Goal: Task Accomplishment & Management: Manage account settings

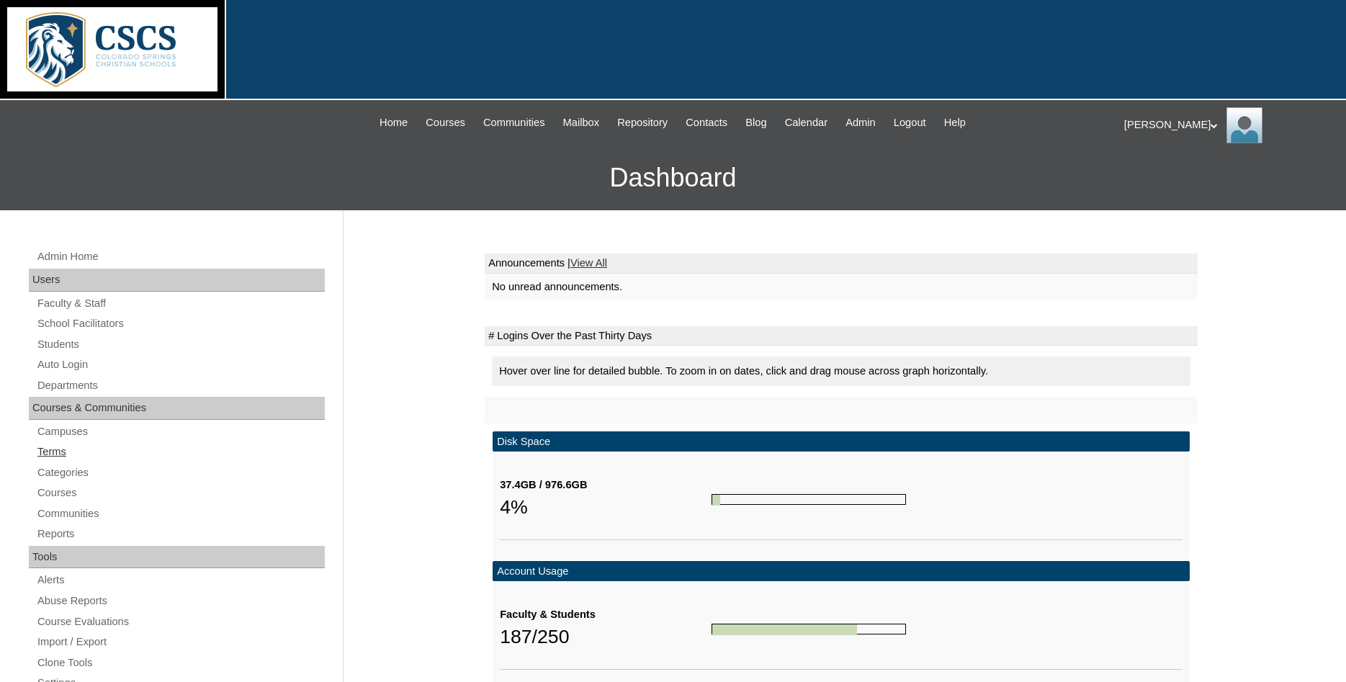
click at [60, 451] on link "Terms" at bounding box center [180, 452] width 289 height 18
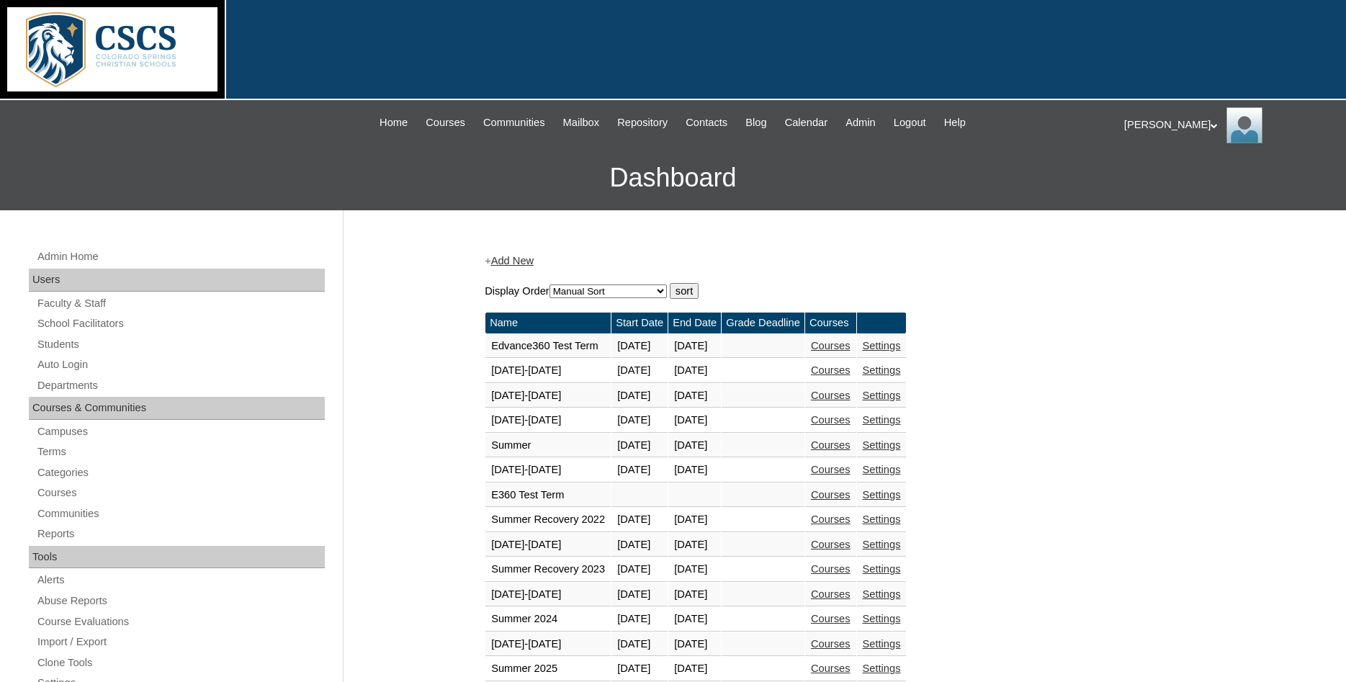
click at [851, 352] on link "Courses" at bounding box center [831, 346] width 40 height 12
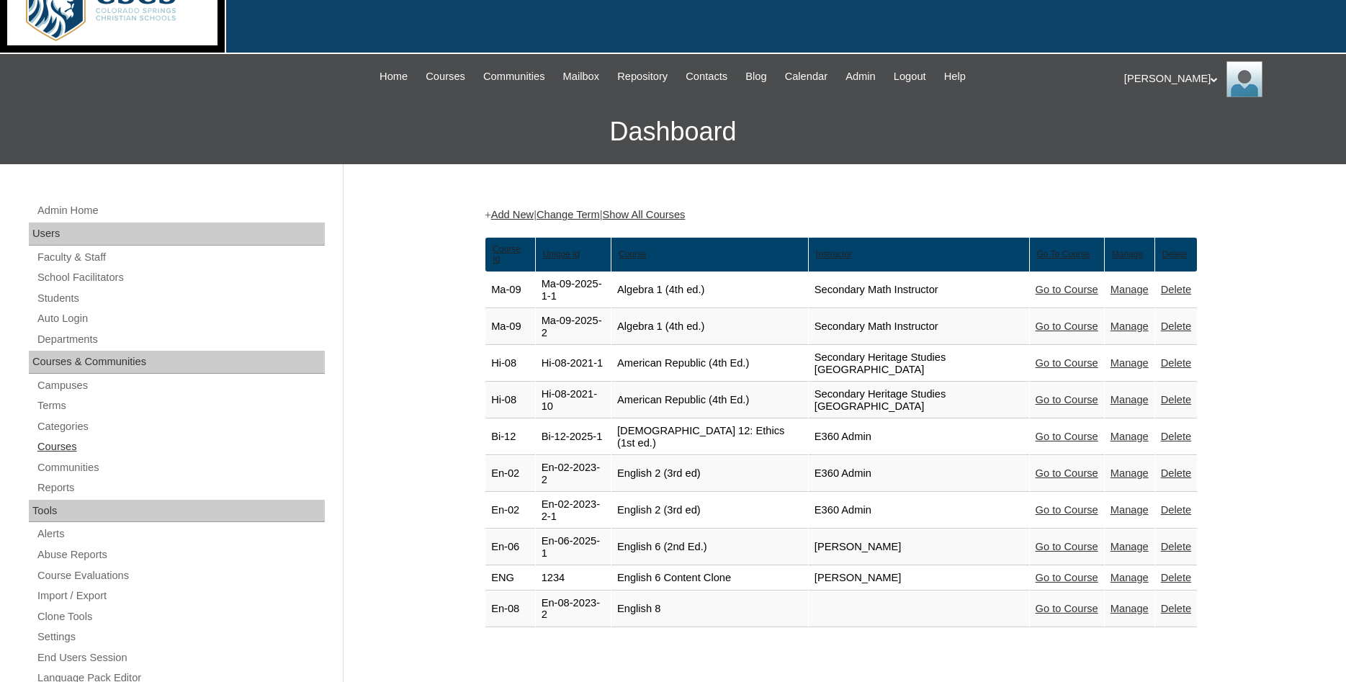
scroll to position [73, 0]
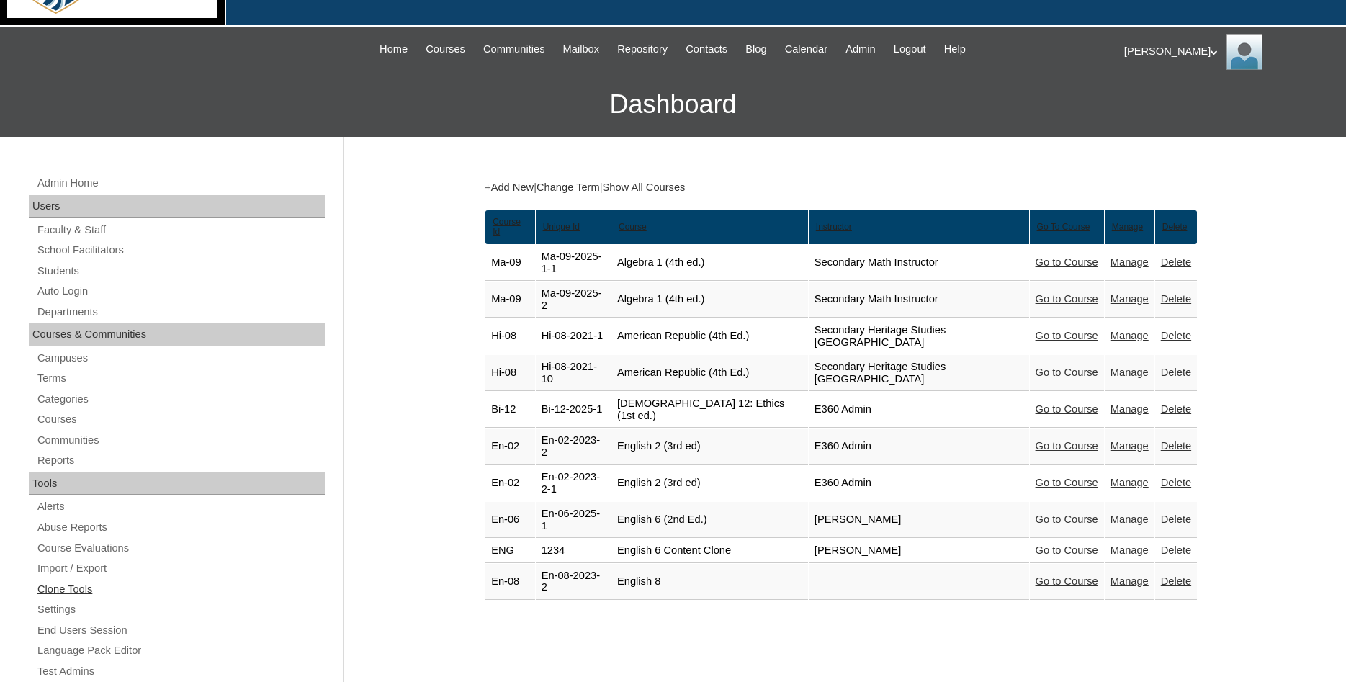
click at [79, 591] on link "Clone Tools" at bounding box center [180, 590] width 289 height 18
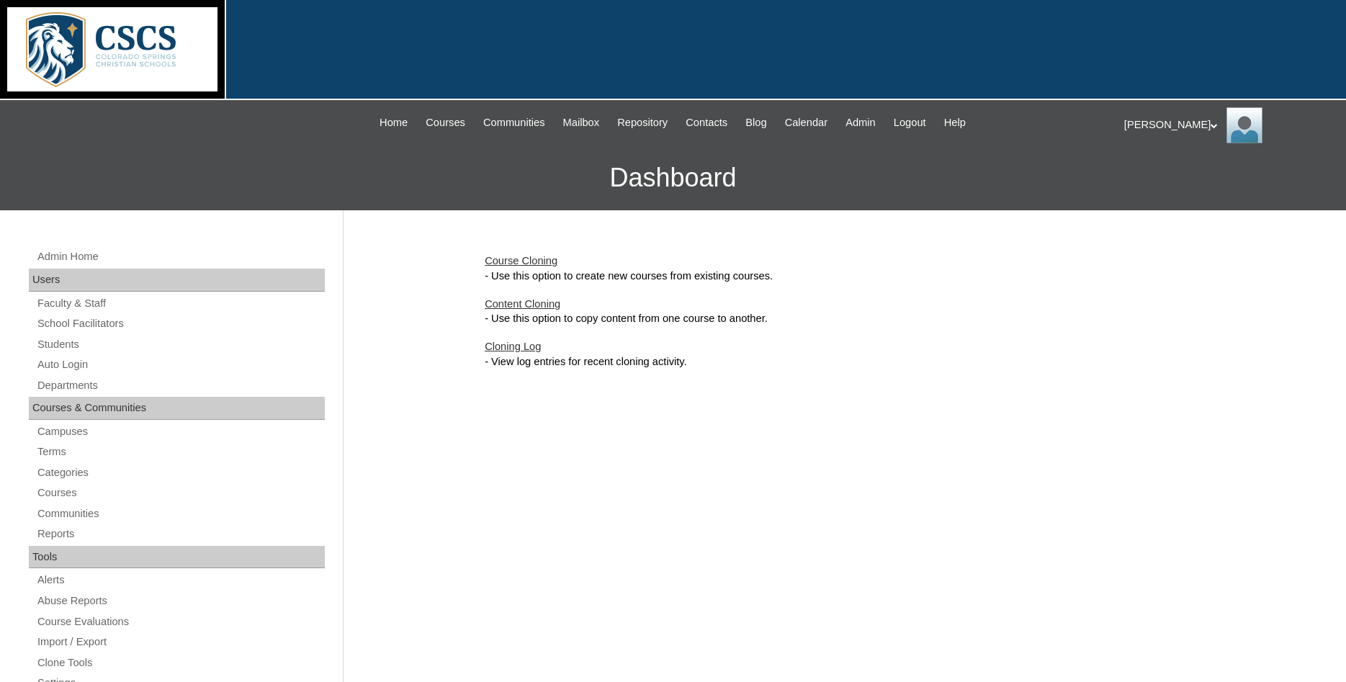
click at [537, 260] on link "Course Cloning" at bounding box center [521, 261] width 73 height 12
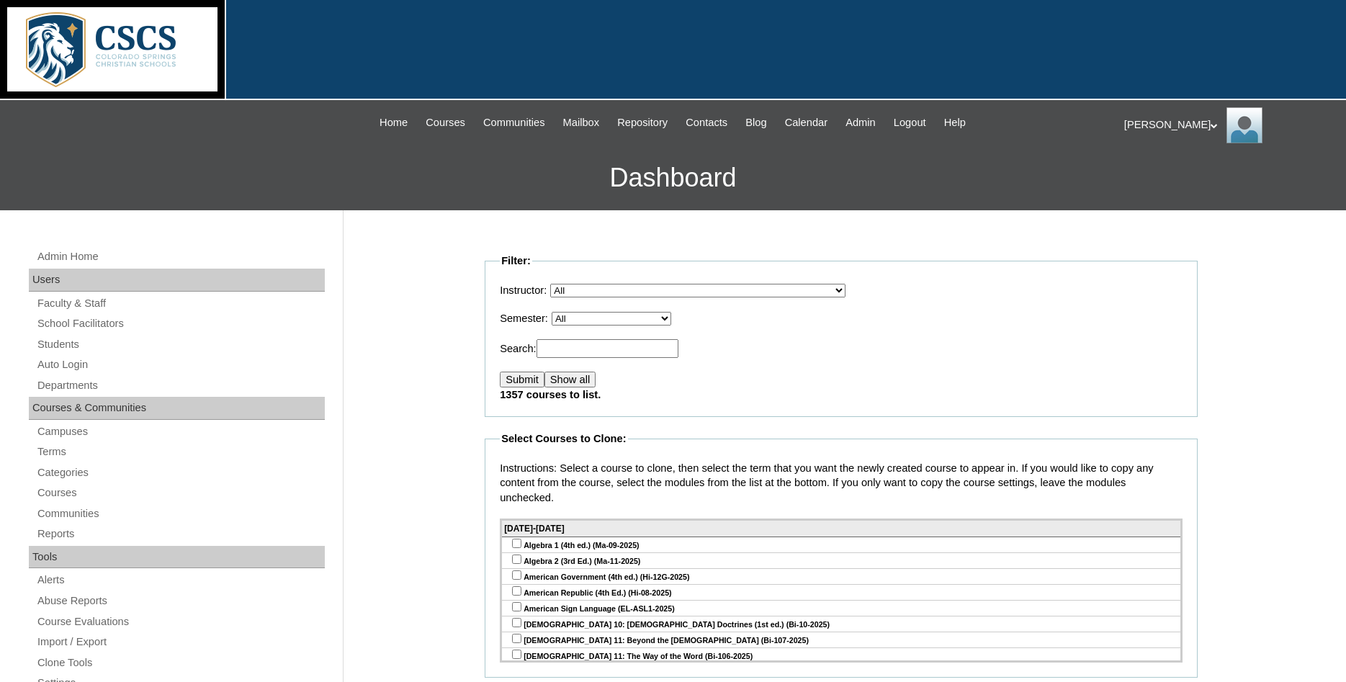
select select "51"
click option "[DATE]-[DATE]" at bounding box center [0, 0] width 0 height 0
click at [514, 378] on input "Submit" at bounding box center [522, 380] width 45 height 16
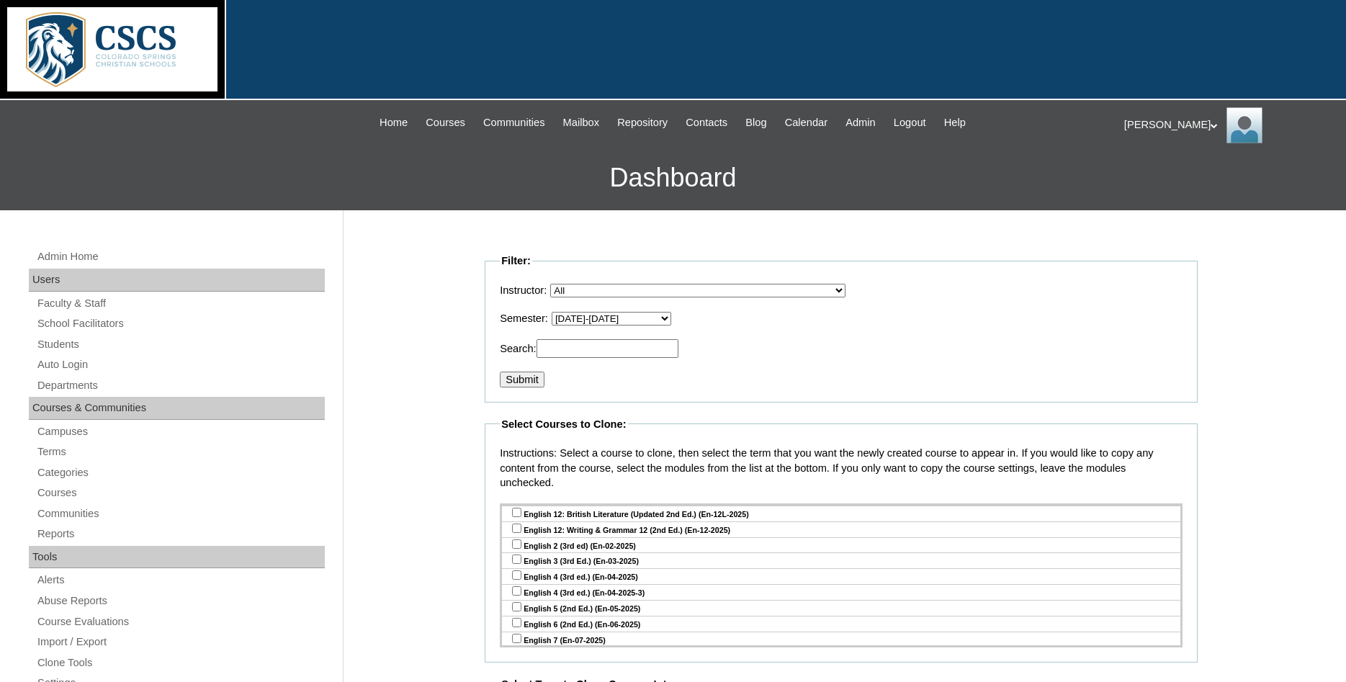
scroll to position [1867, 0]
click at [514, 594] on input "checkbox" at bounding box center [516, 589] width 9 height 9
checkbox input "true"
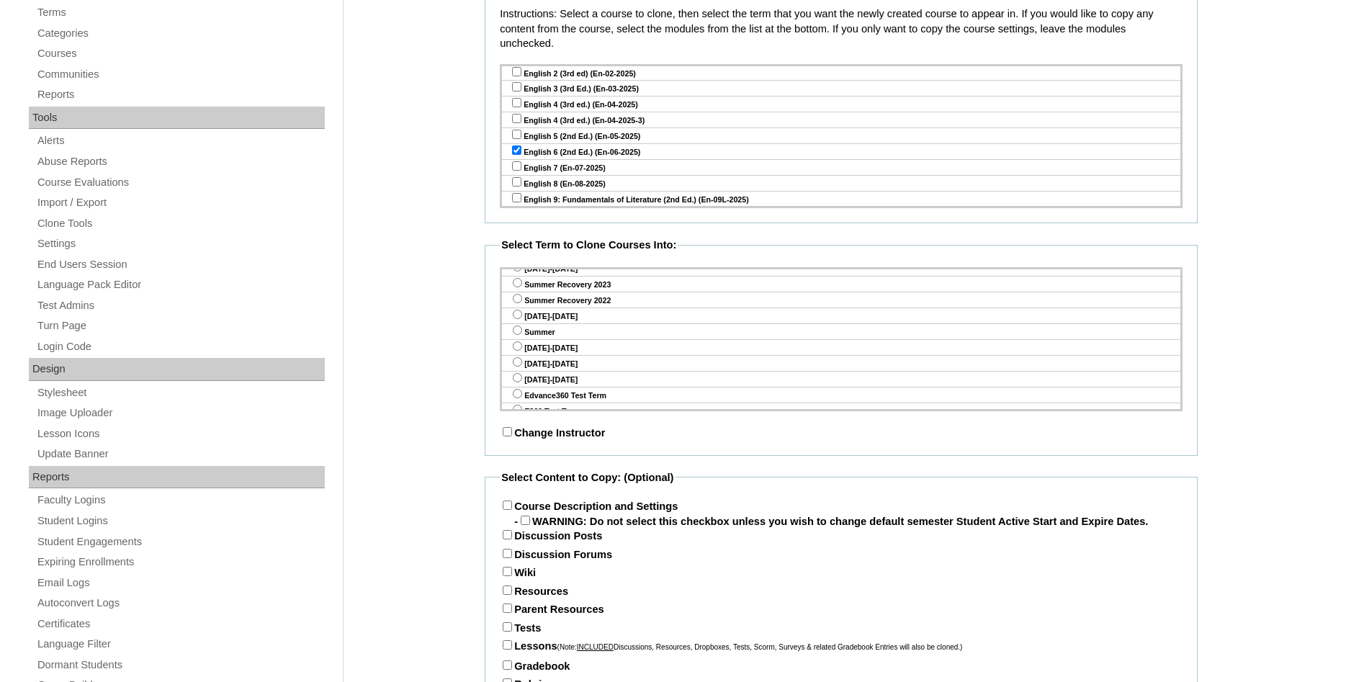
scroll to position [441, 0]
click at [519, 393] on input "radio" at bounding box center [517, 392] width 9 height 9
radio input "true"
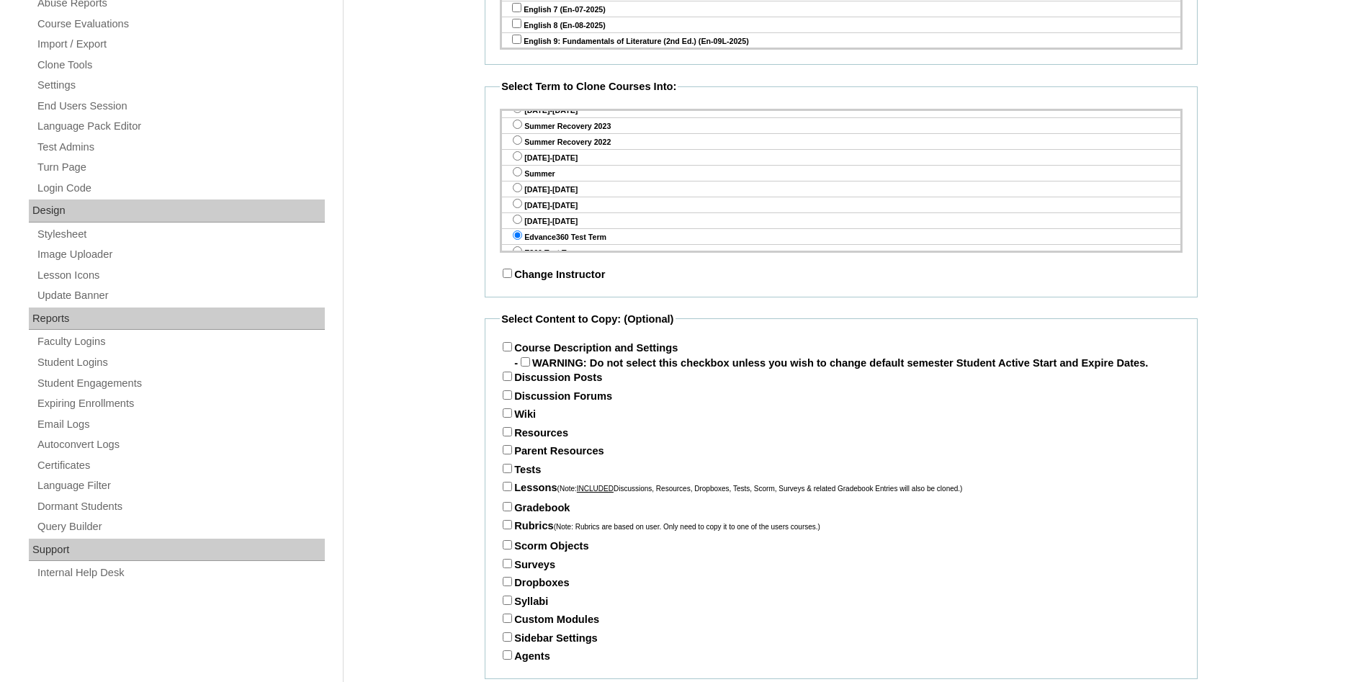
scroll to position [661, 0]
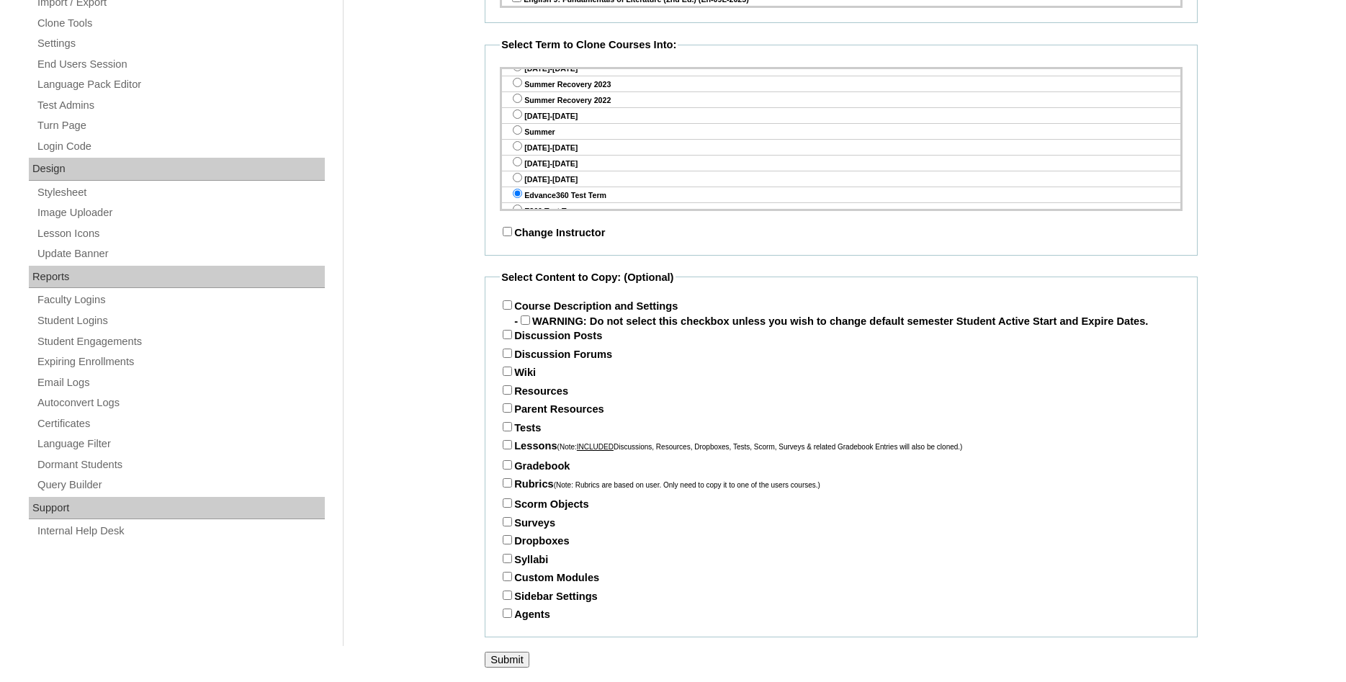
click at [512, 300] on input "Course Description and Settings" at bounding box center [507, 304] width 9 height 9
checkbox input "true"
click at [512, 336] on input "Discussion Posts" at bounding box center [507, 334] width 9 height 9
checkbox input "true"
click at [509, 359] on label "Discussion Forums" at bounding box center [556, 355] width 112 height 12
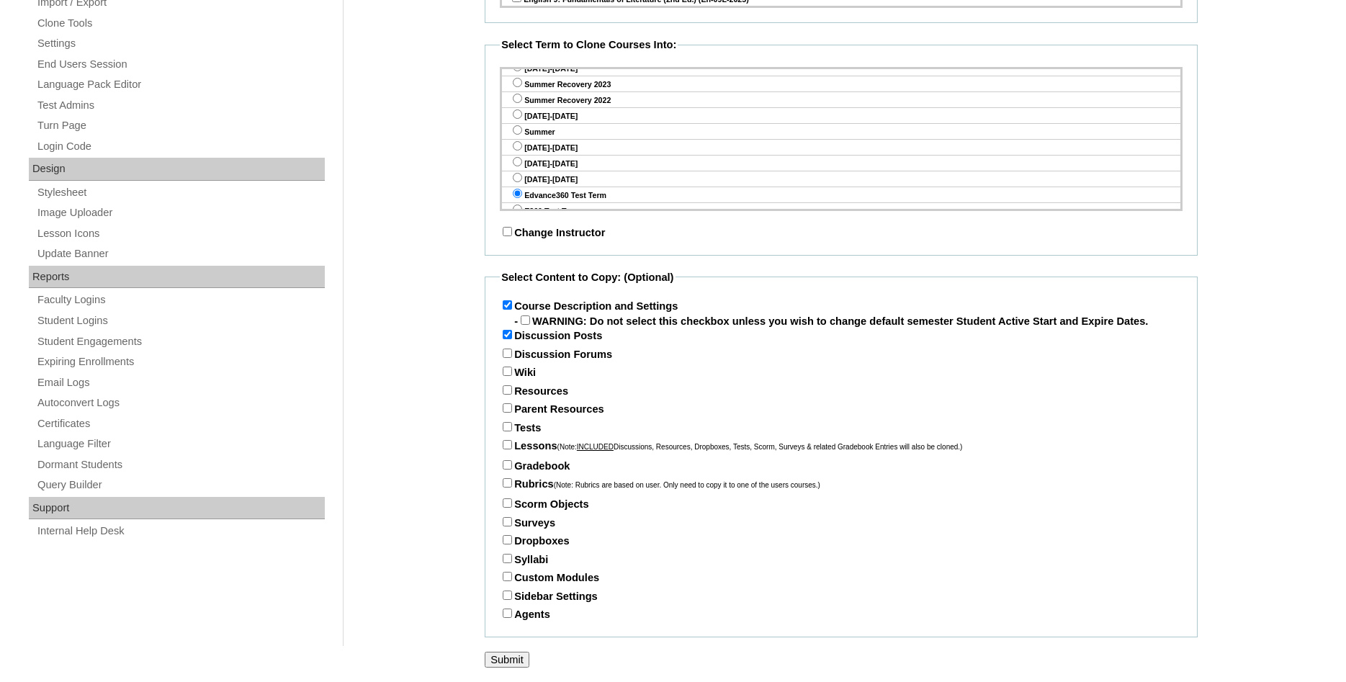
click at [509, 358] on input "Discussion Forums" at bounding box center [507, 353] width 9 height 9
checkbox input "true"
click at [507, 375] on input "Wiki" at bounding box center [507, 371] width 9 height 9
checkbox input "true"
click at [514, 394] on label "Resources" at bounding box center [534, 391] width 68 height 12
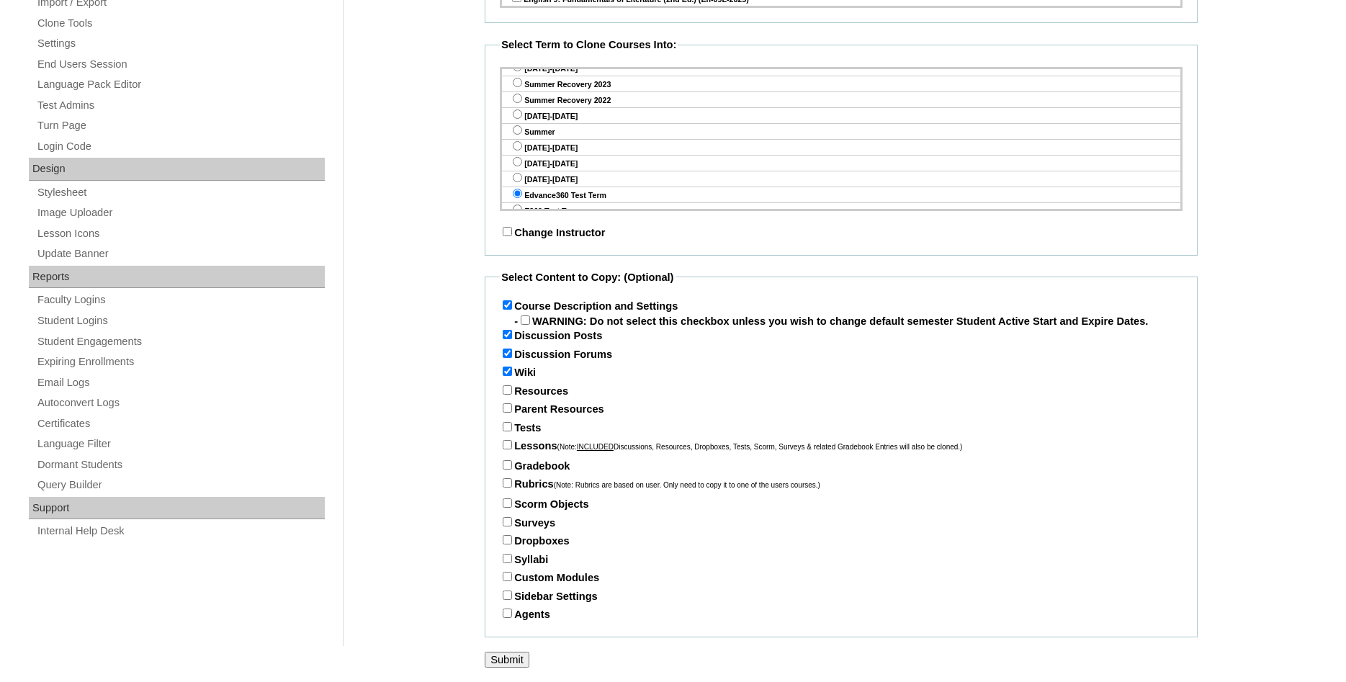
click at [512, 394] on input "Resources" at bounding box center [507, 389] width 9 height 9
checkbox input "true"
click at [506, 413] on input "Parent Resources" at bounding box center [507, 407] width 9 height 9
checkbox input "true"
click at [509, 428] on input "Tests" at bounding box center [507, 426] width 9 height 9
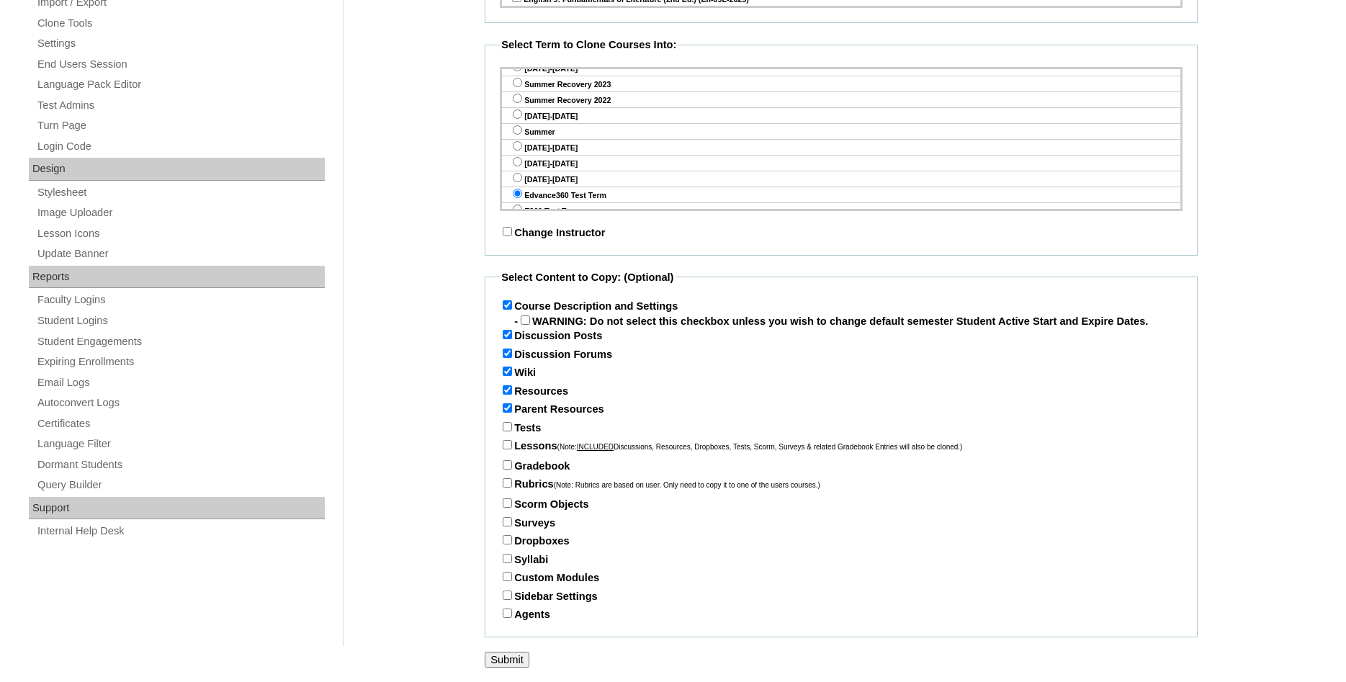
checkbox input "true"
click at [509, 446] on input "Lessons (Note: INCLUDED Discussions, Resources, Dropboxes, Tests, Scorm, Survey…" at bounding box center [507, 444] width 9 height 9
checkbox input "true"
click at [509, 468] on input "Gradebook" at bounding box center [507, 464] width 9 height 9
checkbox input "true"
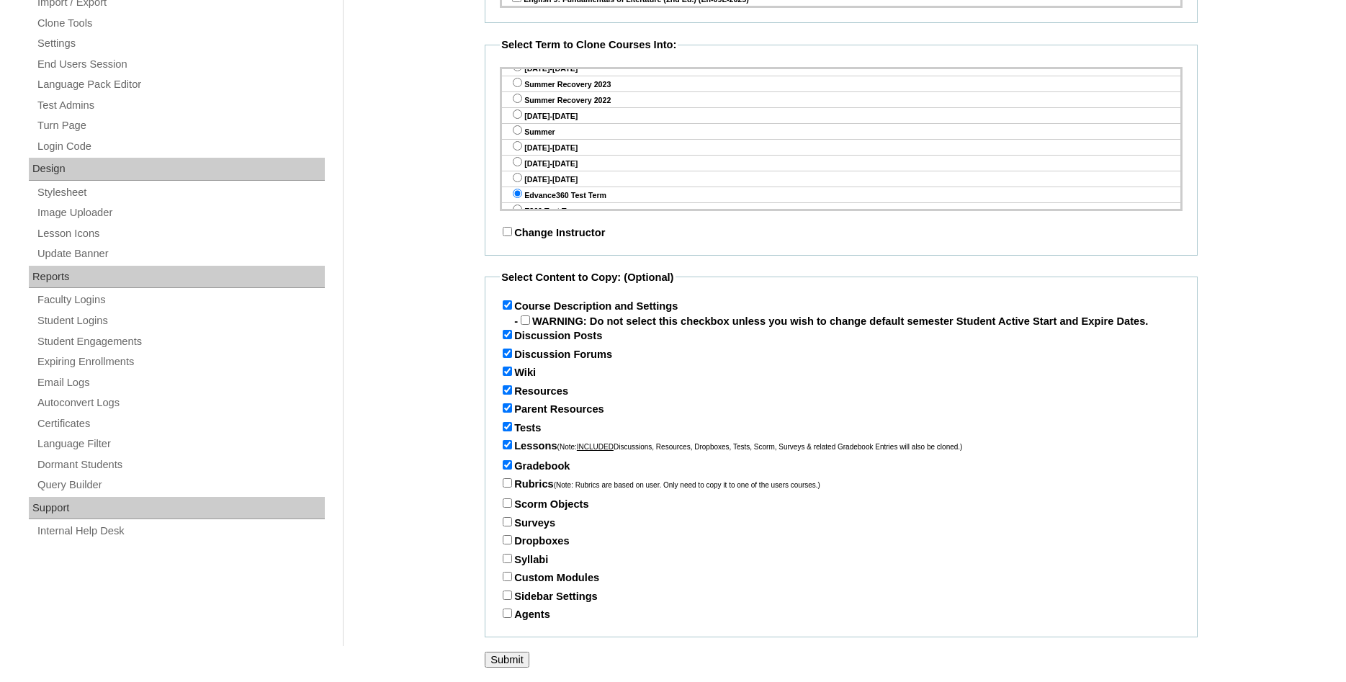
click at [504, 485] on input "Rubrics (Note: Rubrics are based on user. Only need to copy it to one of the us…" at bounding box center [507, 482] width 9 height 9
checkbox input "true"
click at [503, 504] on label "Scorm Objects" at bounding box center [544, 505] width 89 height 12
click at [503, 504] on input "Scorm Objects" at bounding box center [507, 503] width 9 height 9
checkbox input "true"
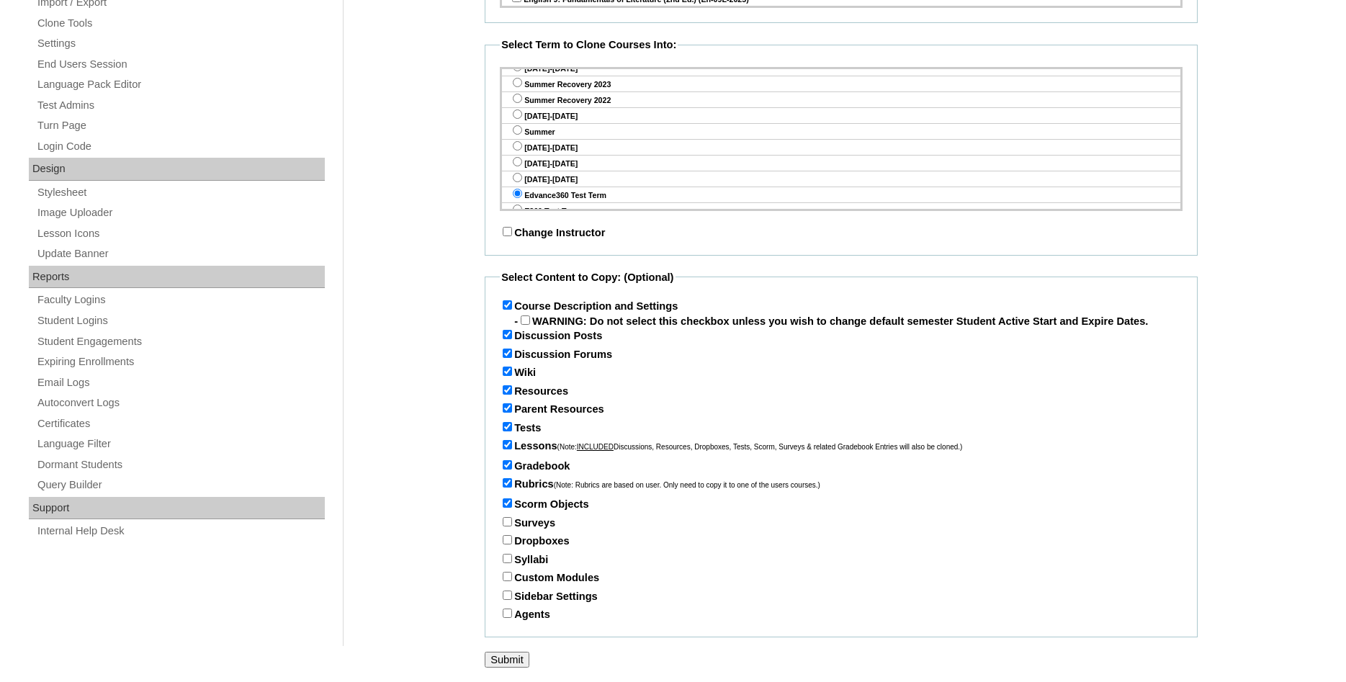
click at [504, 522] on input "Surveys" at bounding box center [507, 521] width 9 height 9
checkbox input "true"
click at [506, 541] on input "Dropboxes" at bounding box center [507, 539] width 9 height 9
checkbox input "true"
click at [506, 559] on input "Syllabi" at bounding box center [507, 558] width 9 height 9
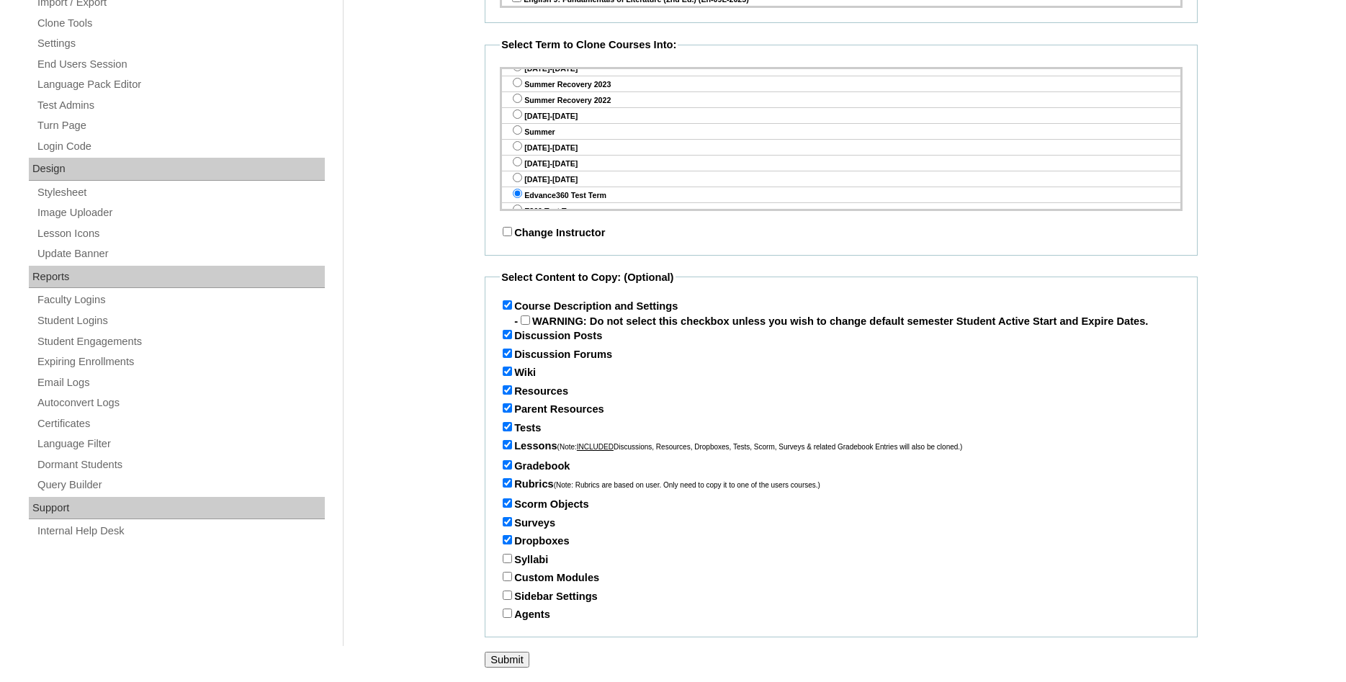
checkbox input "true"
click at [506, 576] on input "Custom Modules" at bounding box center [507, 576] width 9 height 9
checkbox input "true"
click at [506, 595] on input "Sidebar Settings" at bounding box center [507, 595] width 9 height 9
checkbox input "true"
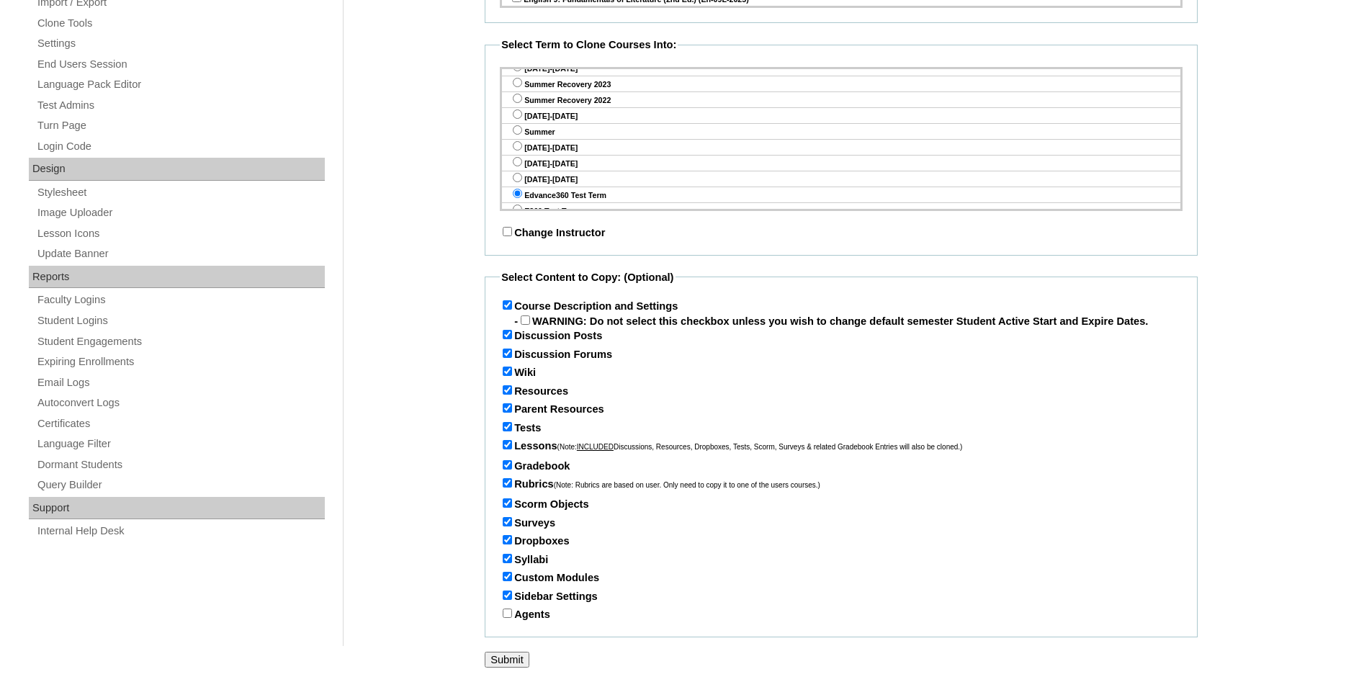
click at [506, 617] on input "Agents" at bounding box center [507, 613] width 9 height 9
checkbox input "true"
click at [519, 664] on input "Submit" at bounding box center [507, 660] width 45 height 16
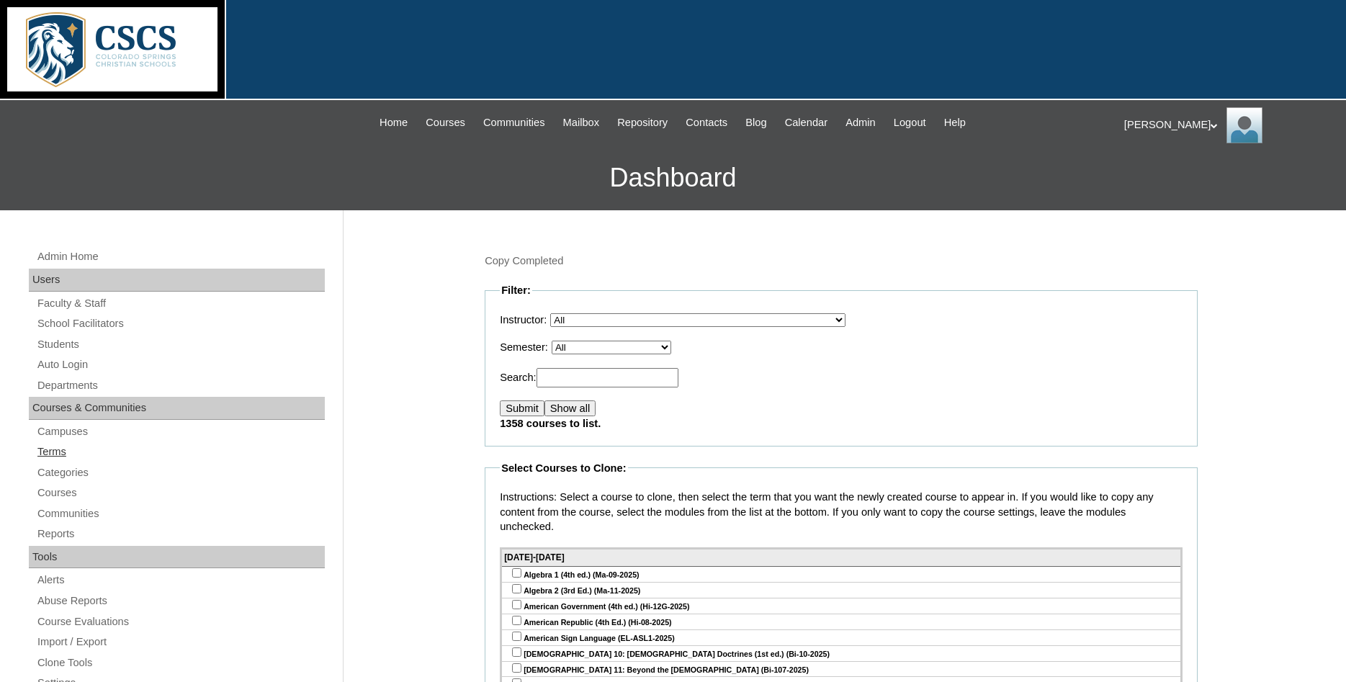
click at [69, 453] on link "Terms" at bounding box center [180, 452] width 289 height 18
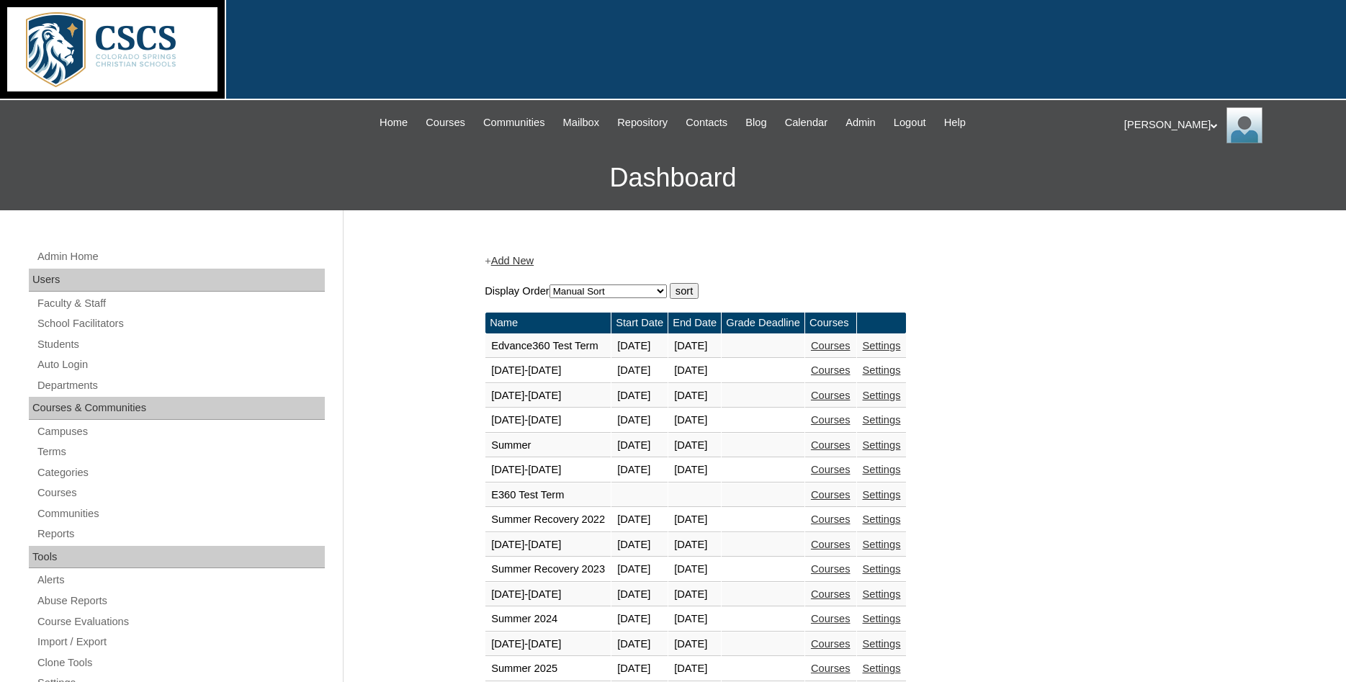
click at [851, 350] on link "Courses" at bounding box center [831, 346] width 40 height 12
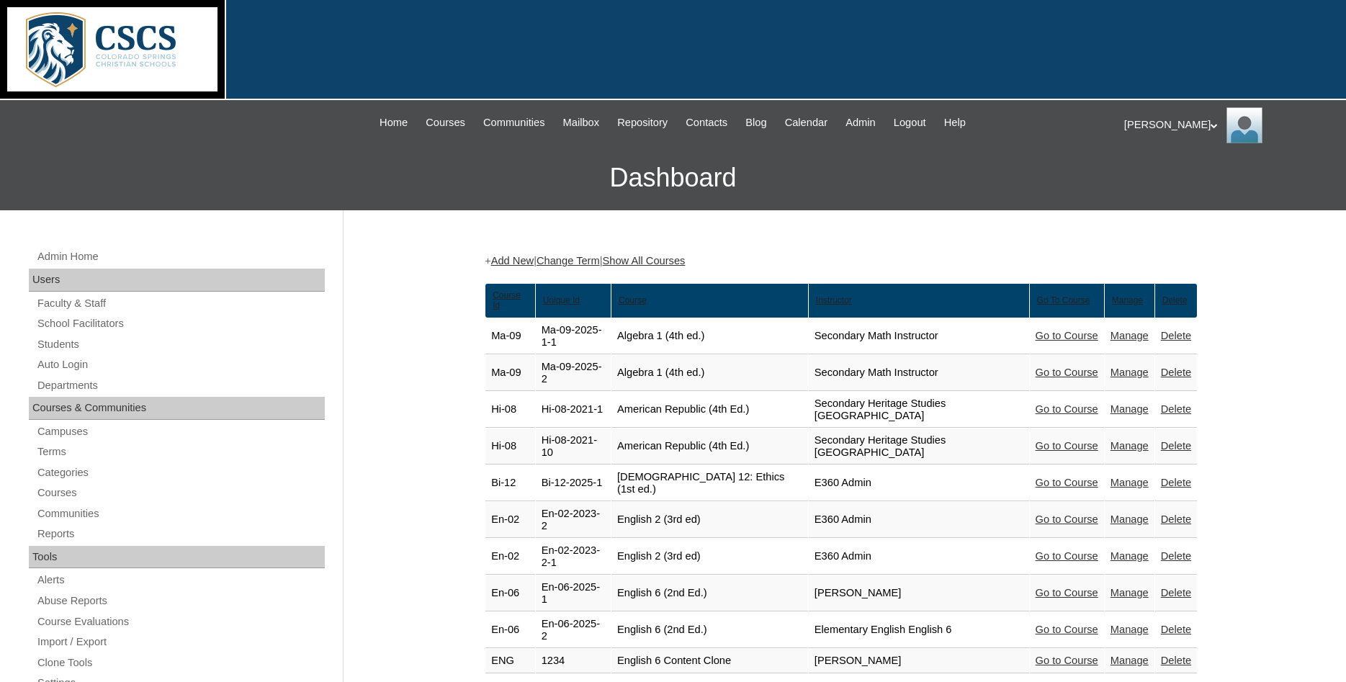
click at [1122, 624] on link "Manage" at bounding box center [1130, 630] width 38 height 12
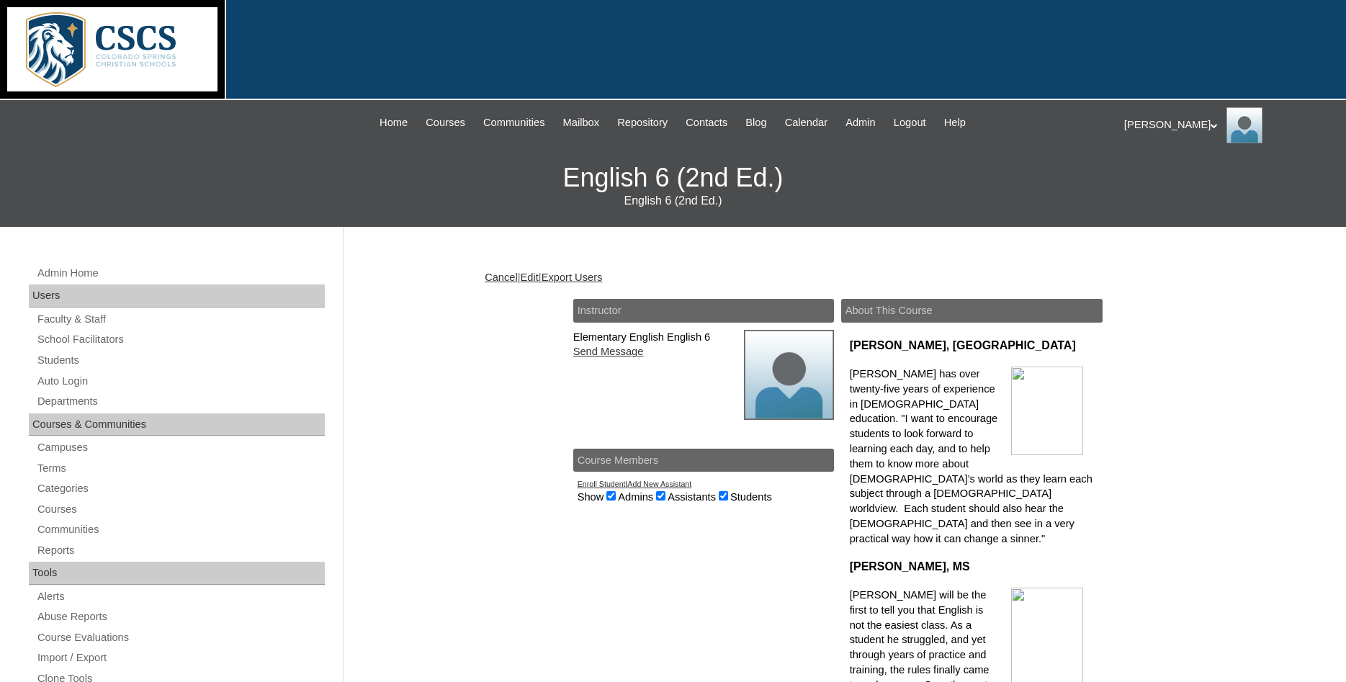
click at [535, 276] on link "Edit" at bounding box center [530, 278] width 18 height 12
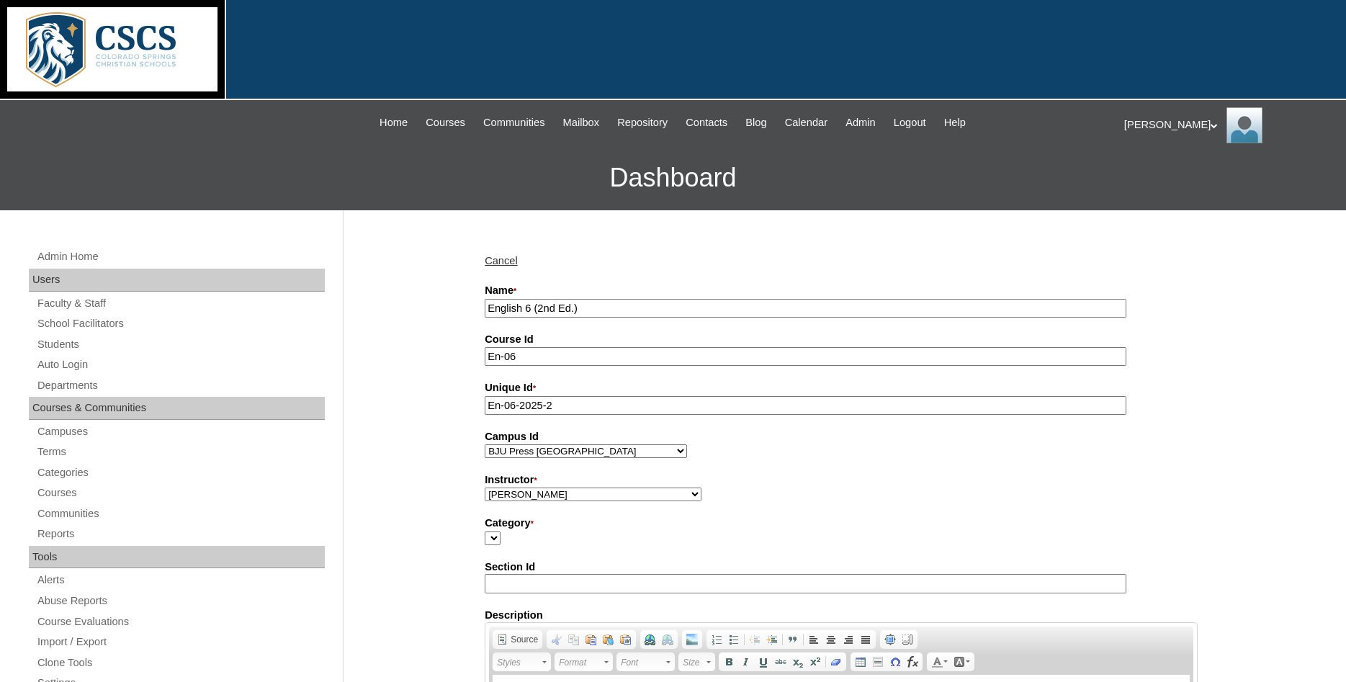
click at [485, 488] on select "[PERSON_NAME], E360 Admin, Limelight [PERSON_NAME], [PERSON_NAME], [PERSON_NAME…" at bounding box center [593, 495] width 217 height 14
select select "47624"
click option "Admin, E360" at bounding box center [0, 0] width 0 height 0
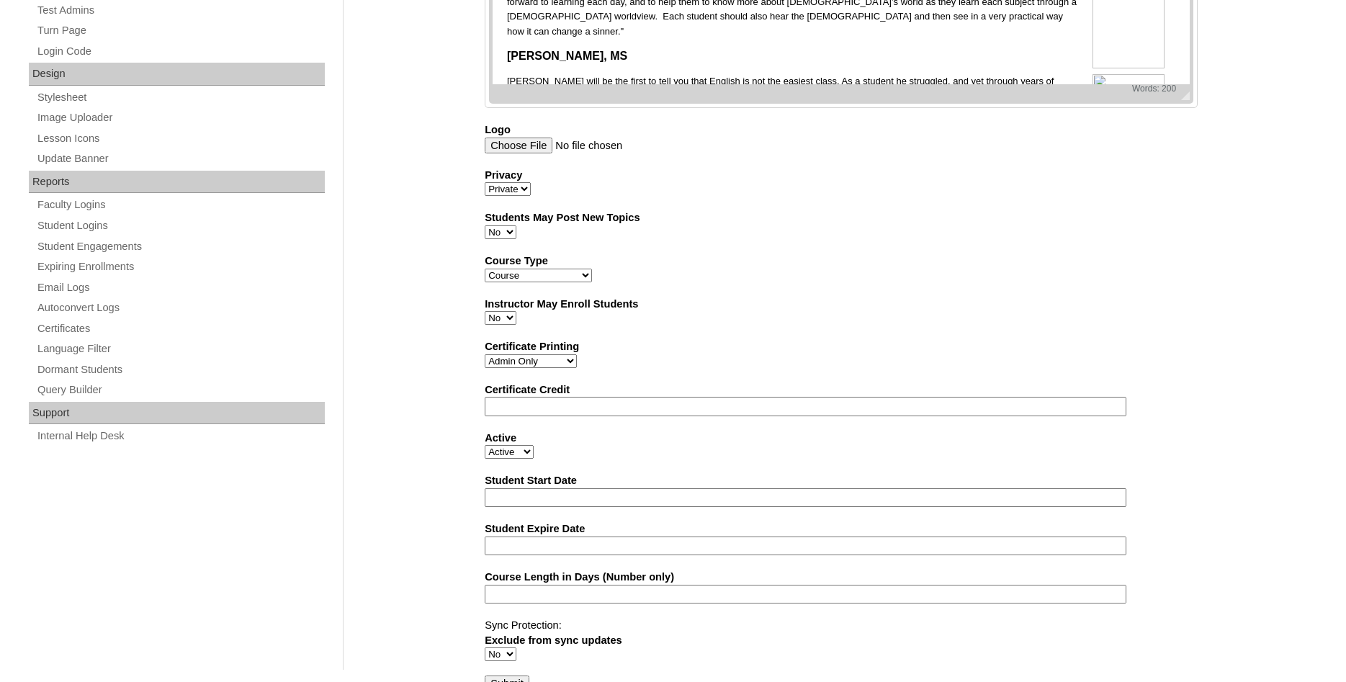
scroll to position [790, 0]
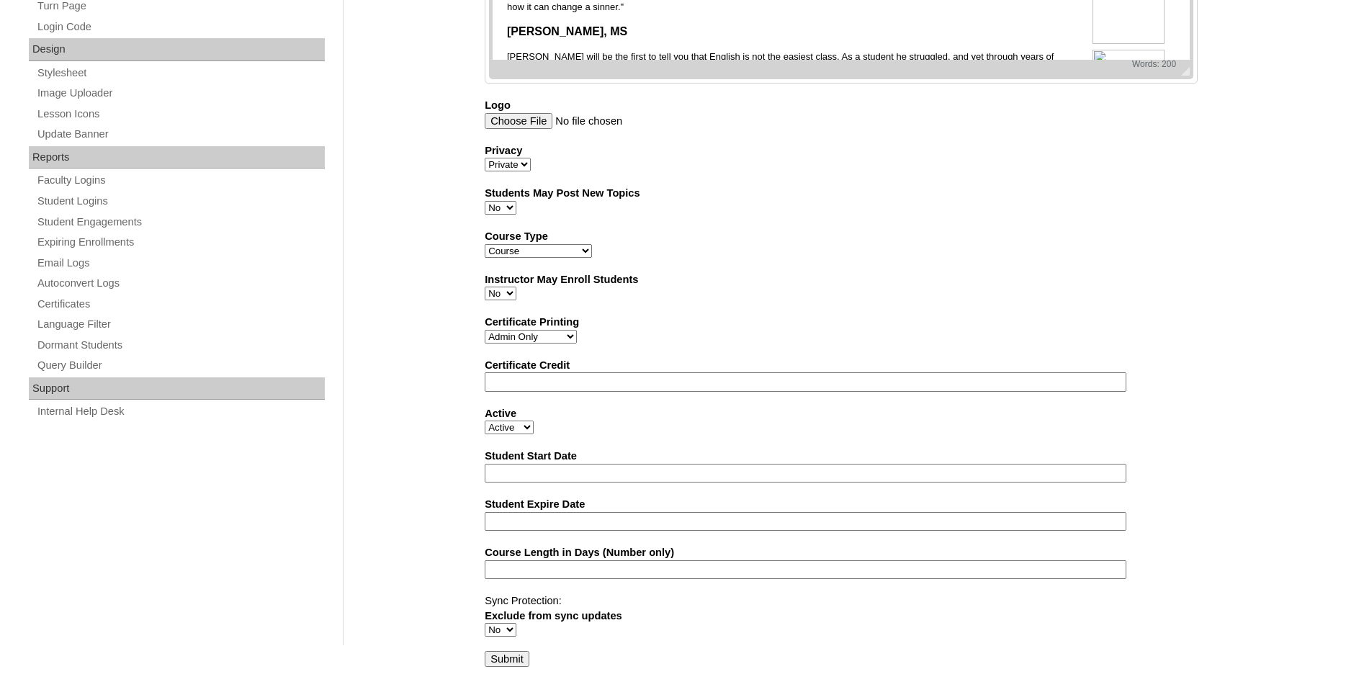
click at [522, 656] on input "Submit" at bounding box center [507, 659] width 45 height 16
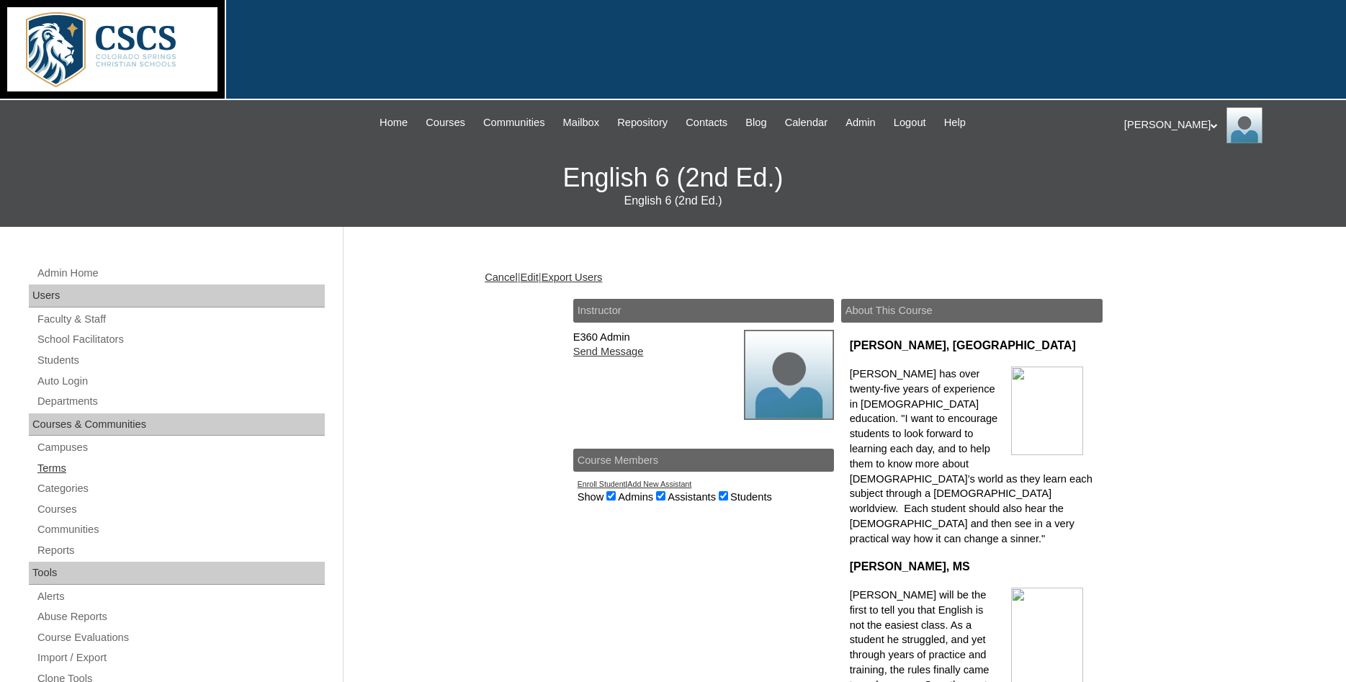
click at [61, 466] on link "Terms" at bounding box center [180, 469] width 289 height 18
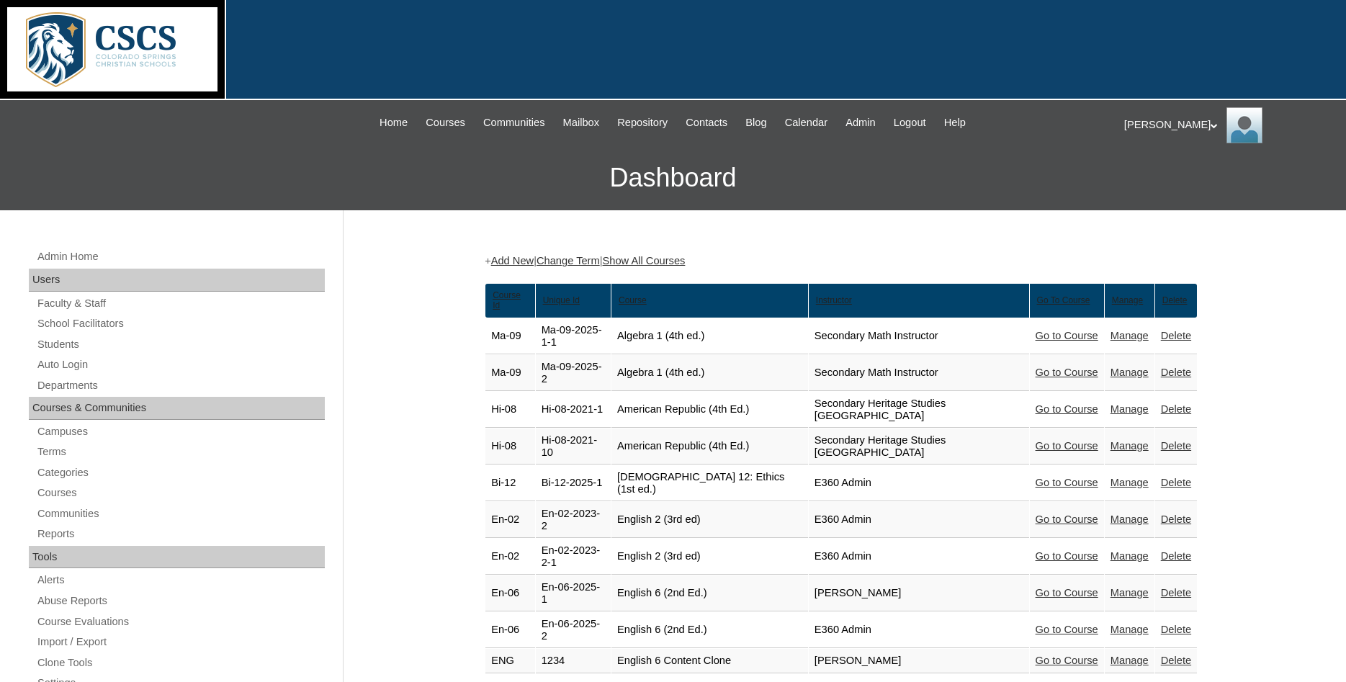
click at [1176, 655] on link "Delete" at bounding box center [1176, 661] width 30 height 12
click at [1186, 624] on link "Delete" at bounding box center [1176, 630] width 30 height 12
click at [1182, 624] on link "Delete" at bounding box center [1176, 630] width 30 height 12
click at [1182, 587] on link "Delete" at bounding box center [1176, 593] width 30 height 12
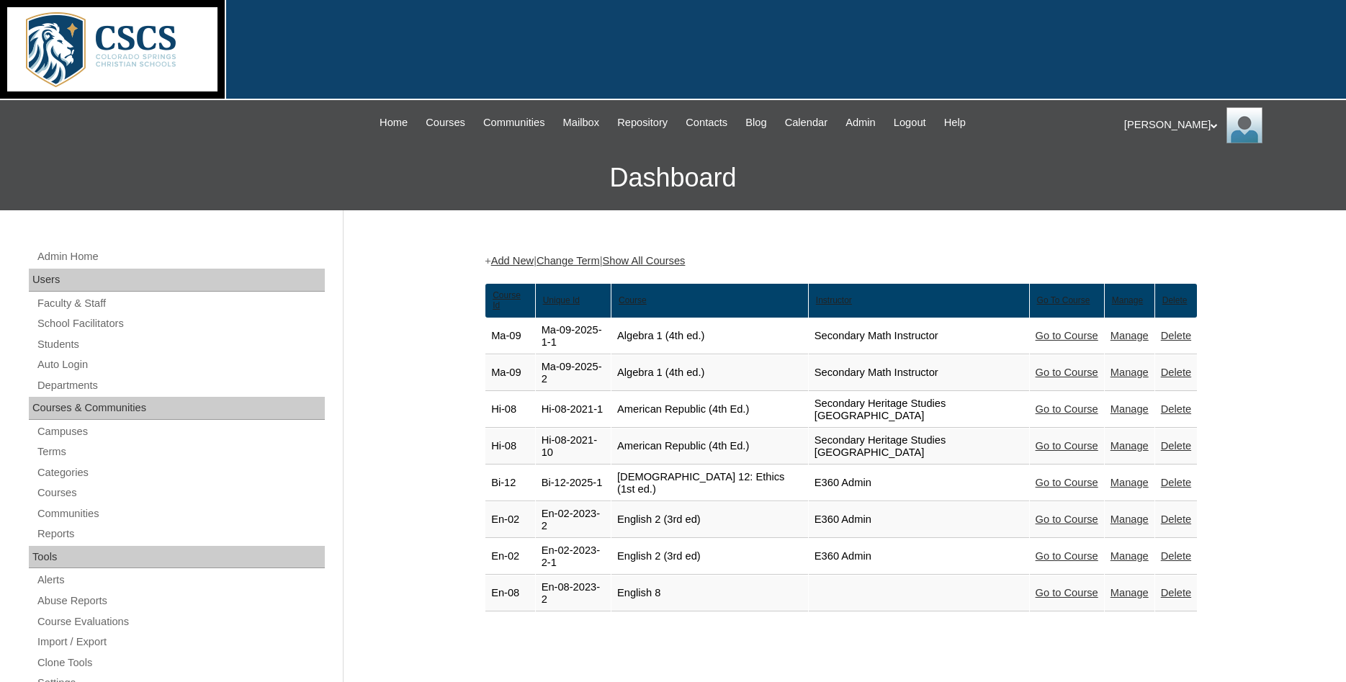
click at [1186, 331] on link "Delete" at bounding box center [1176, 336] width 30 height 12
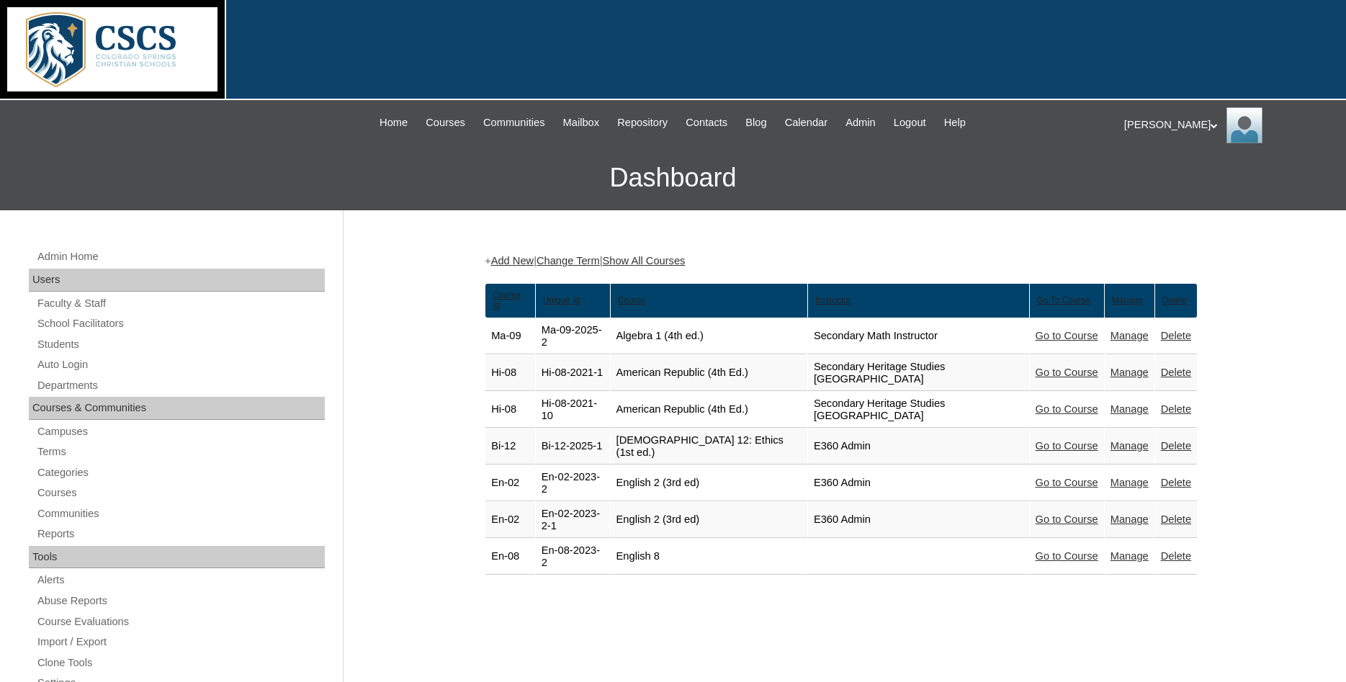
click at [1174, 334] on link "Delete" at bounding box center [1176, 336] width 30 height 12
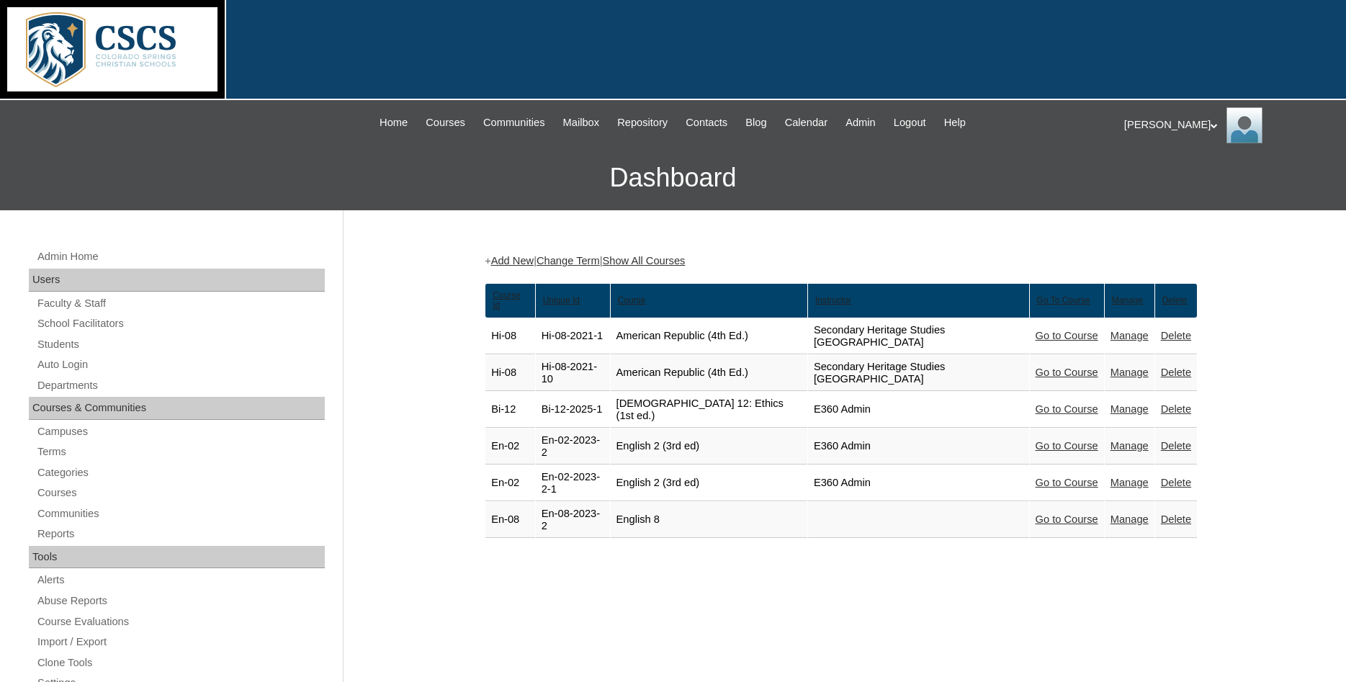
click at [1182, 334] on link "Delete" at bounding box center [1176, 336] width 30 height 12
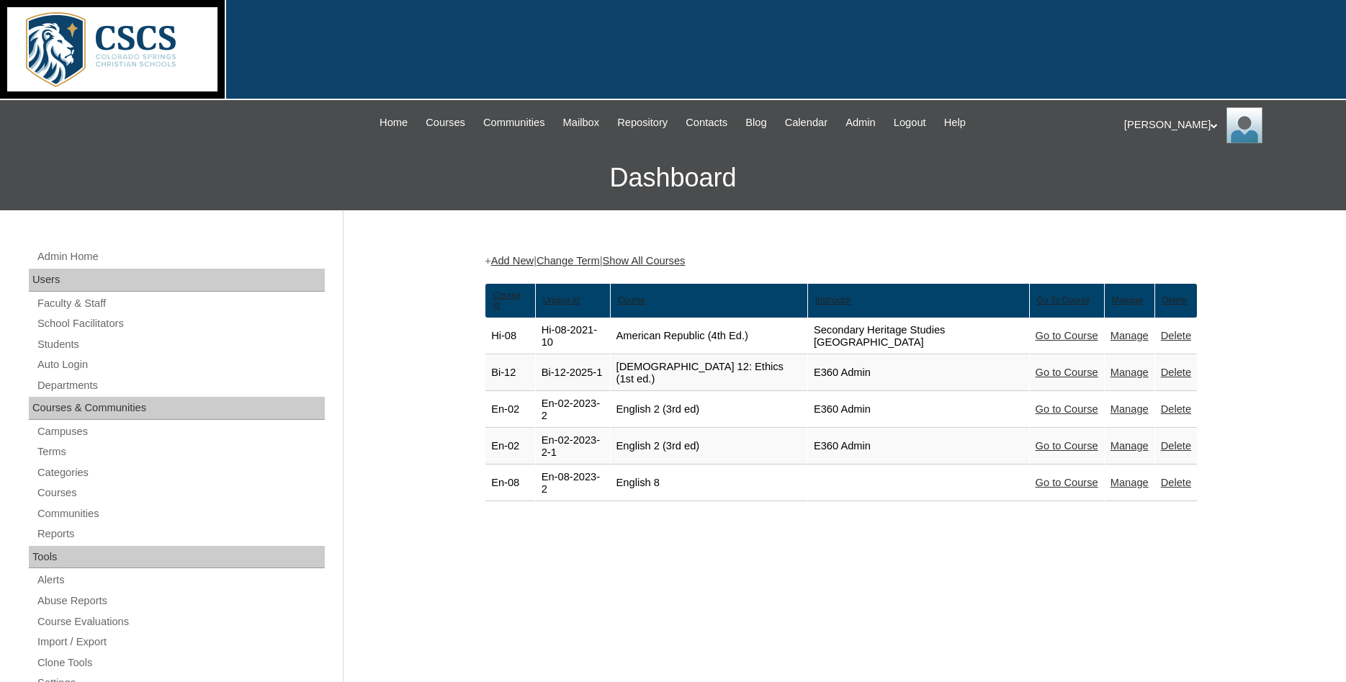
click at [1182, 337] on link "Delete" at bounding box center [1176, 336] width 30 height 12
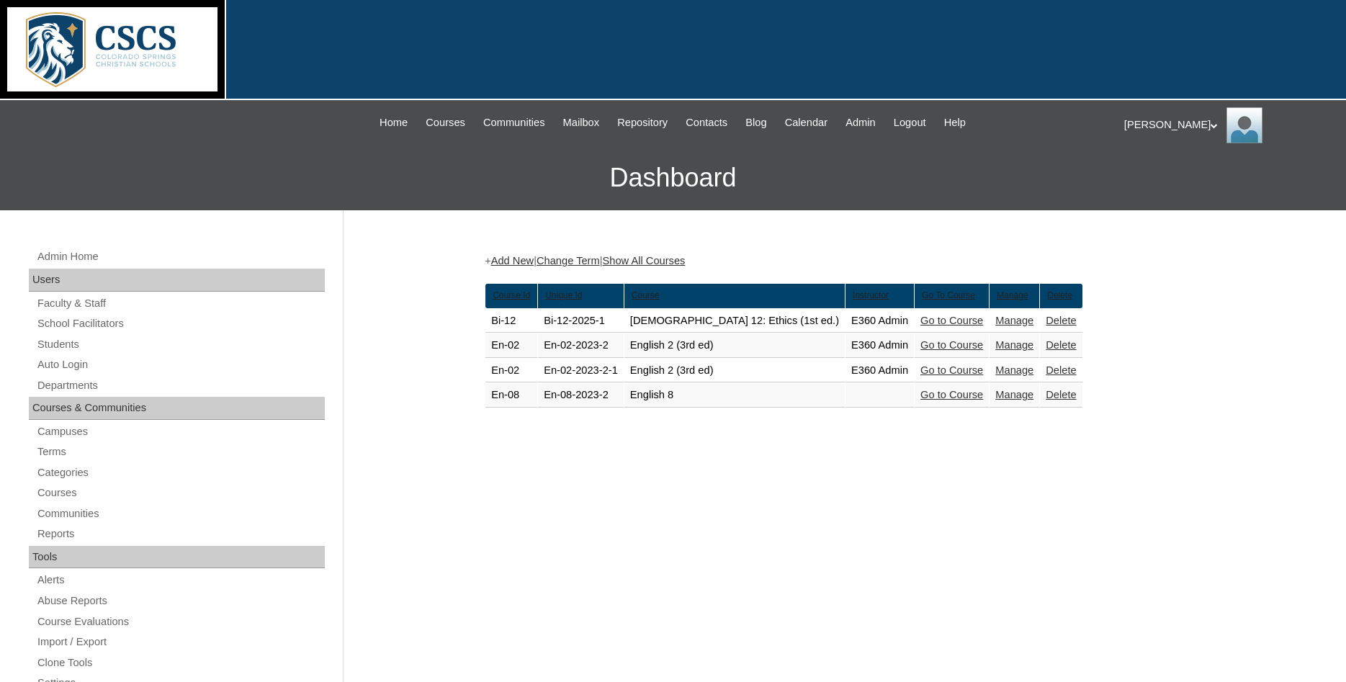
click at [1046, 321] on link "Delete" at bounding box center [1061, 321] width 30 height 12
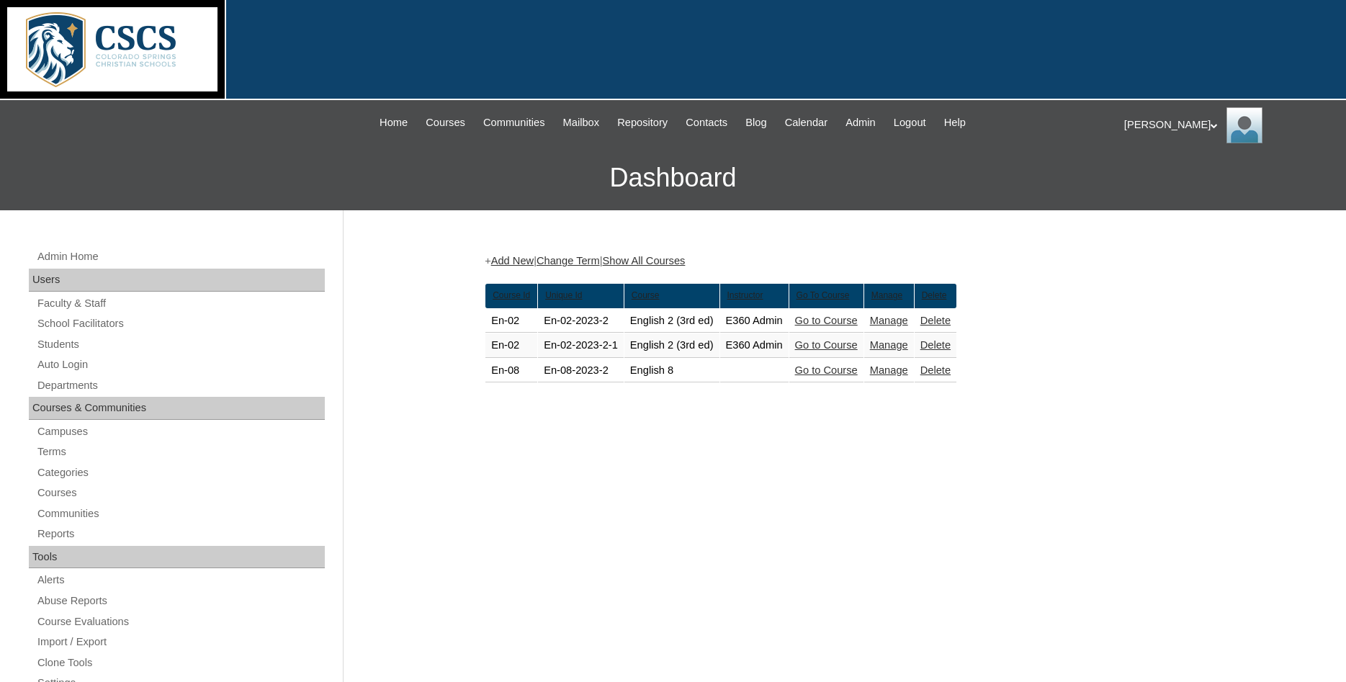
click at [951, 321] on link "Delete" at bounding box center [936, 321] width 30 height 12
click at [951, 323] on link "Delete" at bounding box center [936, 321] width 30 height 12
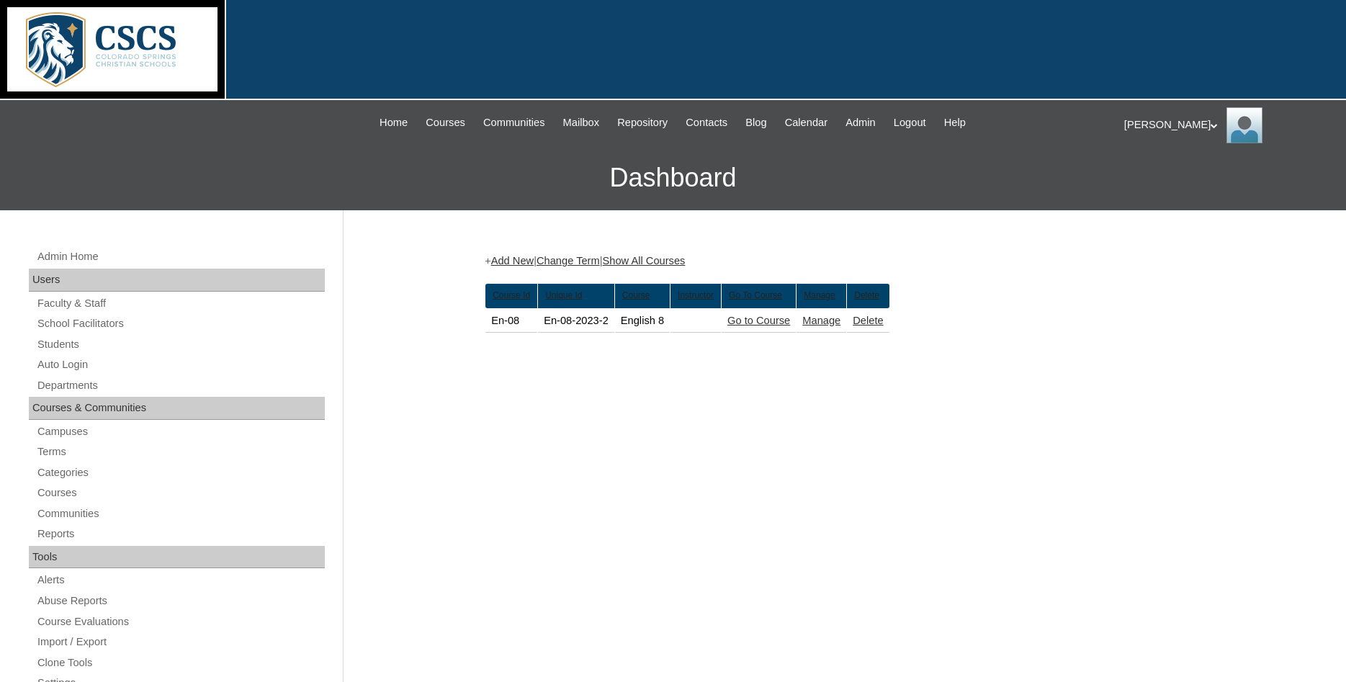
click at [883, 321] on link "Delete" at bounding box center [868, 321] width 30 height 12
click at [528, 259] on link "Add New" at bounding box center [512, 261] width 43 height 12
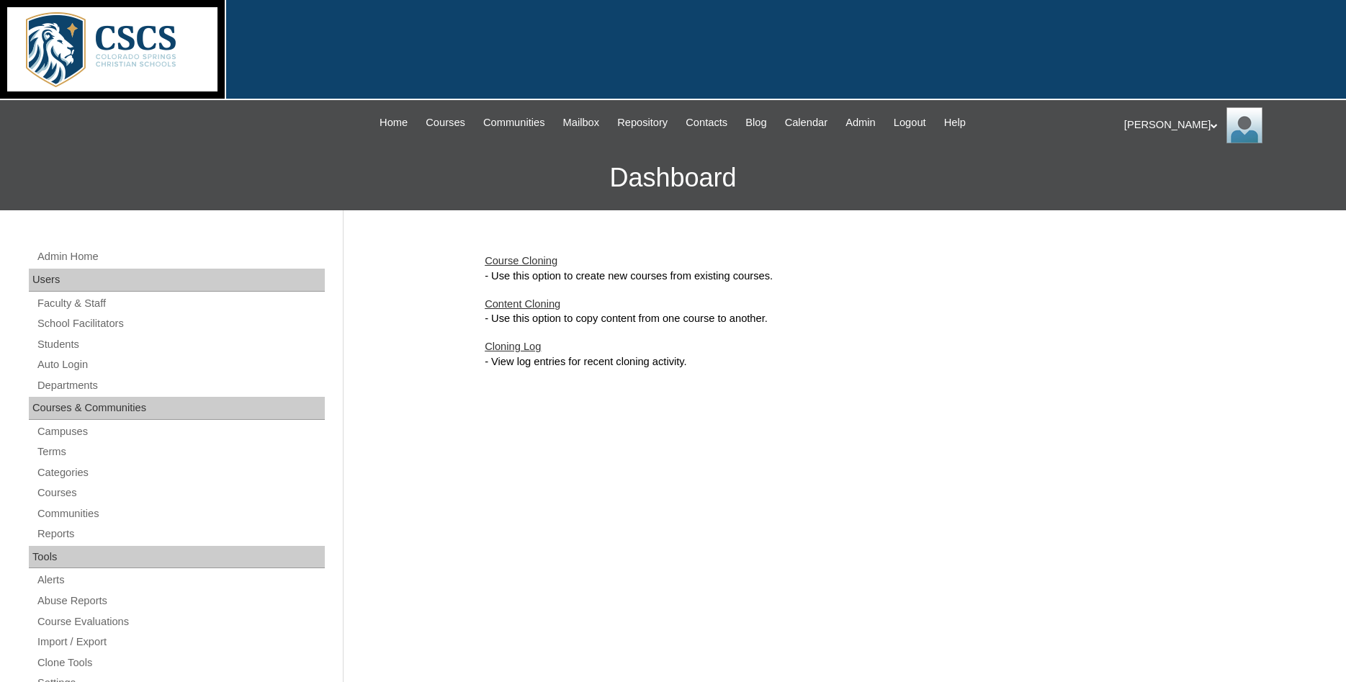
click at [524, 304] on link "Content Cloning" at bounding box center [523, 304] width 76 height 12
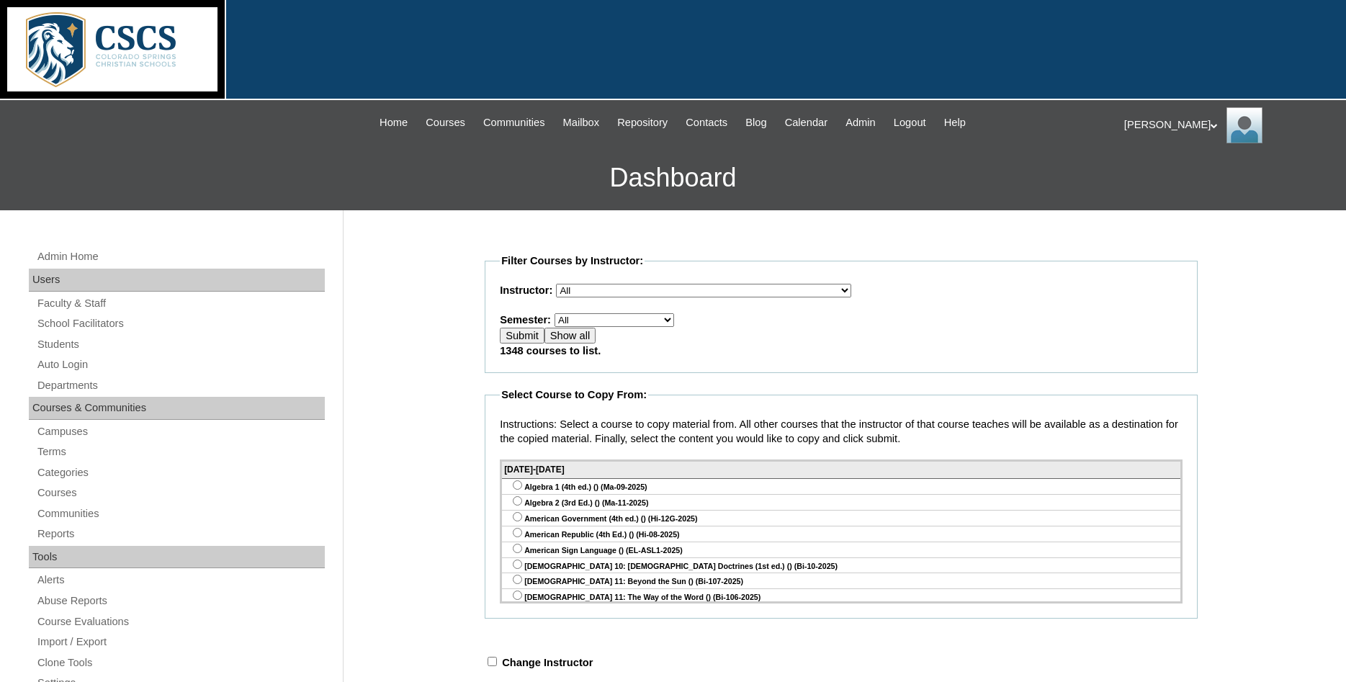
click at [884, 266] on fieldset "Filter Courses by Instructor: Instructor: All [PERSON_NAME], E360 Admin, Limeli…" at bounding box center [841, 314] width 713 height 120
click at [555, 313] on select "All E360 Test Term Edvance360 Test Term [DATE]-[DATE] [DATE]-[DATE] [DATE]-[DAT…" at bounding box center [615, 320] width 120 height 14
select select "36"
click option "Edvance360 Test Term" at bounding box center [0, 0] width 0 height 0
click at [524, 344] on input "Submit" at bounding box center [522, 336] width 45 height 16
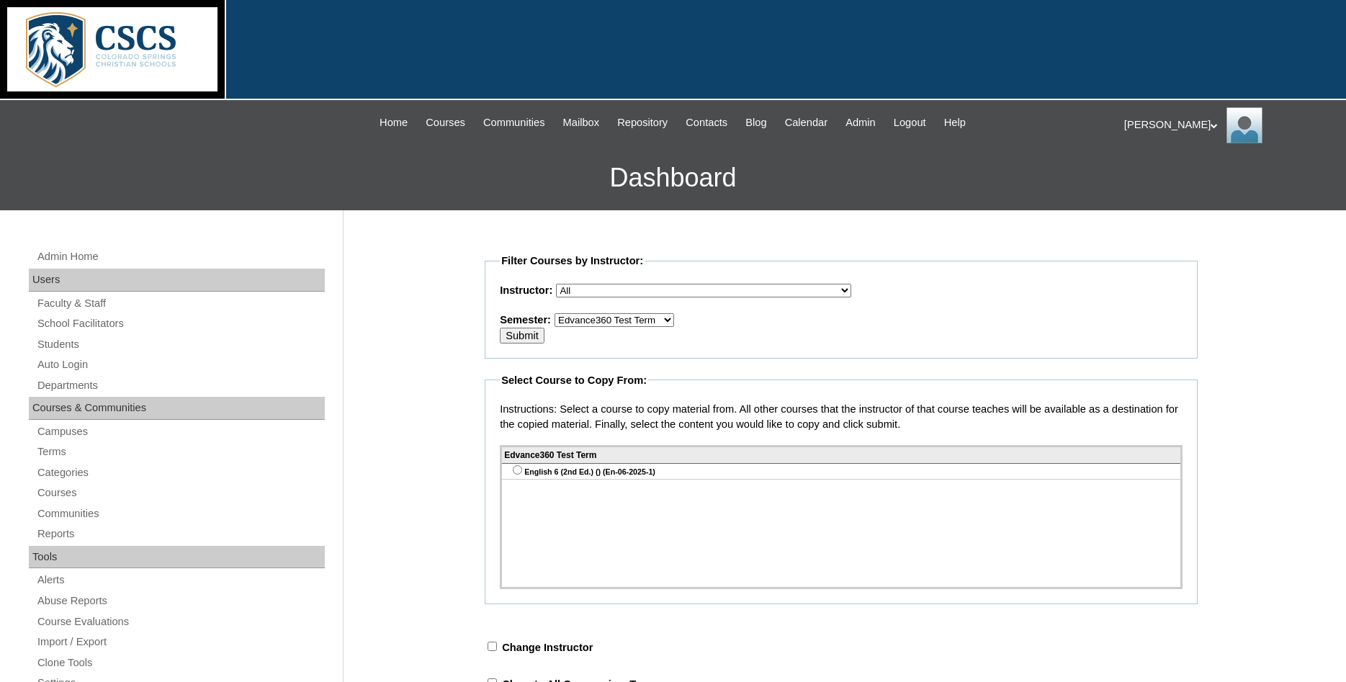
click at [517, 475] on input "radio" at bounding box center [517, 469] width 9 height 9
radio input "true"
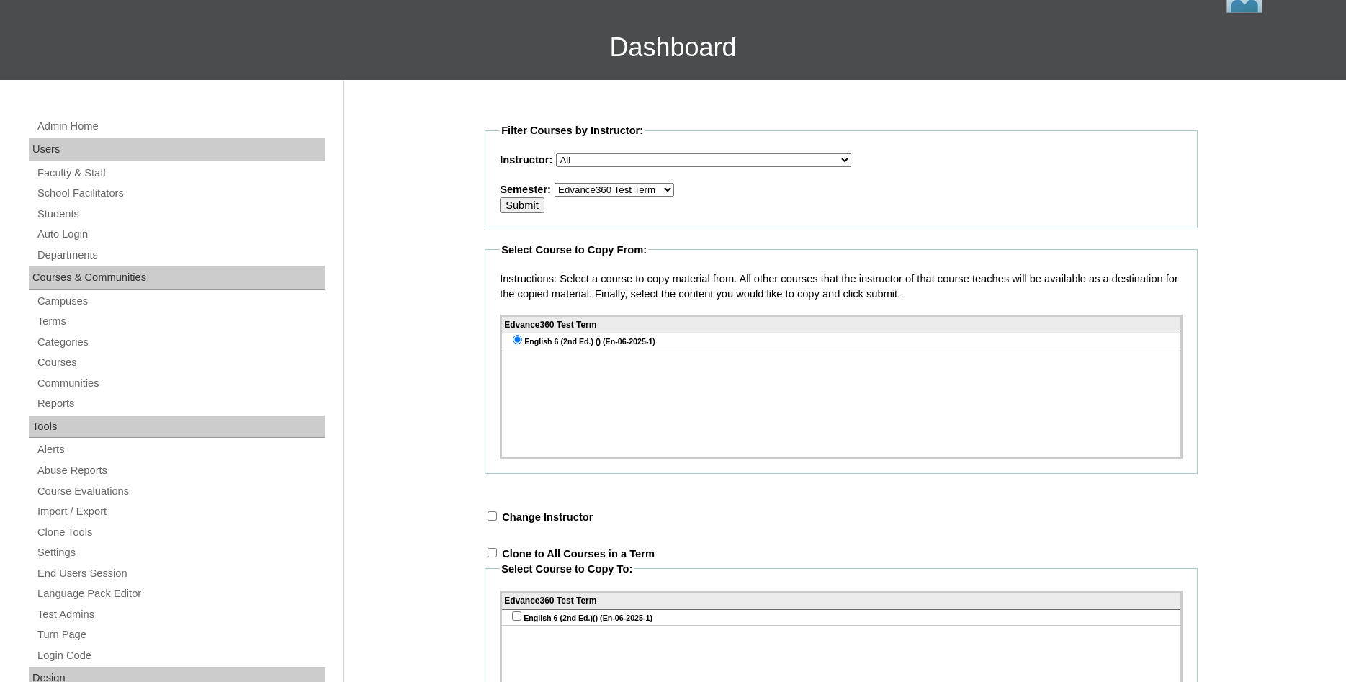
scroll to position [294, 0]
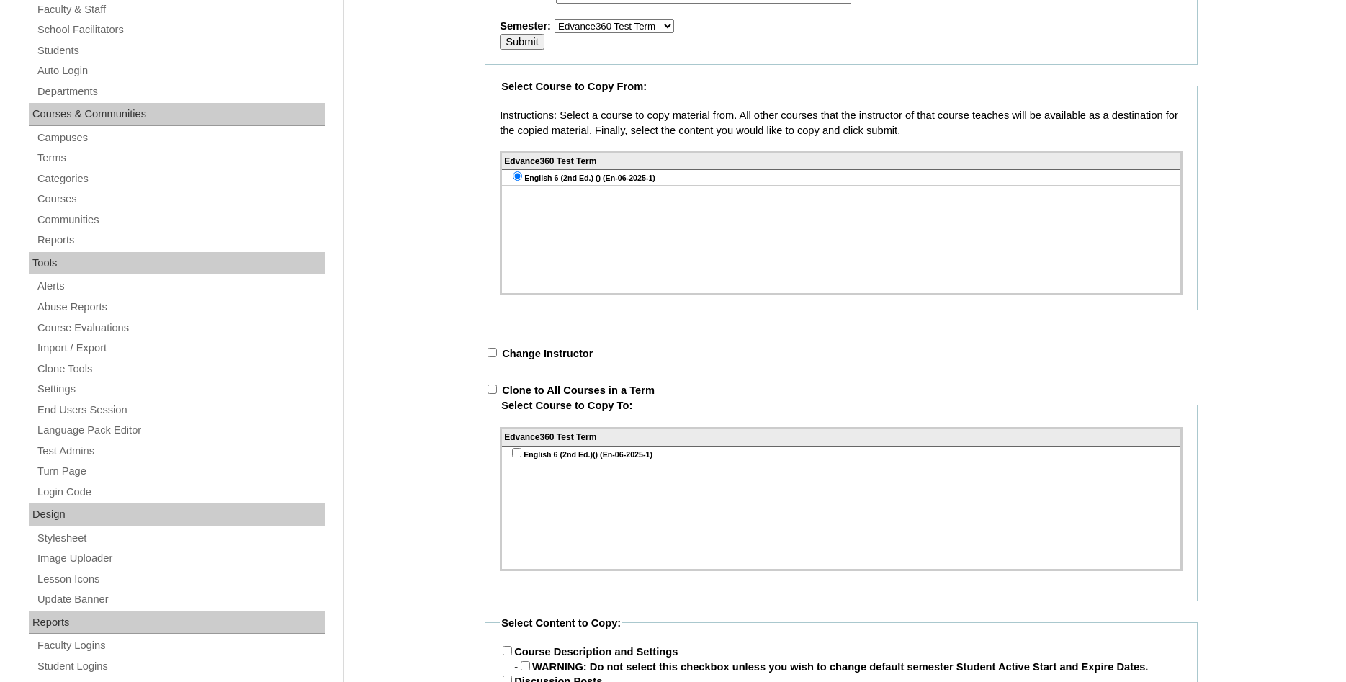
click at [493, 356] on div "Change Instructor Select an instructor Show All Courses Abriam, Mike Admin, E36…" at bounding box center [841, 354] width 713 height 15
click at [492, 357] on input "checkbox" at bounding box center [492, 352] width 9 height 9
checkbox input "true"
click at [600, 347] on select "Select an instructor Show All Courses [PERSON_NAME], E360 Admin, Limelight Alge…" at bounding box center [747, 354] width 295 height 14
select select "47624"
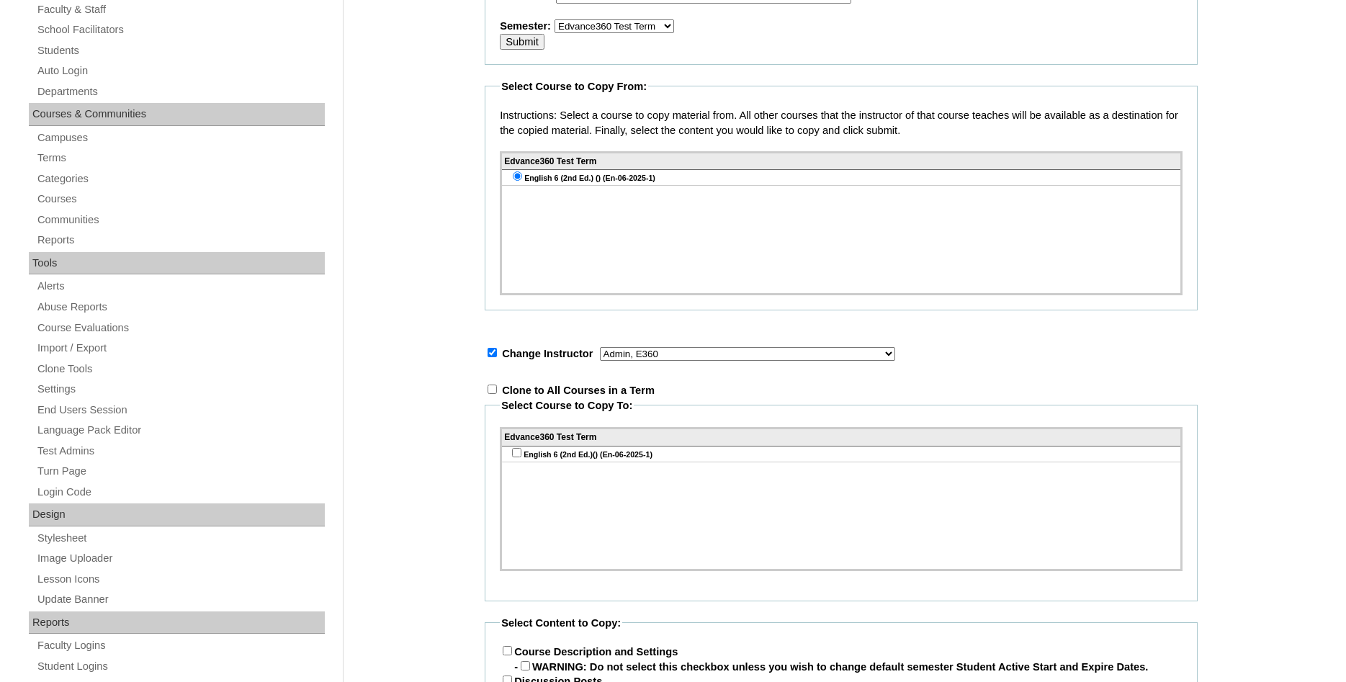
click option "Admin, E360" at bounding box center [0, 0] width 0 height 0
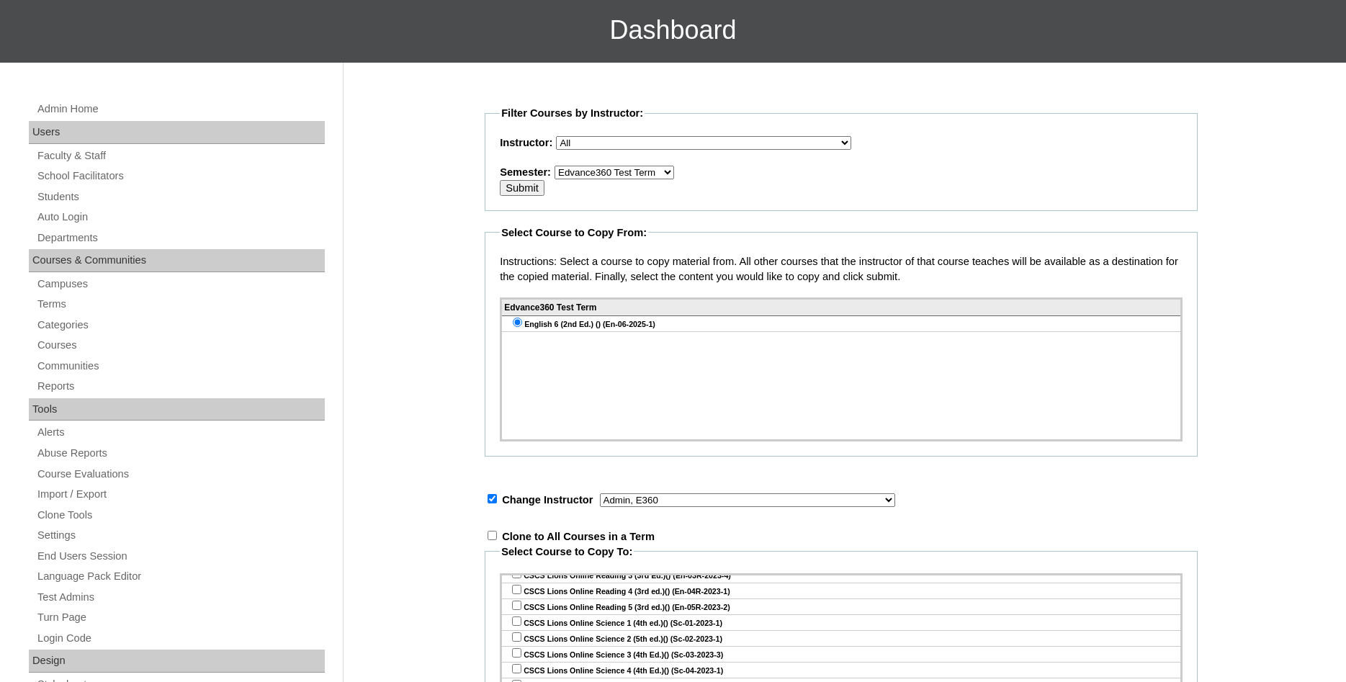
scroll to position [147, 0]
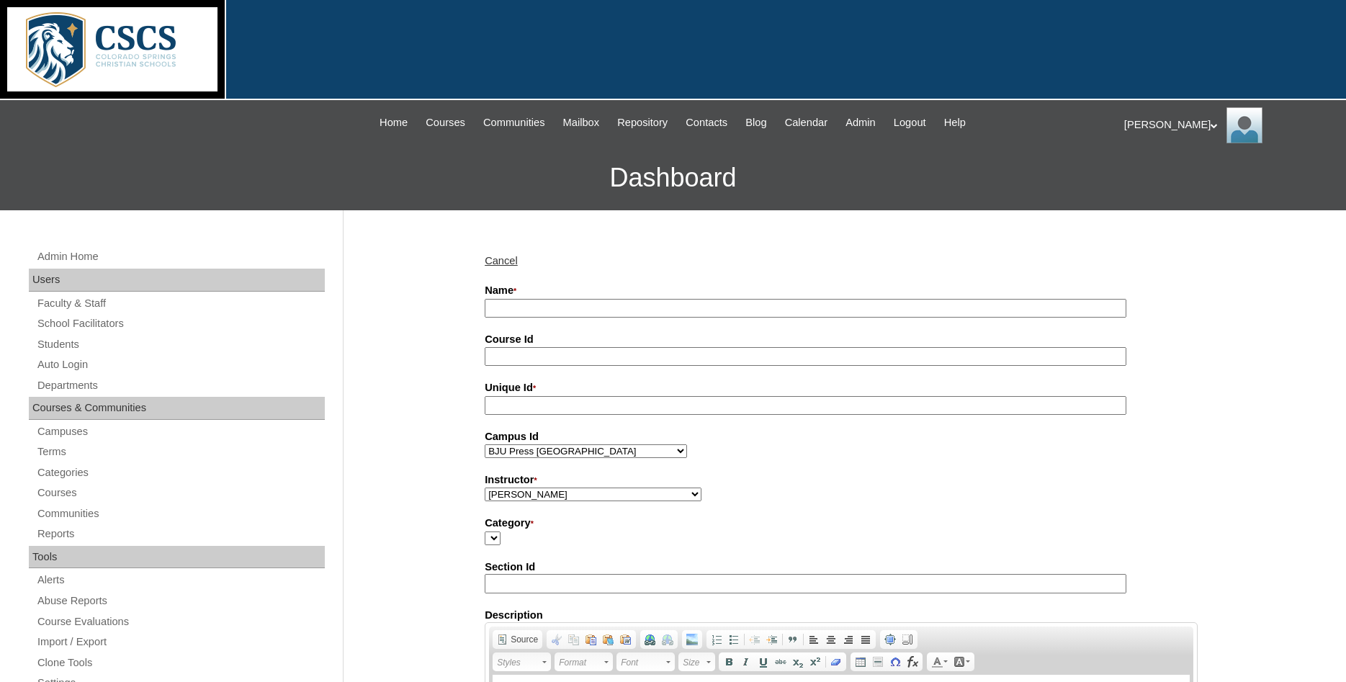
click at [568, 307] on input "Name *" at bounding box center [806, 308] width 642 height 19
type input "English 6 Content Clone"
click at [877, 440] on label "Campus Id" at bounding box center [841, 436] width 713 height 15
click at [687, 445] on select "BJU Press DLO Elementary BJU Press DLO High School BJU Press DLO Junior High Ch…" at bounding box center [586, 452] width 202 height 14
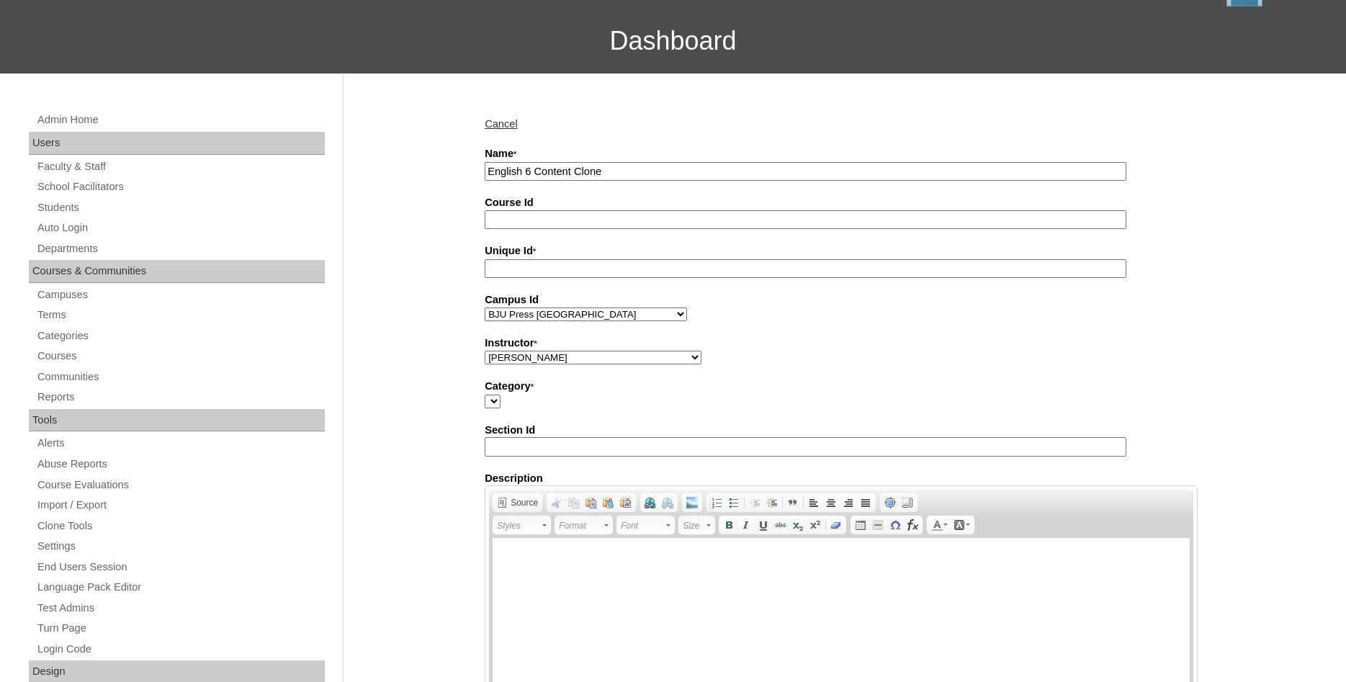
scroll to position [147, 0]
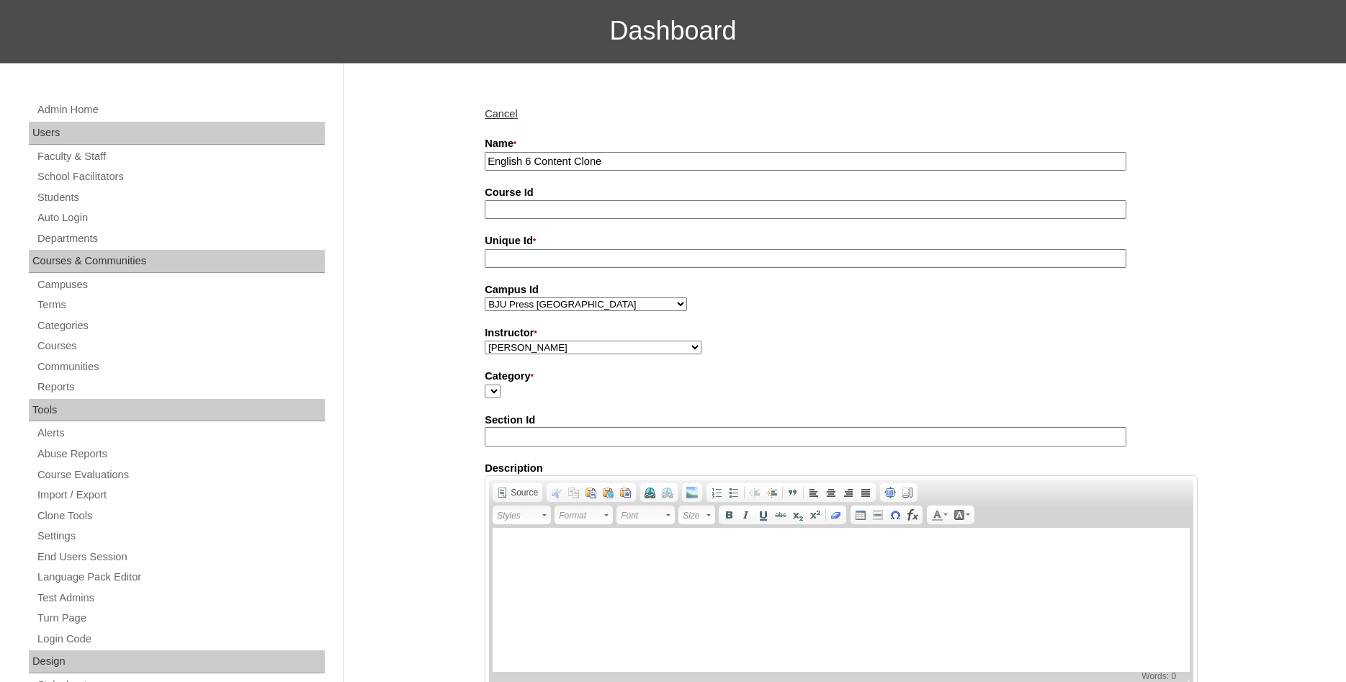
click at [485, 341] on select "[PERSON_NAME], E360 Admin, Limelight [PERSON_NAME], [PERSON_NAME], [PERSON_NAME…" at bounding box center [593, 348] width 217 height 14
select select "47624"
click option "Admin, E360" at bounding box center [0, 0] width 0 height 0
click at [1143, 351] on div "Instructor * Abriam, Mike Admin, E360 Admin, Limelight Baade, Ryan Boland, Alli…" at bounding box center [841, 341] width 713 height 30
click at [485, 385] on select "Category *" at bounding box center [493, 392] width 16 height 14
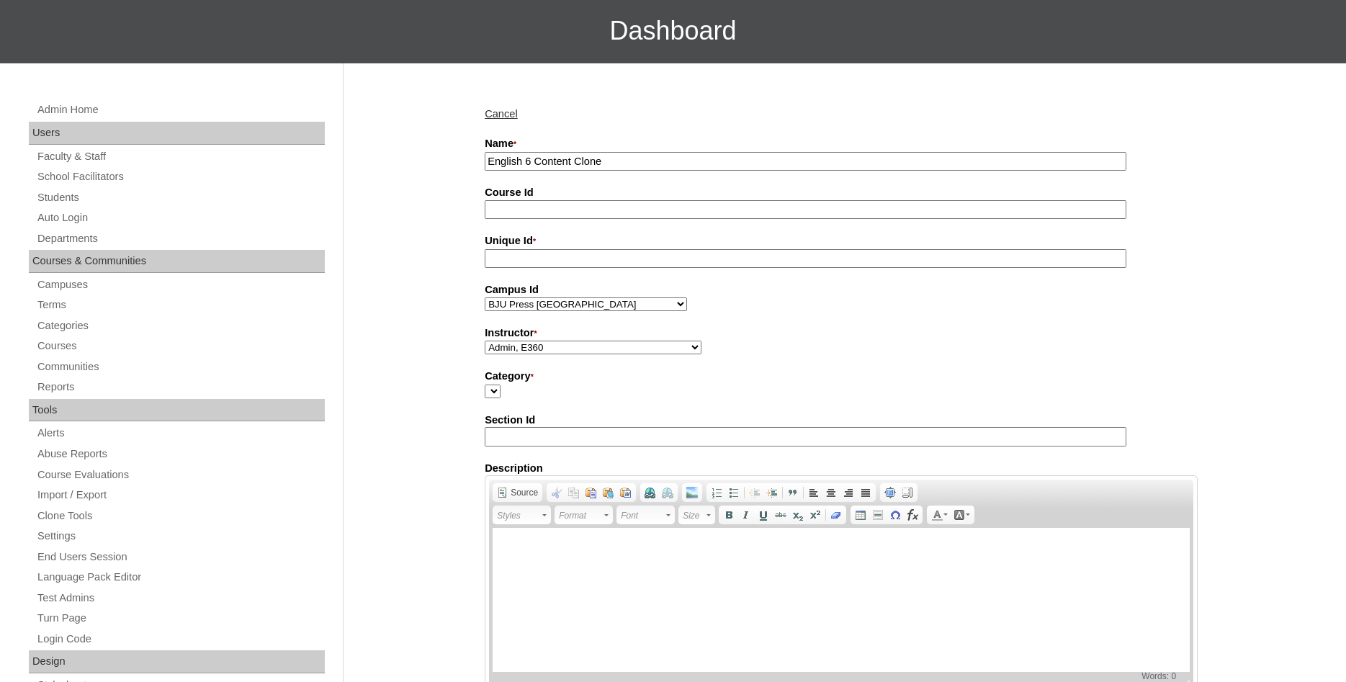
click at [948, 339] on label "Instructor *" at bounding box center [841, 334] width 713 height 16
click at [702, 341] on select "[PERSON_NAME], E360 Admin, Limelight [PERSON_NAME], [PERSON_NAME], [PERSON_NAME…" at bounding box center [593, 348] width 217 height 14
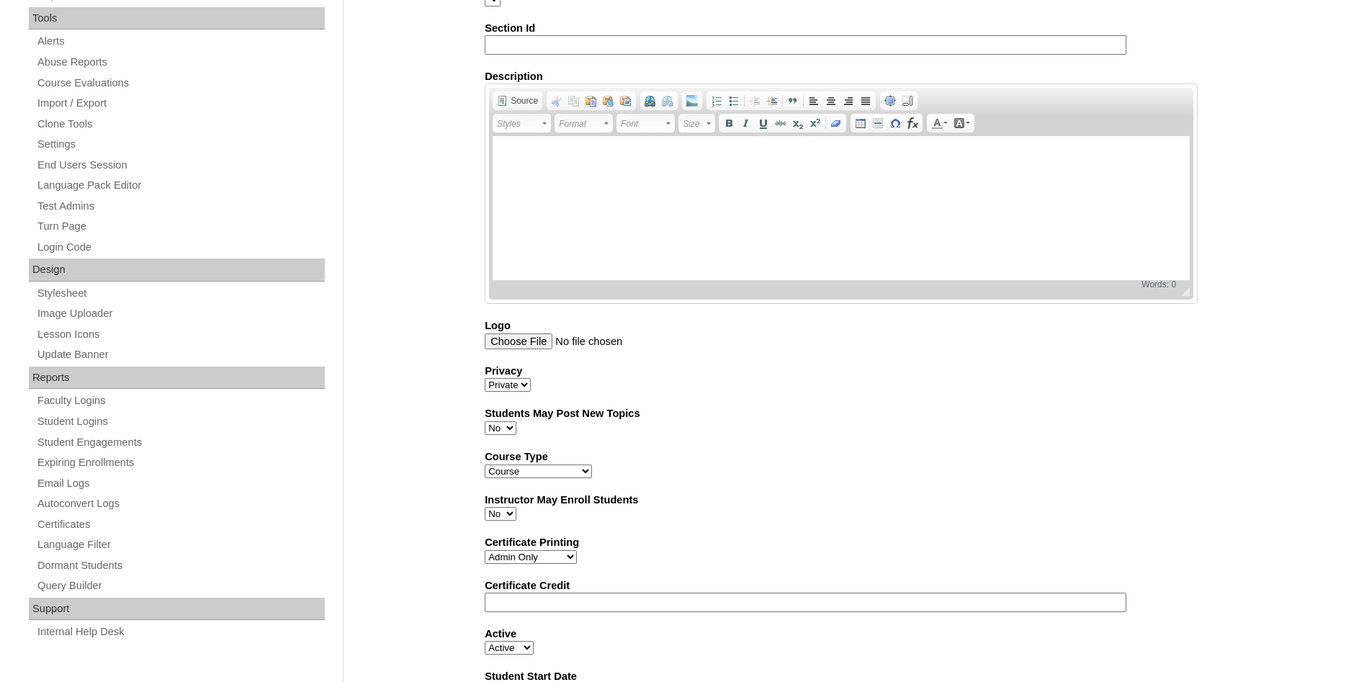
scroll to position [790, 0]
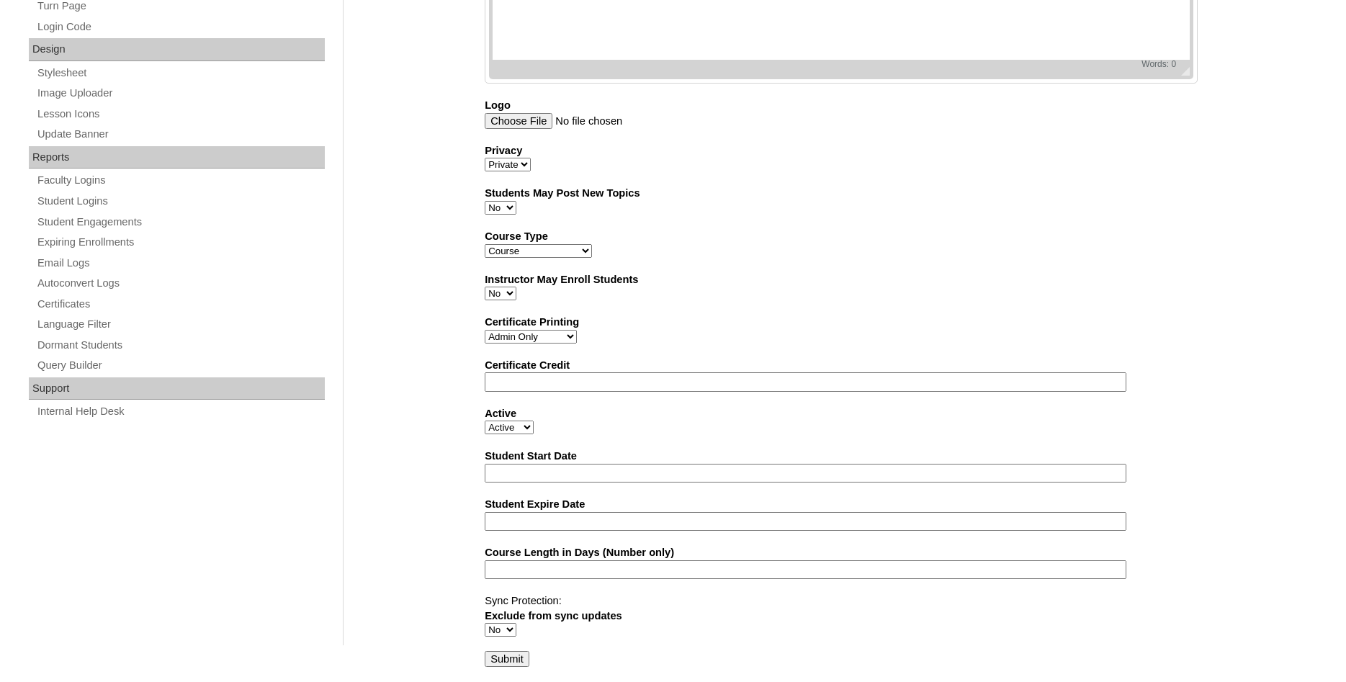
click at [496, 655] on input "Submit" at bounding box center [507, 659] width 45 height 16
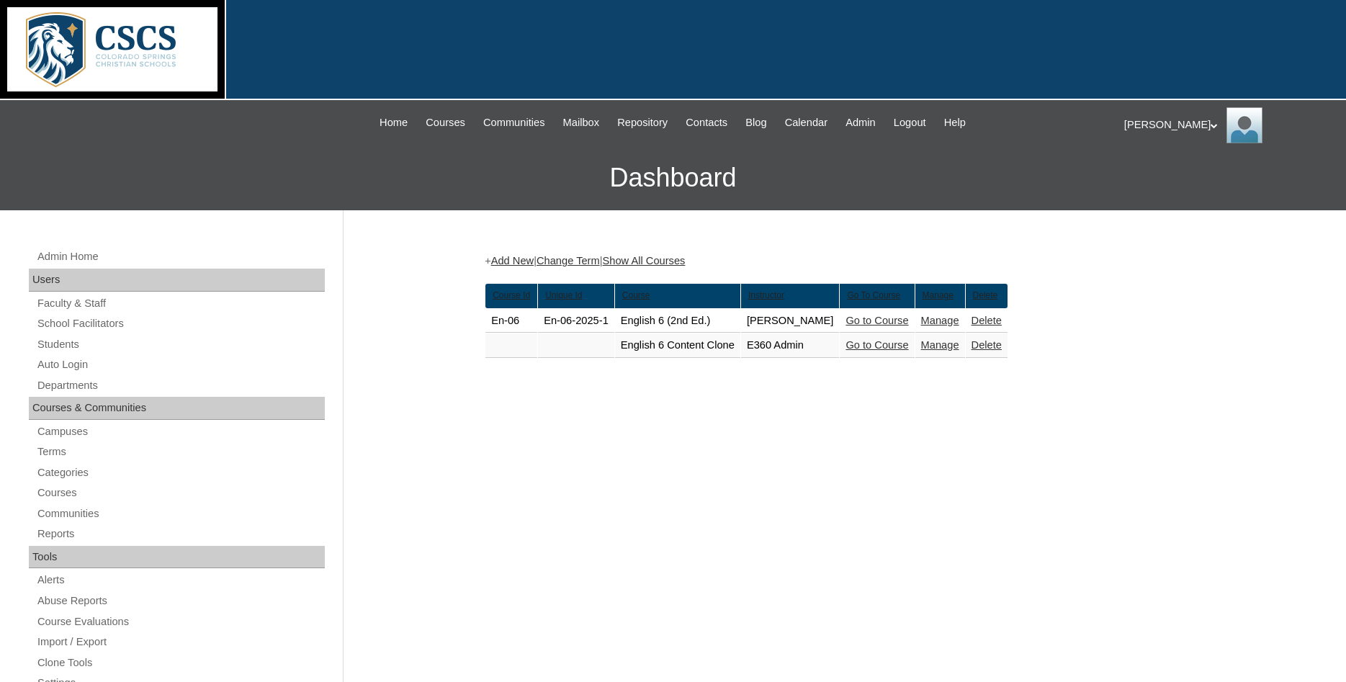
click at [520, 265] on link "Add New" at bounding box center [512, 261] width 43 height 12
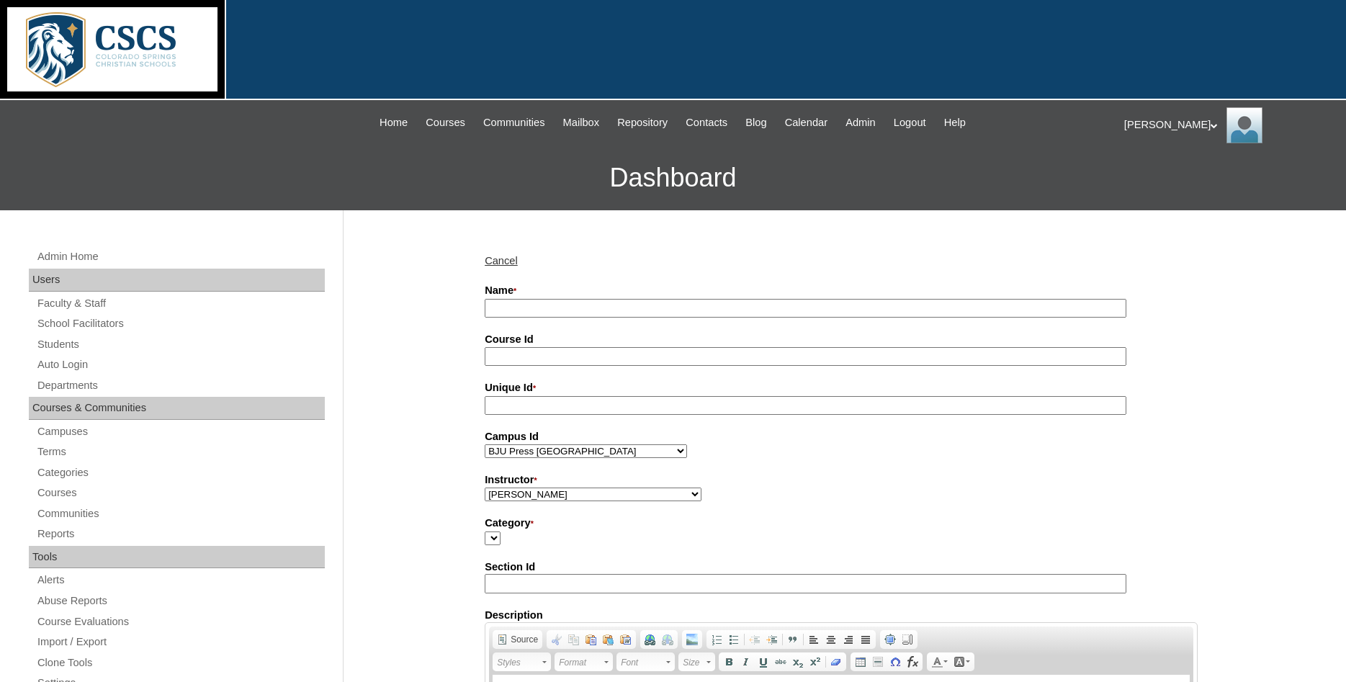
click at [540, 310] on input "Name *" at bounding box center [806, 308] width 642 height 19
type input "New English 6"
click at [587, 350] on input "Course Id" at bounding box center [806, 356] width 642 height 19
type input "new6"
click at [583, 403] on input "Unique Id *" at bounding box center [806, 405] width 642 height 19
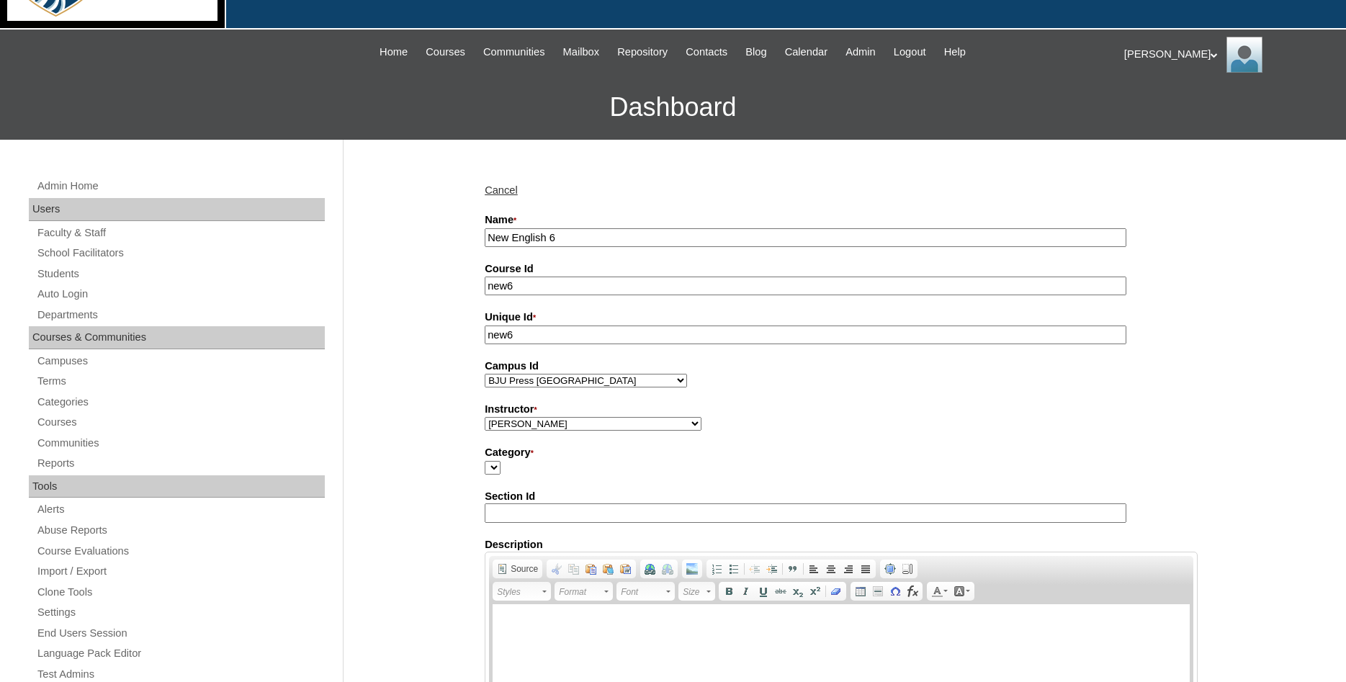
scroll to position [73, 0]
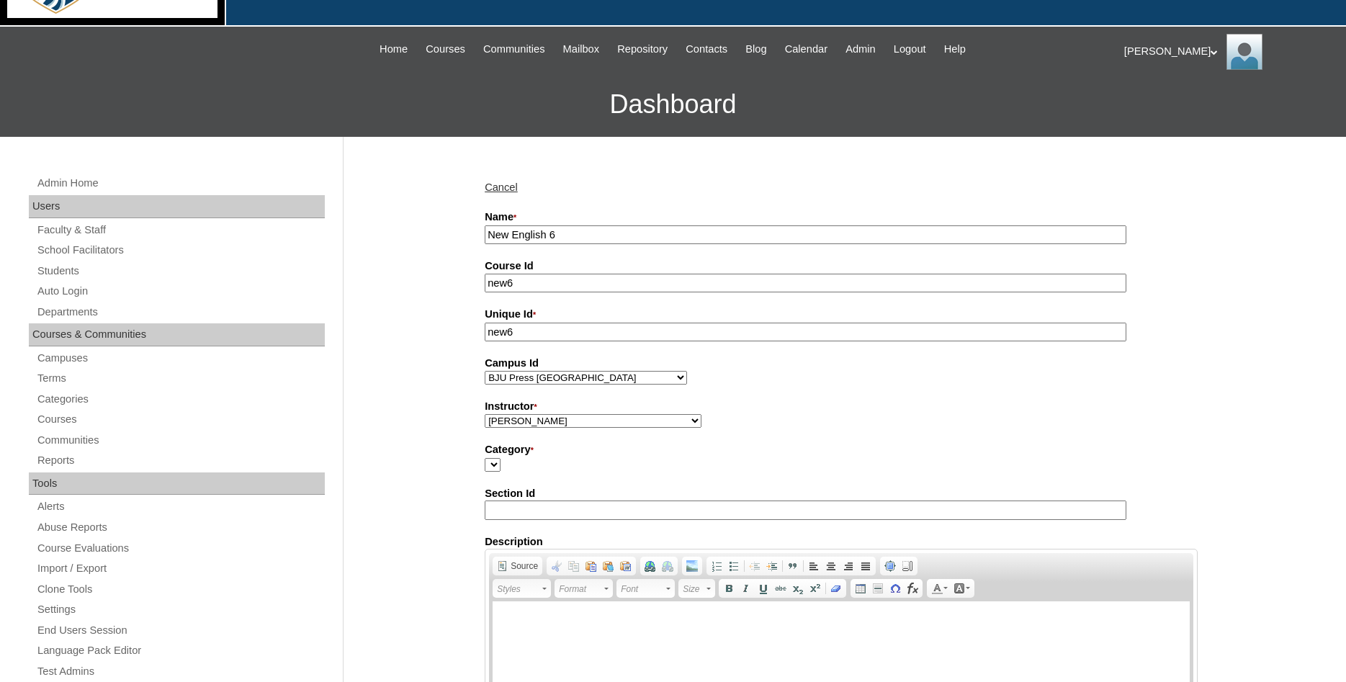
type input "new6"
click at [485, 414] on select "[PERSON_NAME], E360 Admin, Limelight [PERSON_NAME], [PERSON_NAME], [PERSON_NAME…" at bounding box center [593, 421] width 217 height 14
select select "47624"
click option "Admin, E360" at bounding box center [0, 0] width 0 height 0
drag, startPoint x: 955, startPoint y: 470, endPoint x: 1062, endPoint y: 413, distance: 121.2
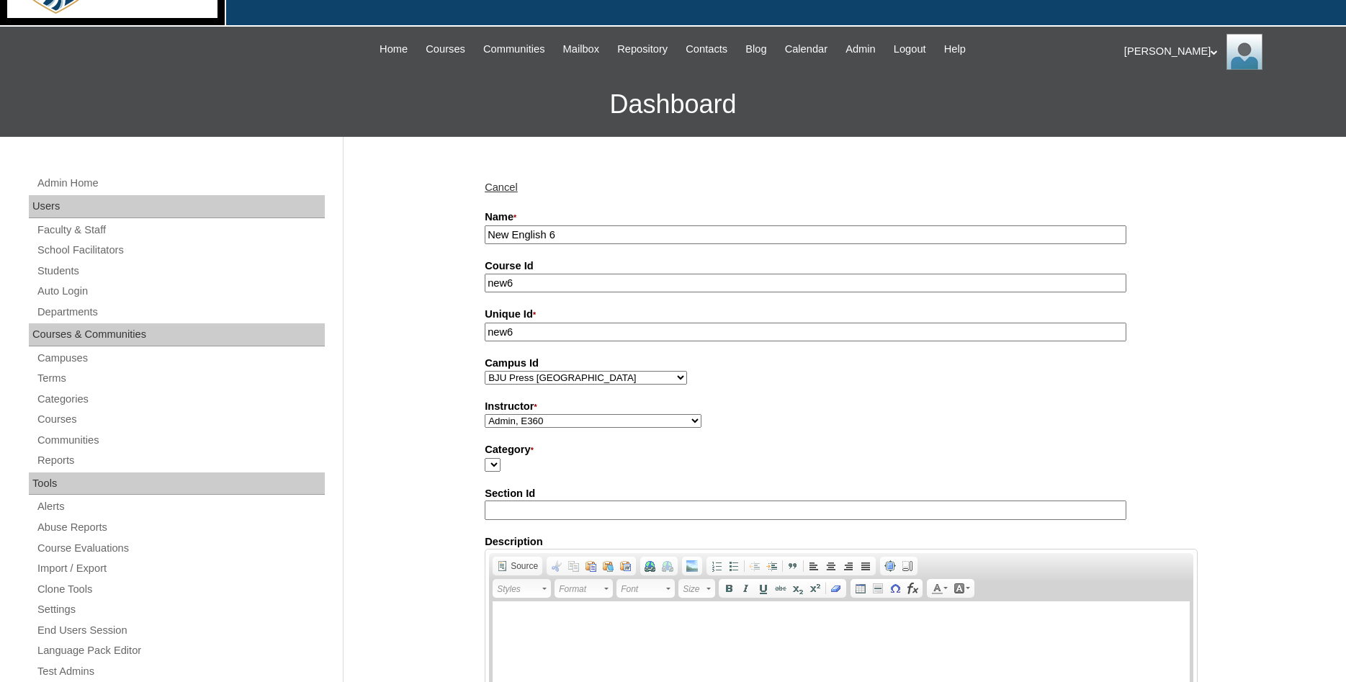
click at [956, 470] on div "Category *" at bounding box center [841, 457] width 713 height 30
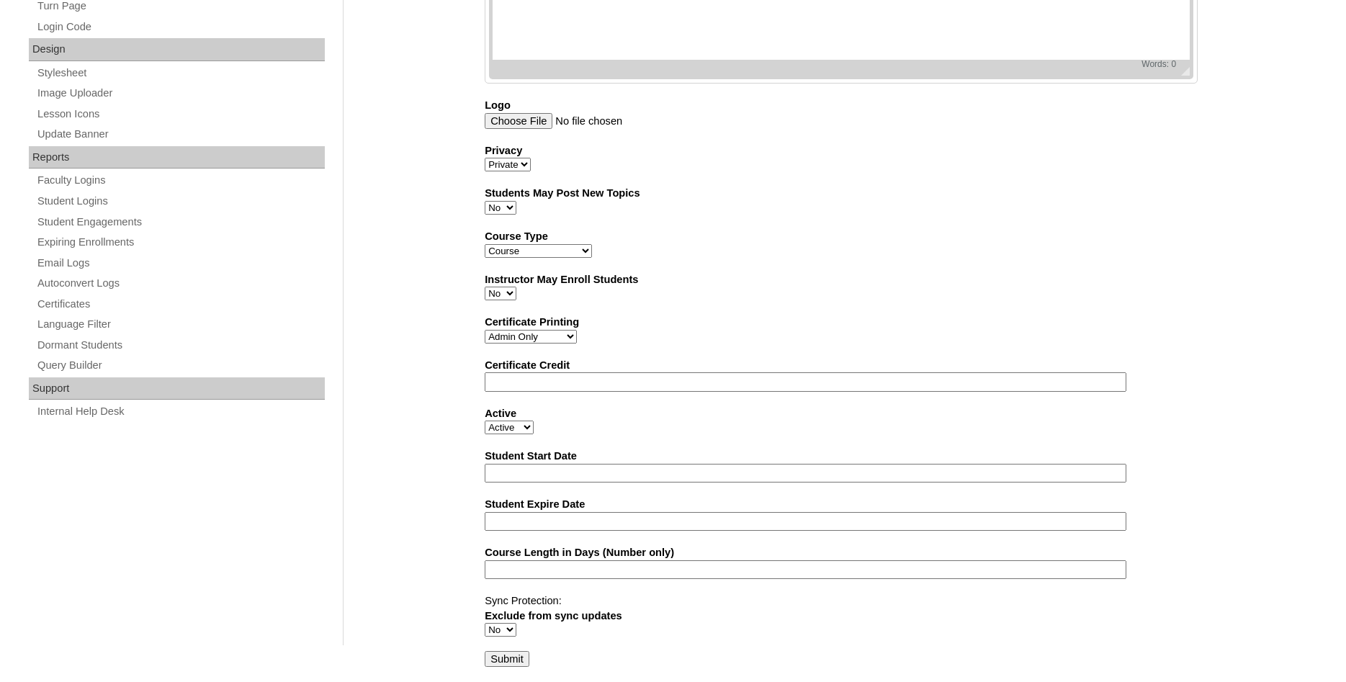
scroll to position [790, 0]
click at [515, 661] on input "Submit" at bounding box center [507, 659] width 45 height 16
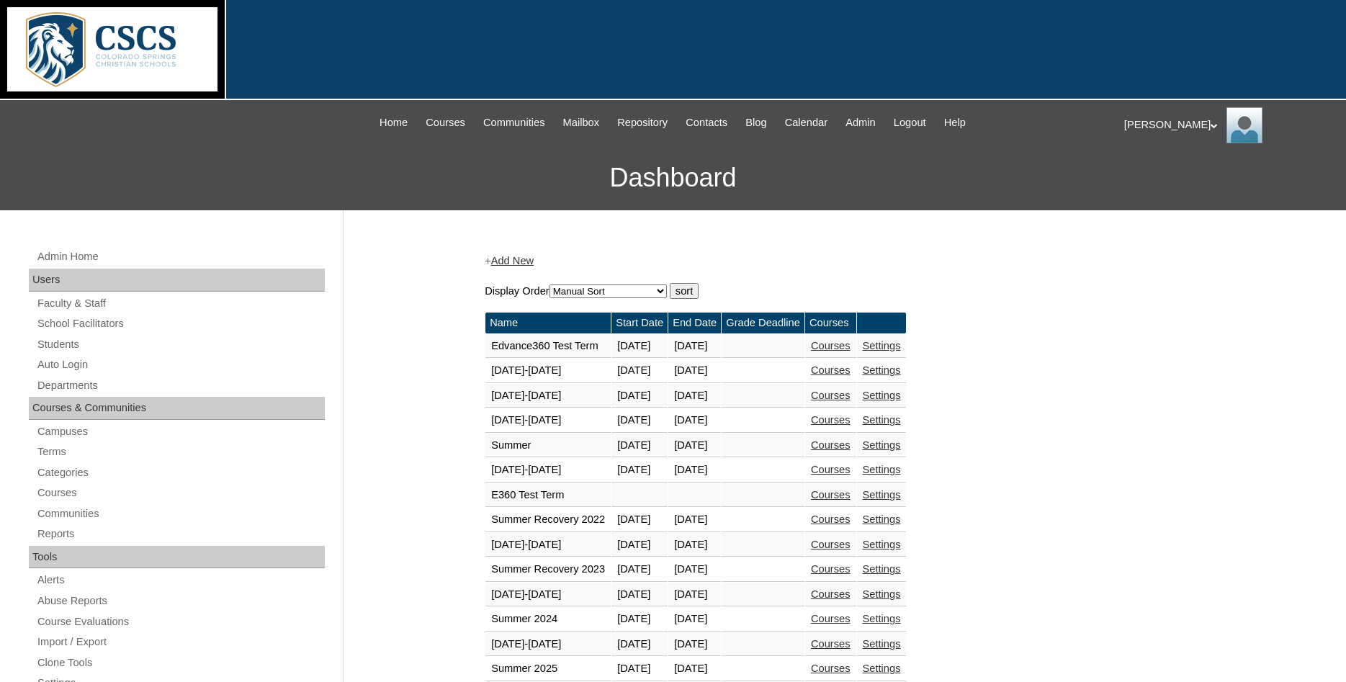
click at [851, 501] on link "Courses" at bounding box center [831, 495] width 40 height 12
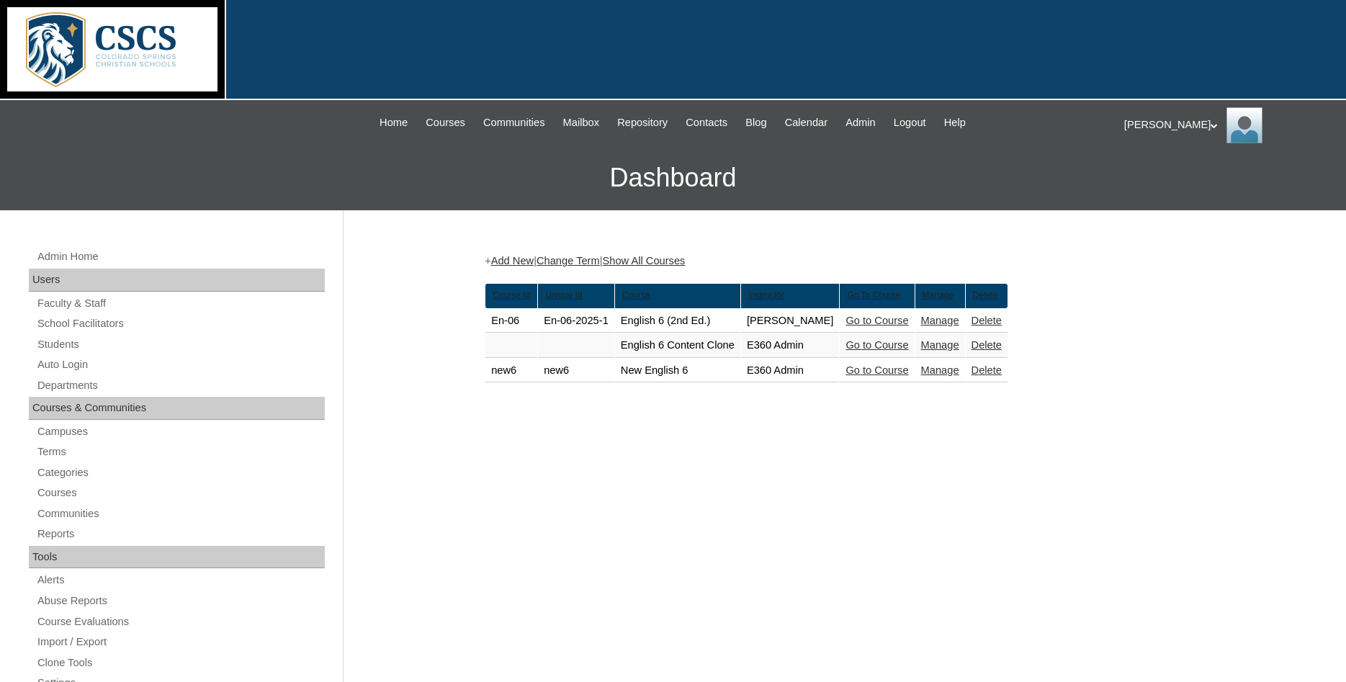
click at [509, 264] on link "Add New" at bounding box center [512, 261] width 43 height 12
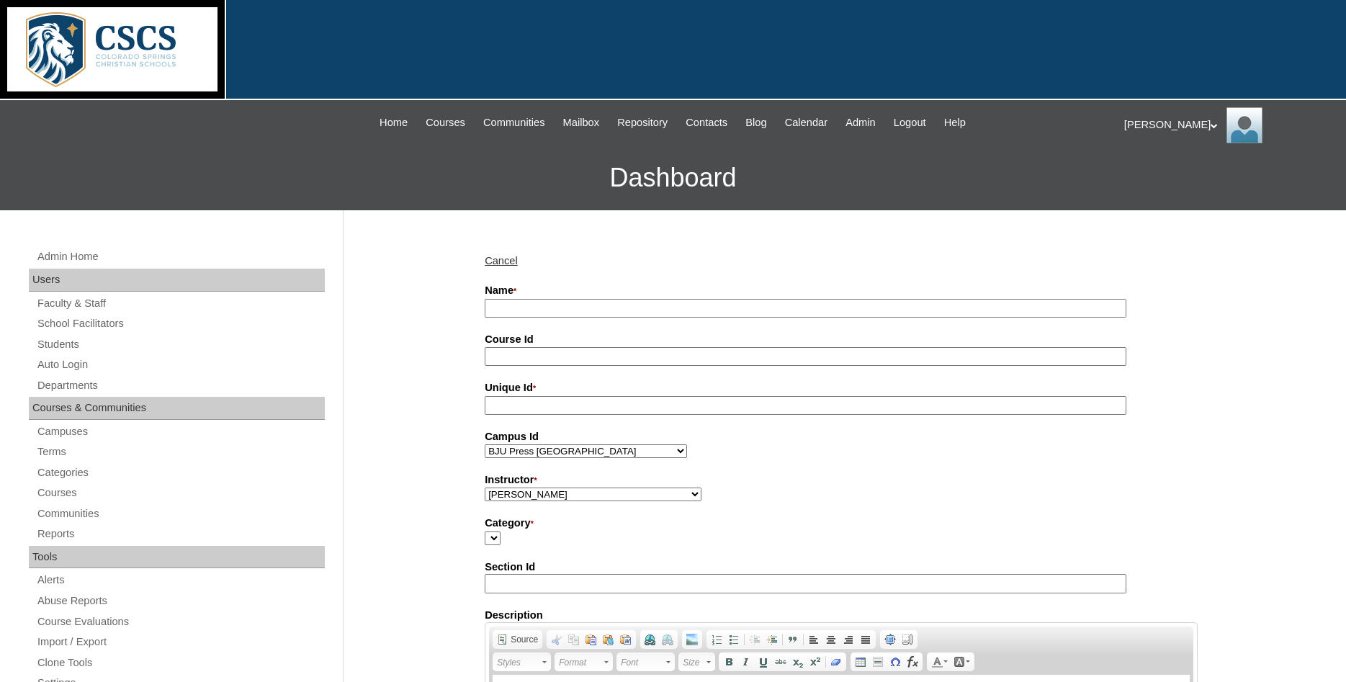
click at [541, 307] on input "Name *" at bounding box center [806, 308] width 642 height 19
click at [615, 314] on input "New English 6" at bounding box center [806, 308] width 642 height 19
type input "New English 6 - 2"
click at [608, 410] on input "Unique Id *" at bounding box center [806, 405] width 642 height 19
click at [589, 354] on input "Course Id" at bounding box center [806, 356] width 642 height 19
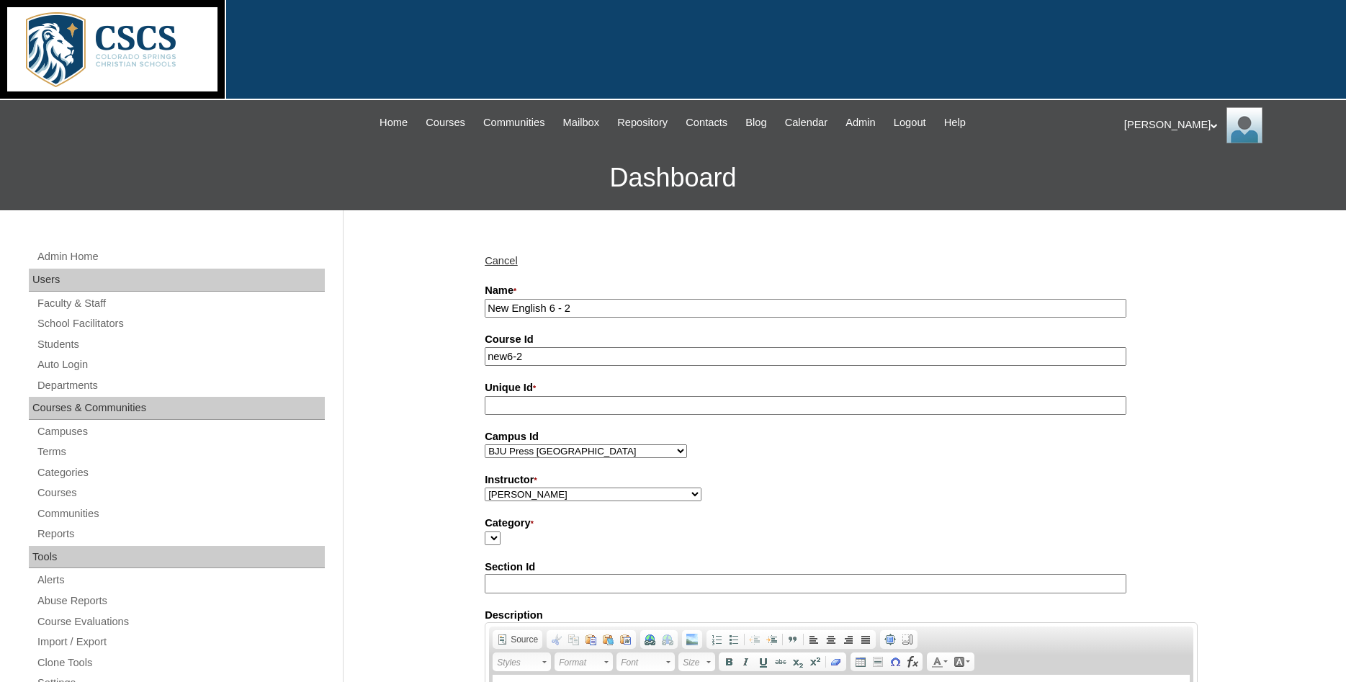
type input "new6-2"
click at [485, 488] on select "[PERSON_NAME], E360 Admin, Limelight [PERSON_NAME], [PERSON_NAME], [PERSON_NAME…" at bounding box center [593, 495] width 217 height 14
select select "47624"
click option "Admin, E360" at bounding box center [0, 0] width 0 height 0
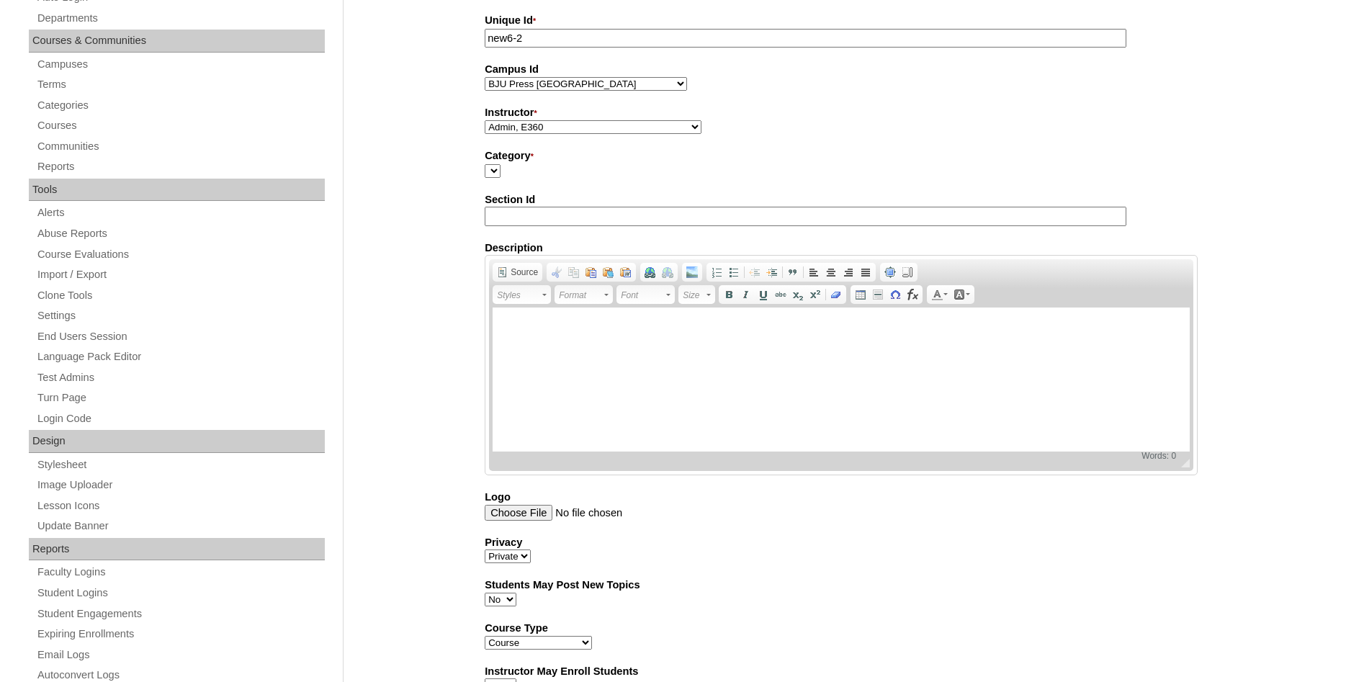
click at [485, 164] on select "Category *" at bounding box center [493, 171] width 16 height 14
click at [532, 178] on div "Category *" at bounding box center [841, 163] width 713 height 30
click at [485, 164] on select "Category *" at bounding box center [493, 171] width 16 height 14
click at [637, 178] on div "Category *" at bounding box center [841, 163] width 713 height 30
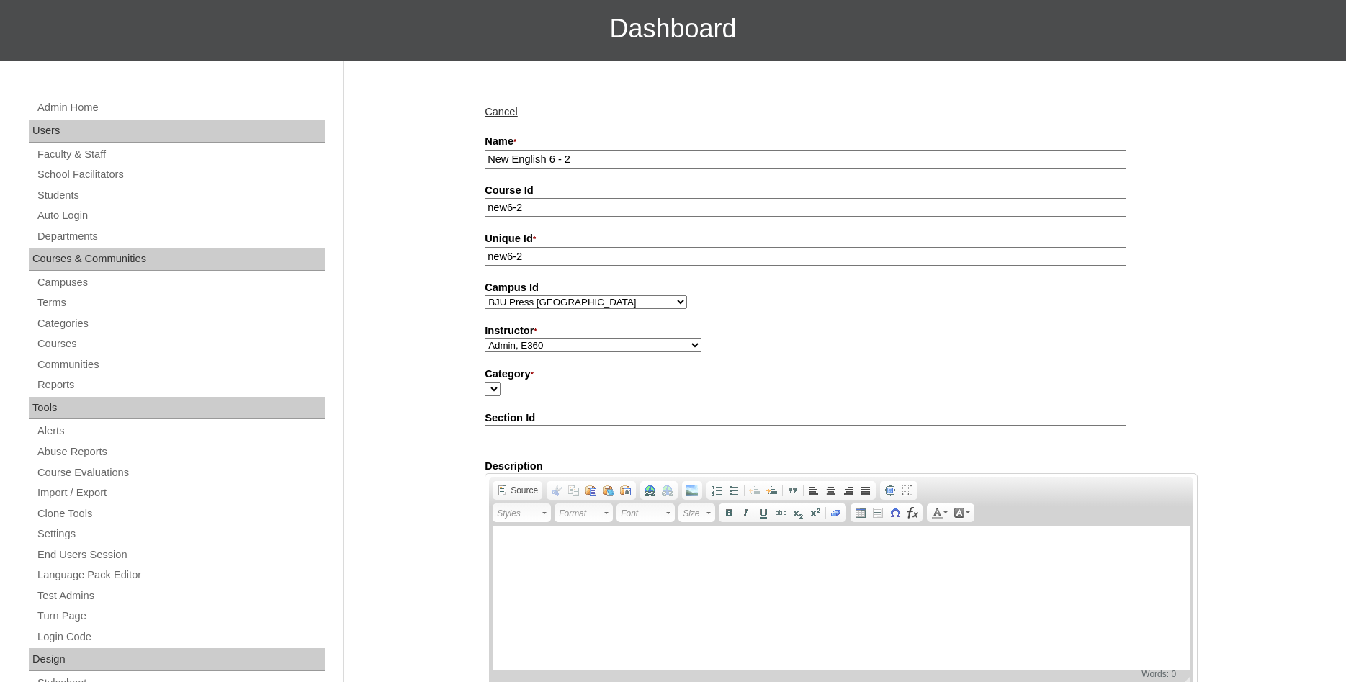
scroll to position [294, 0]
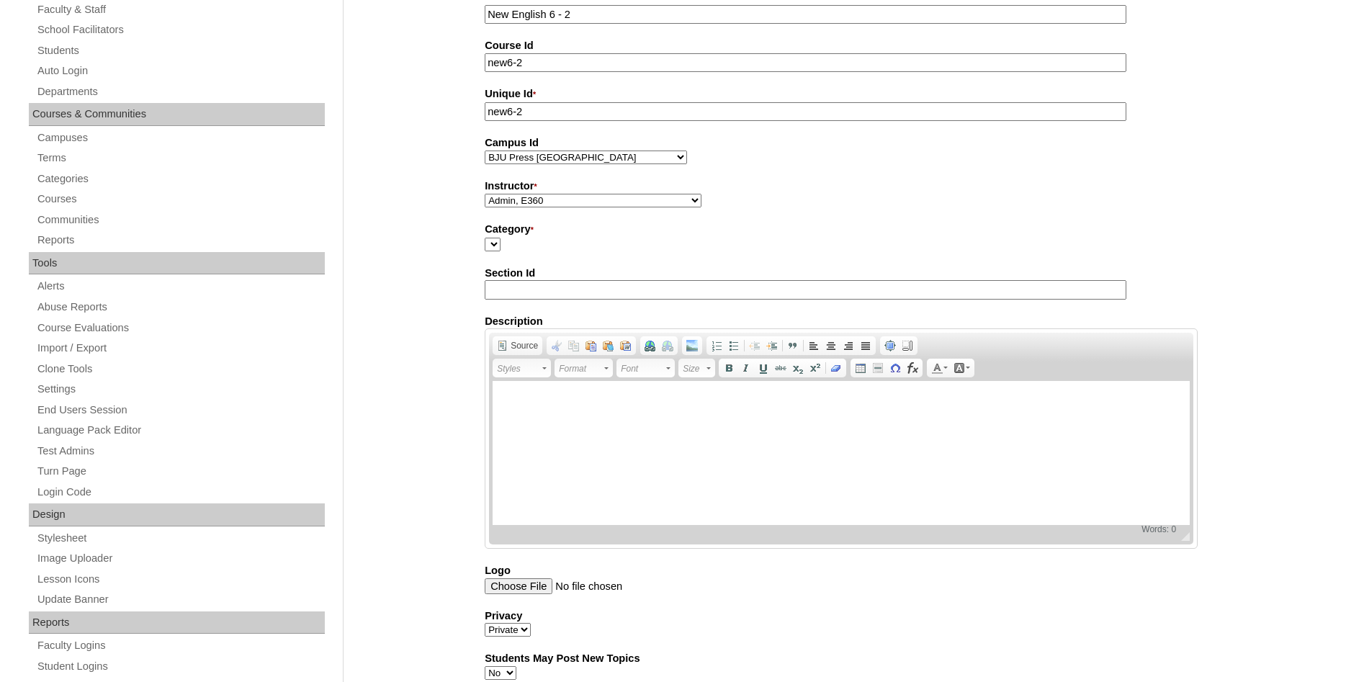
click at [485, 238] on select "Category *" at bounding box center [493, 245] width 16 height 14
click at [657, 264] on form "Name * New English 6 - 2 Course Id new6-2 Unique Id * new6-2 Campus Id BJU Pres…" at bounding box center [841, 560] width 713 height 1143
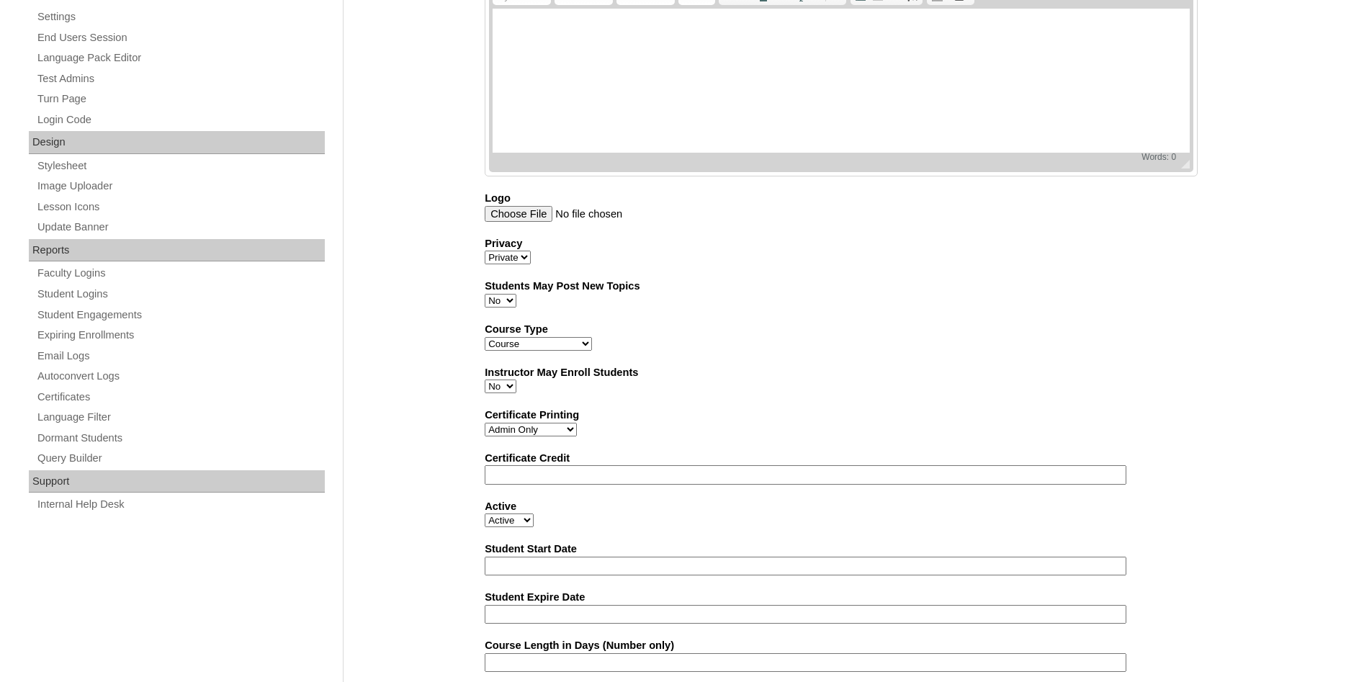
scroll to position [790, 0]
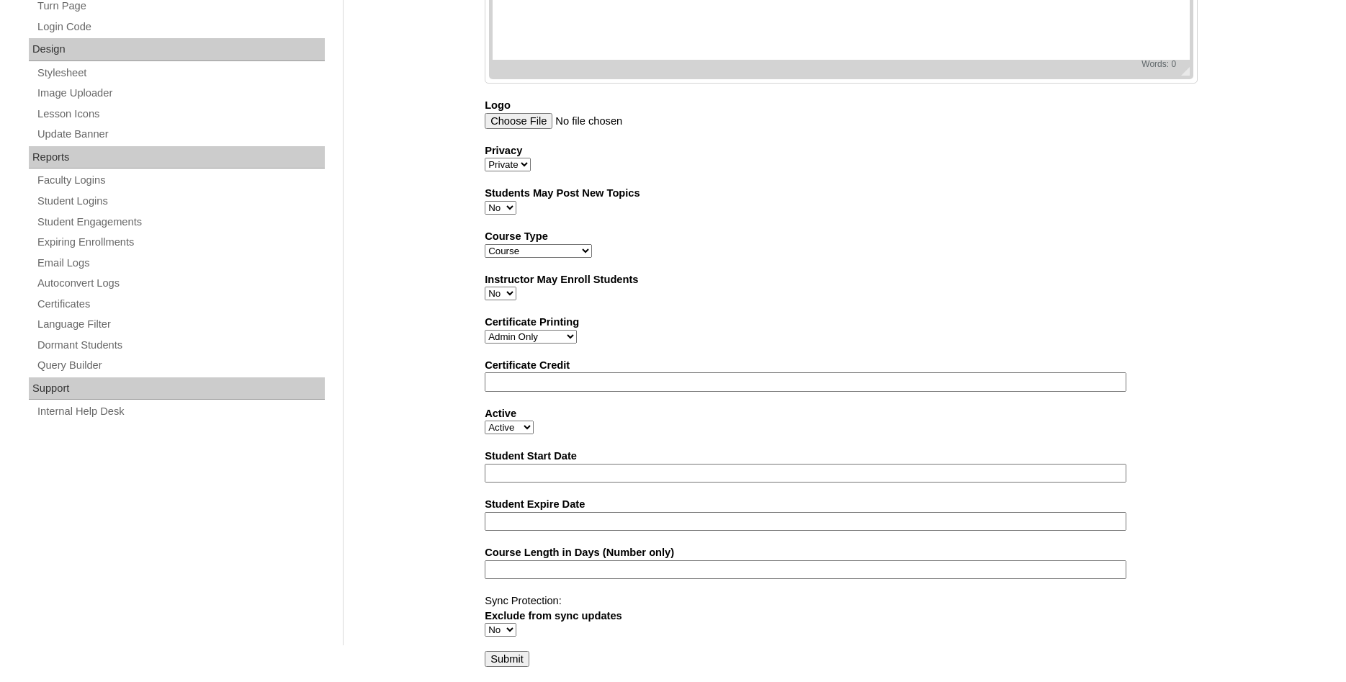
click at [514, 653] on input "Submit" at bounding box center [507, 659] width 45 height 16
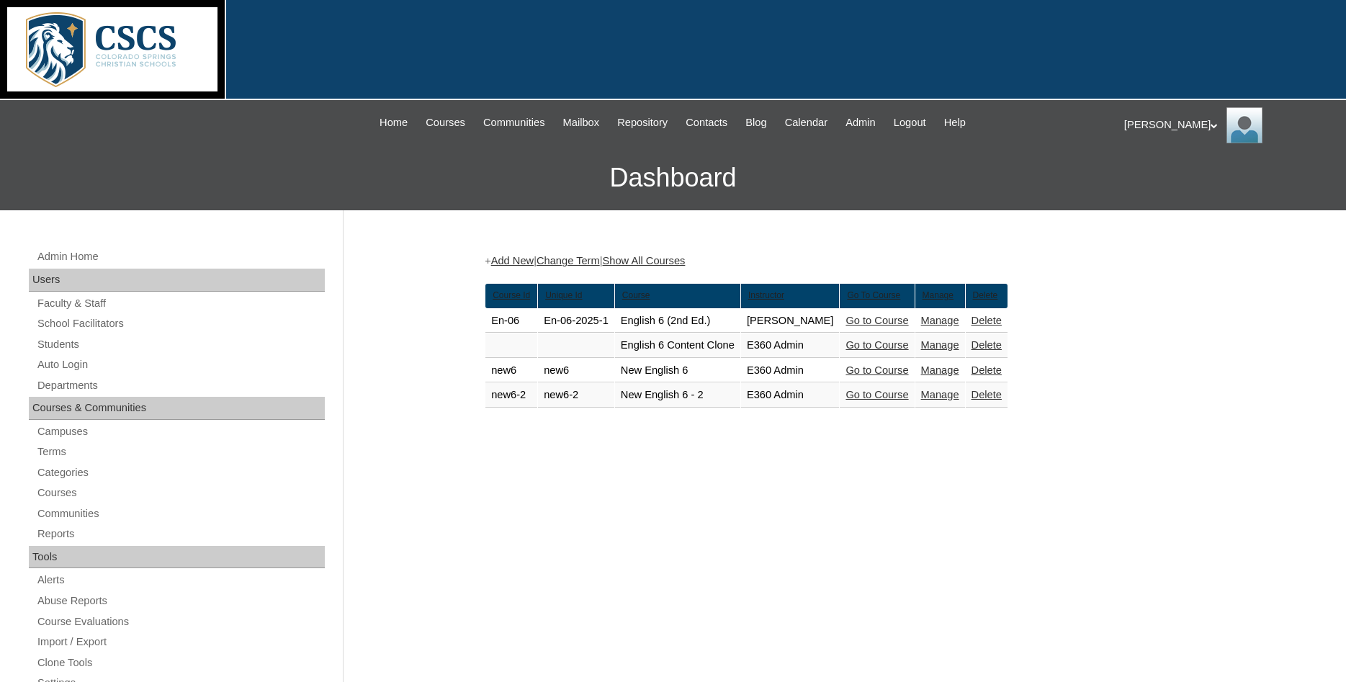
click at [903, 395] on link "Go to Course" at bounding box center [877, 395] width 63 height 12
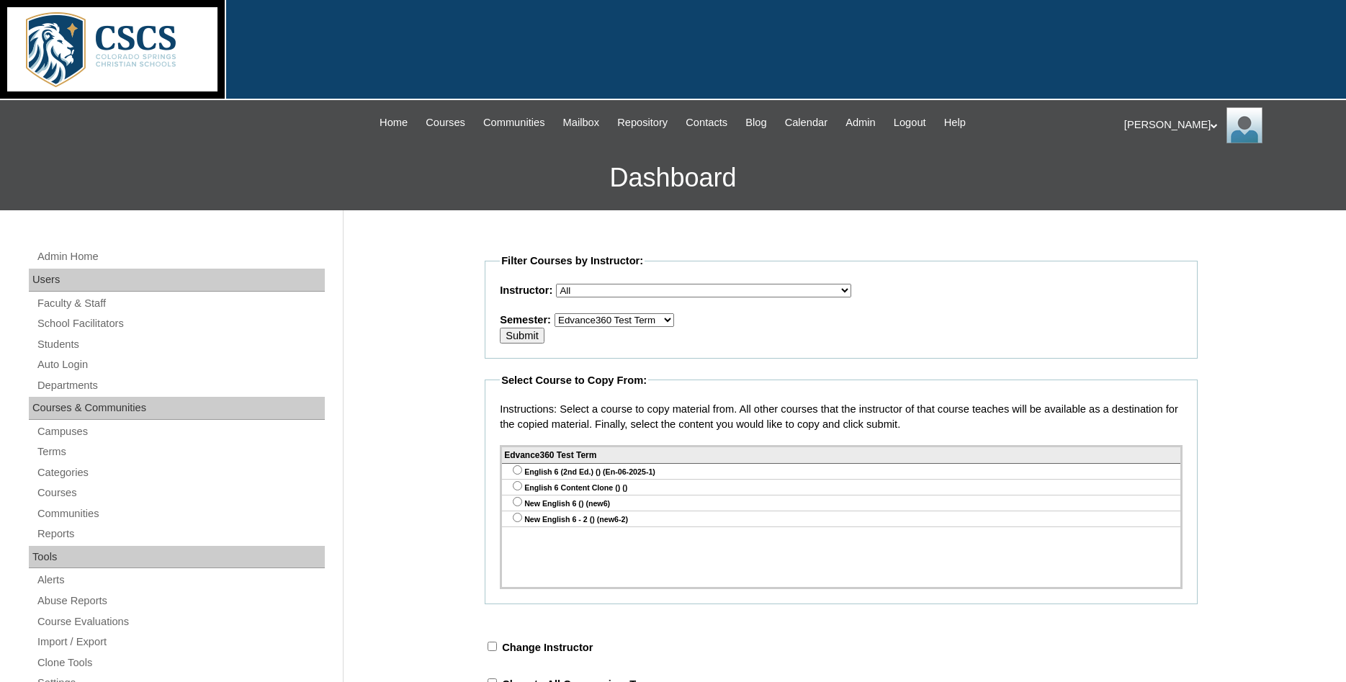
scroll to position [147, 0]
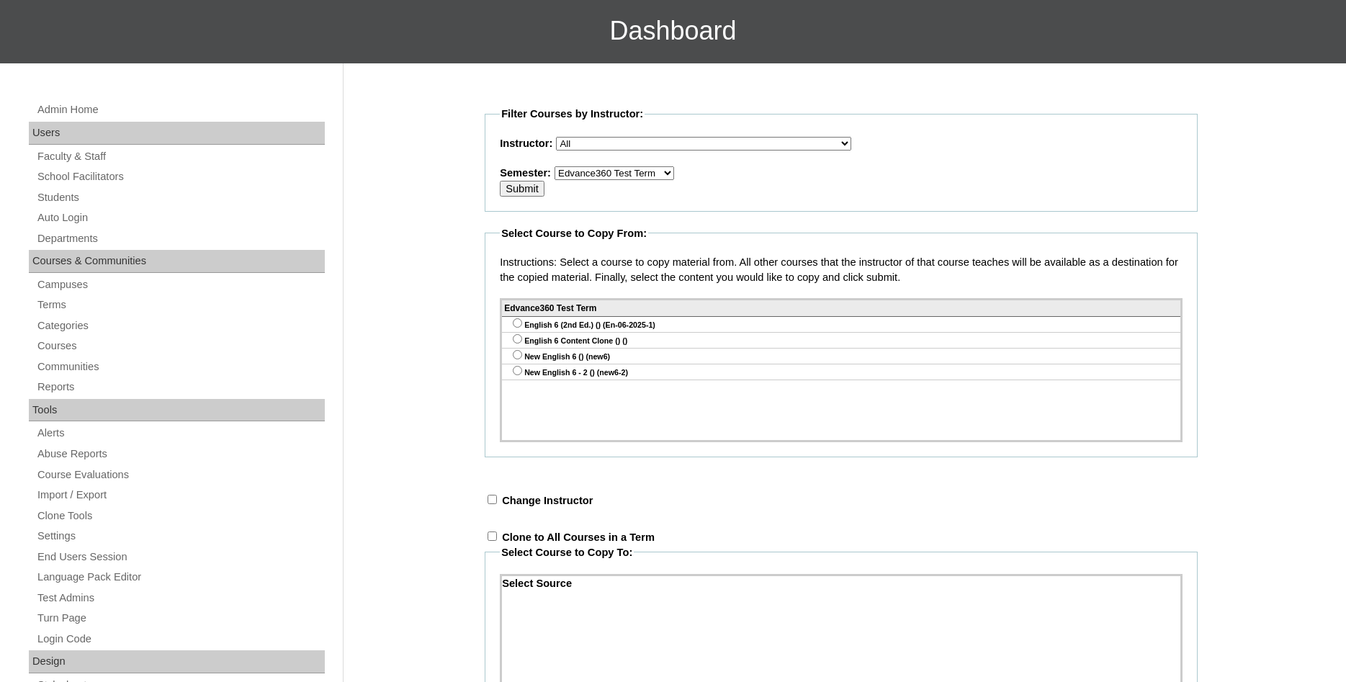
click at [517, 328] on input "radio" at bounding box center [517, 322] width 9 height 9
radio input "true"
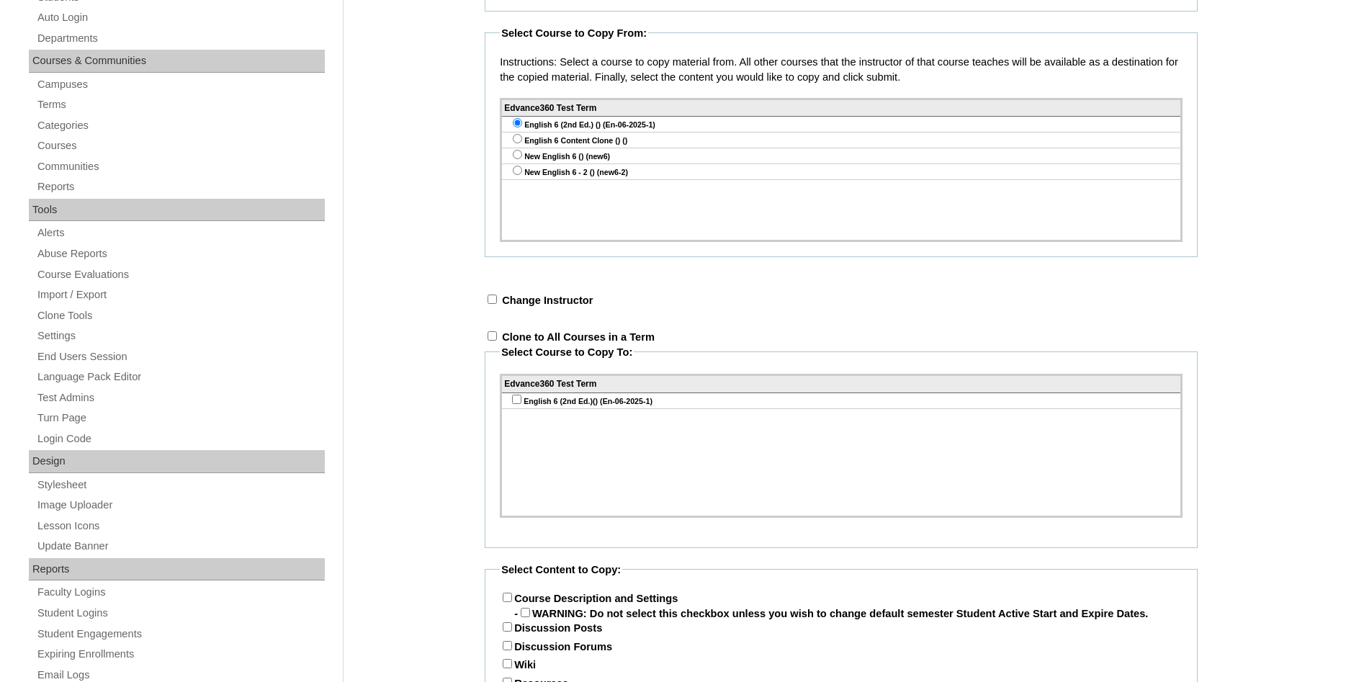
scroll to position [367, 0]
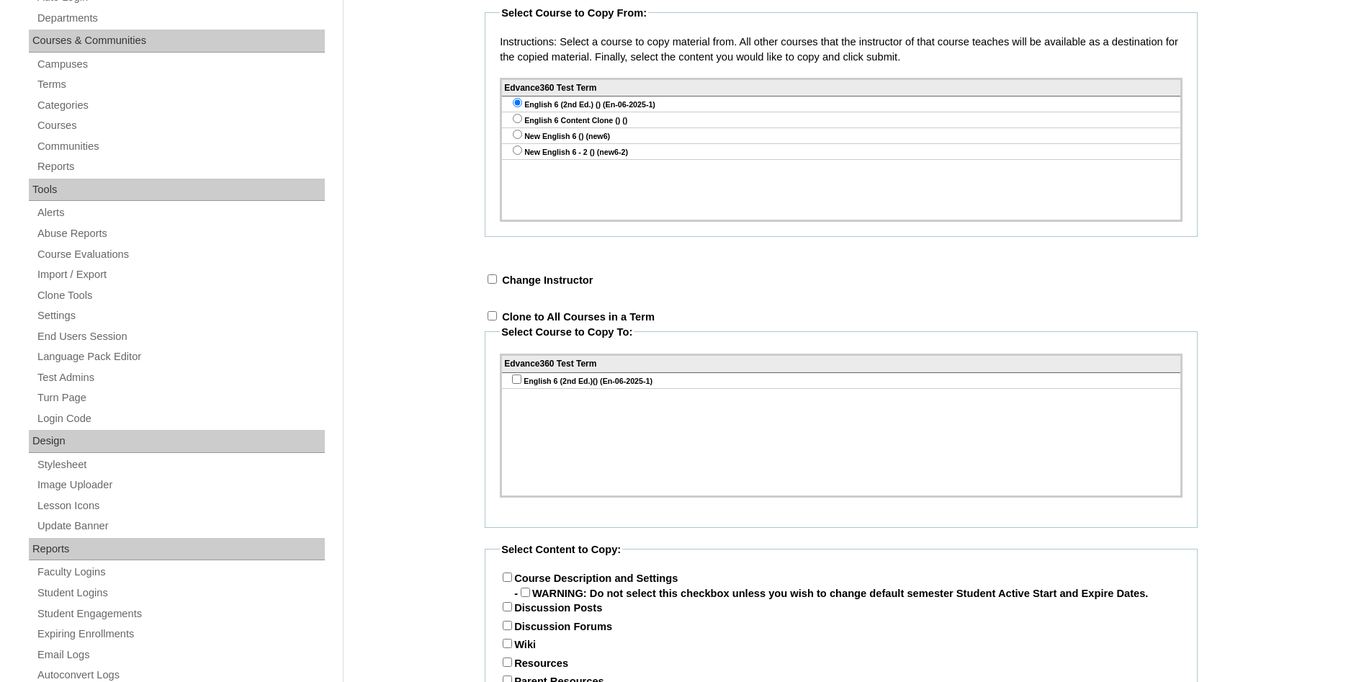
click at [489, 284] on input "checkbox" at bounding box center [492, 278] width 9 height 9
checkbox input "true"
click at [600, 274] on select "Select an instructor Show All Courses [PERSON_NAME], E360 Admin, Limelight Alge…" at bounding box center [747, 281] width 295 height 14
select select "47624"
click option "Admin, E360" at bounding box center [0, 0] width 0 height 0
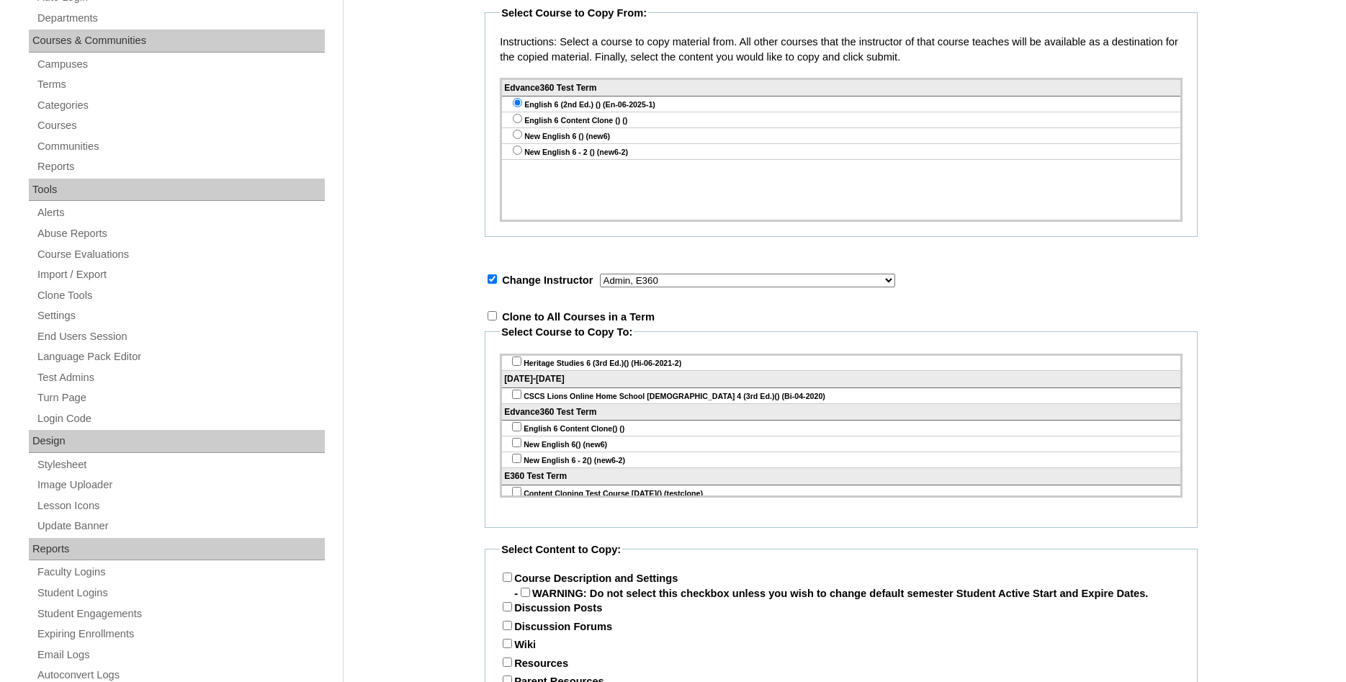
scroll to position [3034, 0]
click at [516, 462] on input"] "checkbox" at bounding box center [516, 456] width 9 height 9
checkbox input"] "true"
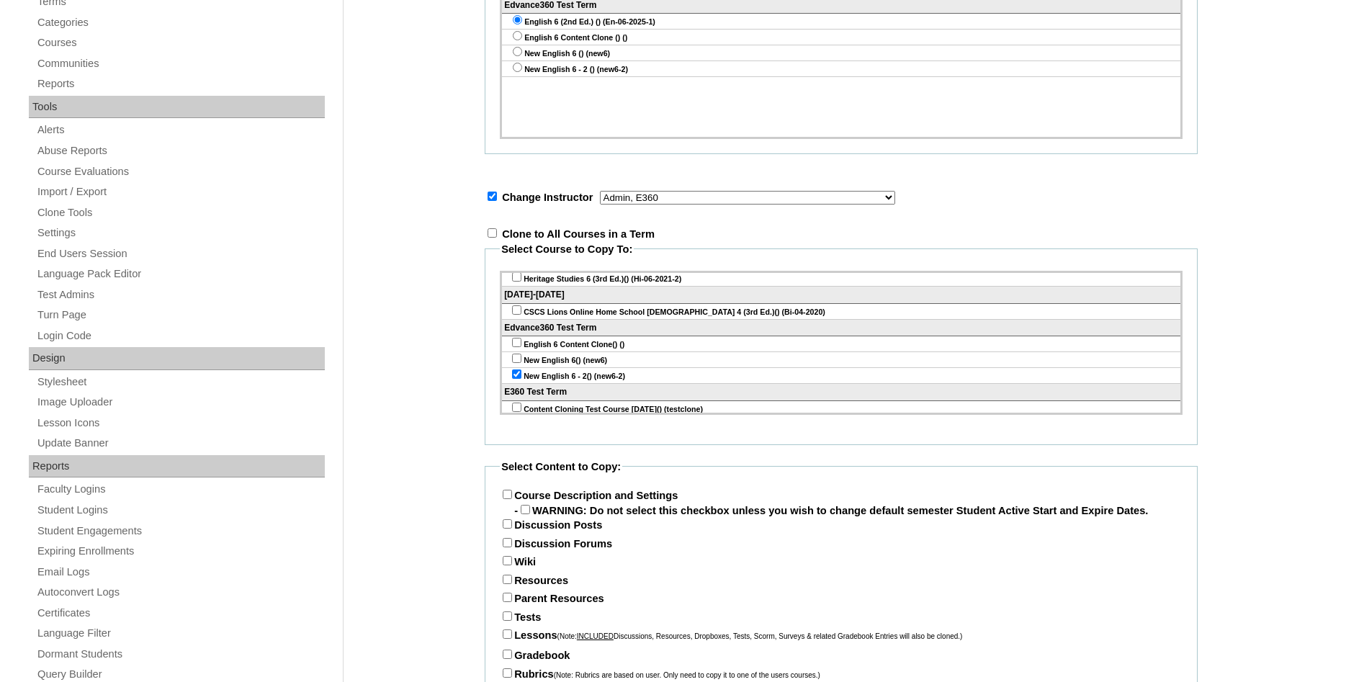
scroll to position [661, 0]
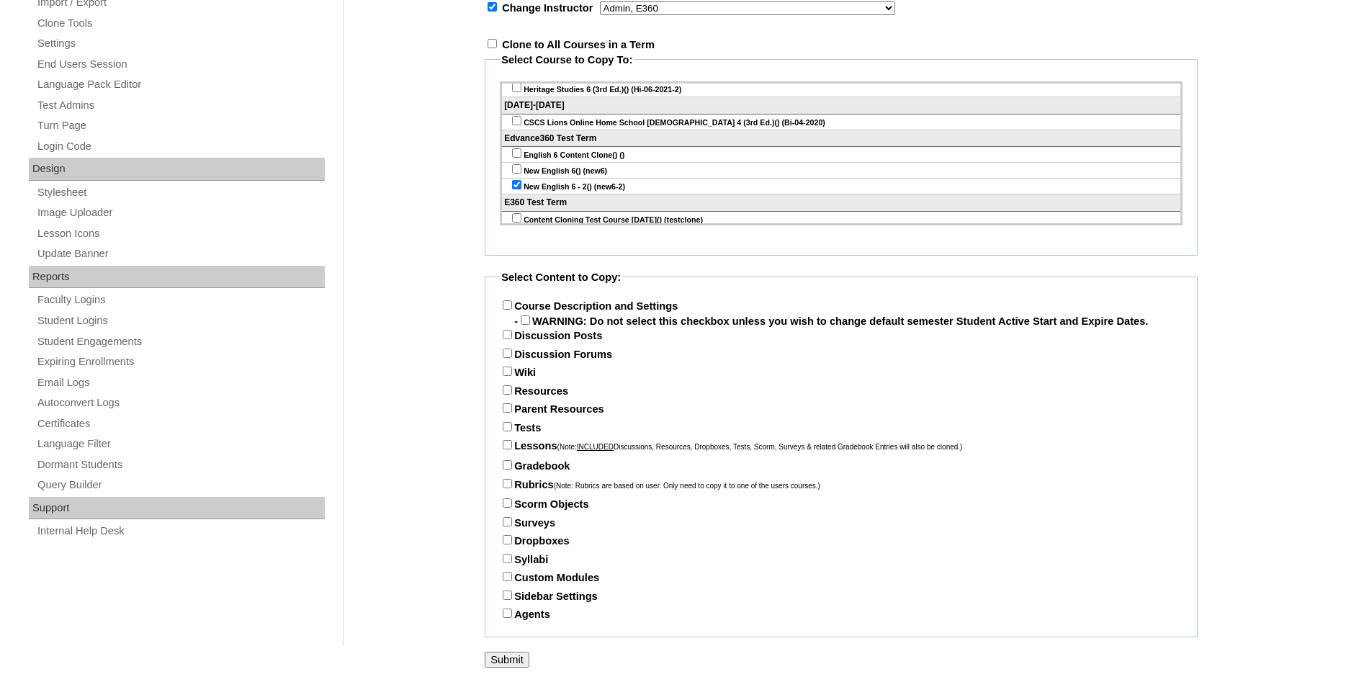
click at [504, 300] on label "Course Description and Settings" at bounding box center [589, 306] width 178 height 12
click at [504, 300] on input "Course Description and Settings" at bounding box center [507, 304] width 9 height 9
checkbox input "true"
click at [509, 339] on input "Discussion Posts" at bounding box center [507, 334] width 9 height 9
checkbox input "true"
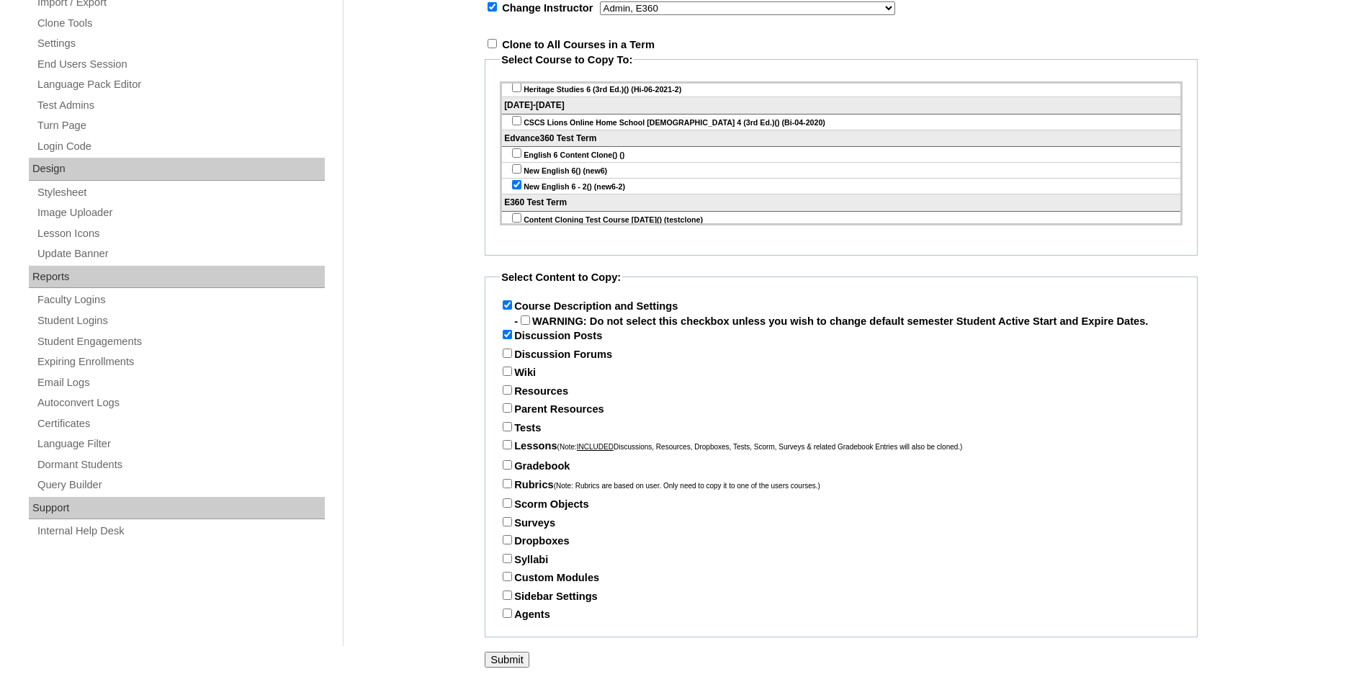
click at [506, 355] on input "Discussion Forums" at bounding box center [507, 353] width 9 height 9
checkbox input "true"
click at [506, 375] on input "Wiki" at bounding box center [507, 371] width 9 height 9
checkbox input "true"
click at [512, 394] on input "Resources" at bounding box center [507, 389] width 9 height 9
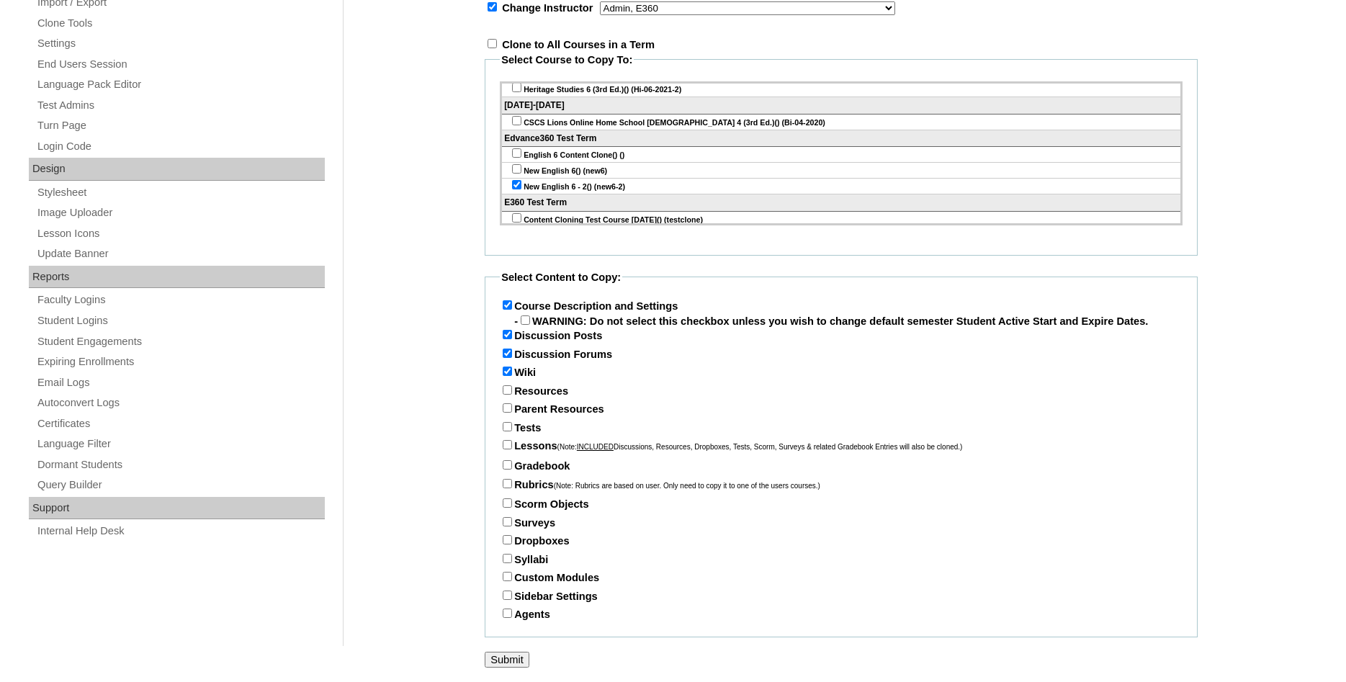
checkbox input "true"
click at [507, 411] on input "Parent Resources" at bounding box center [507, 407] width 9 height 9
checkbox input "true"
click at [506, 429] on input "Tests" at bounding box center [507, 426] width 9 height 9
checkbox input "true"
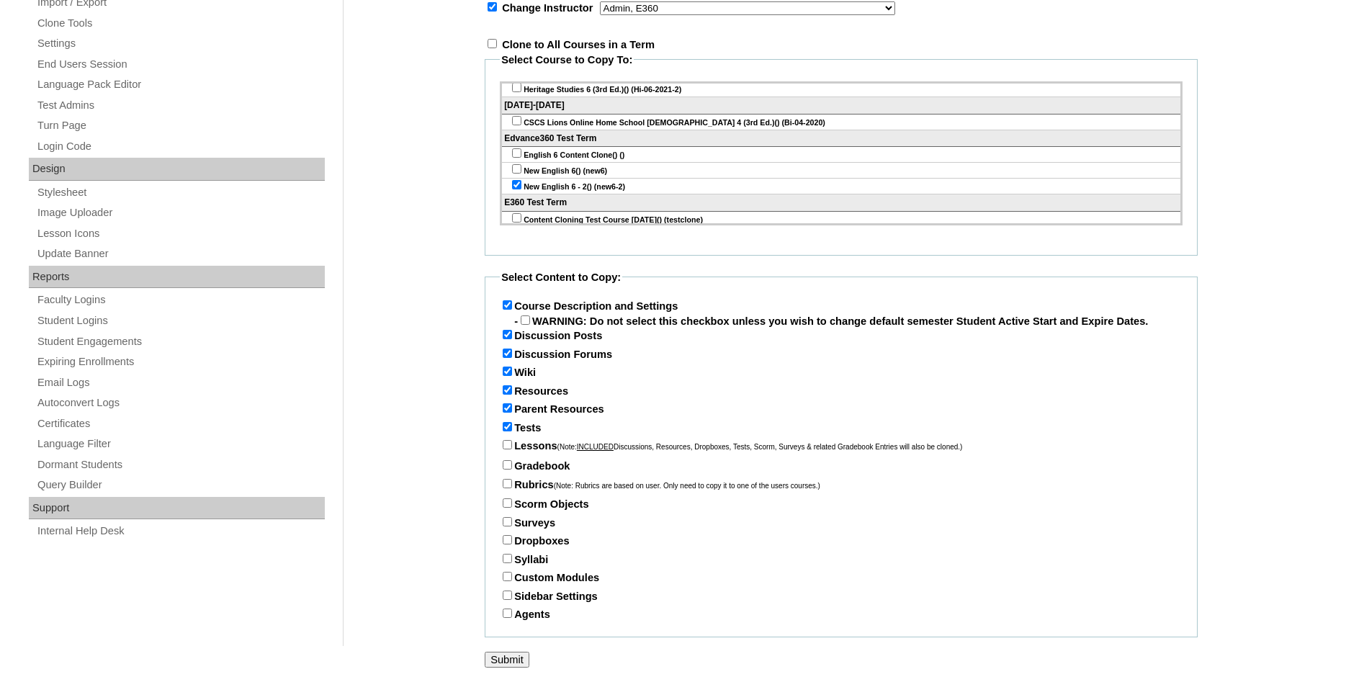
click at [507, 447] on input "Lessons (Note: INCLUDED Discussions, Resources, Dropboxes, Tests, Scorm, Survey…" at bounding box center [507, 444] width 9 height 9
checkbox input "true"
click at [507, 466] on input "Gradebook" at bounding box center [507, 464] width 9 height 9
checkbox input "true"
click at [506, 486] on input "Rubrics (Note: Rubrics are based on user. Only need to copy it to one of the us…" at bounding box center [507, 483] width 9 height 9
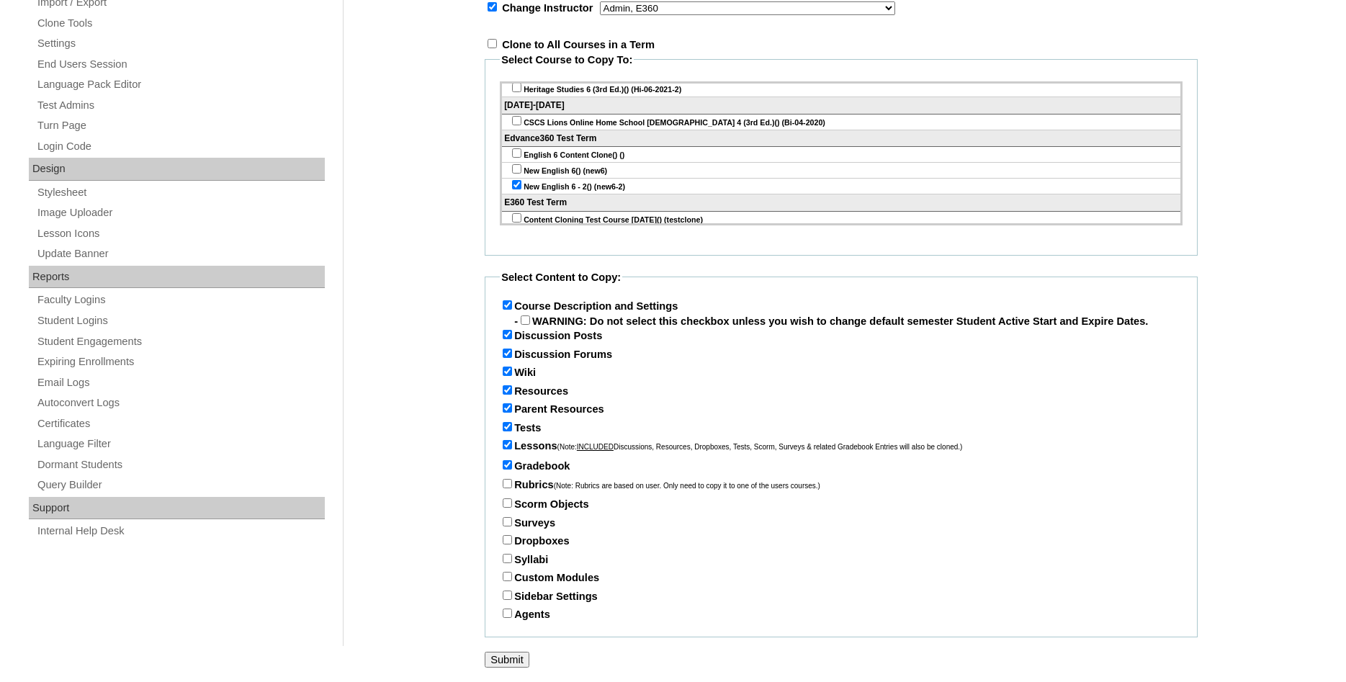
checkbox input "true"
click at [509, 506] on input "Scorm Objects" at bounding box center [507, 503] width 9 height 9
checkbox input "true"
click at [504, 523] on input "Surveys" at bounding box center [507, 521] width 9 height 9
checkbox input "true"
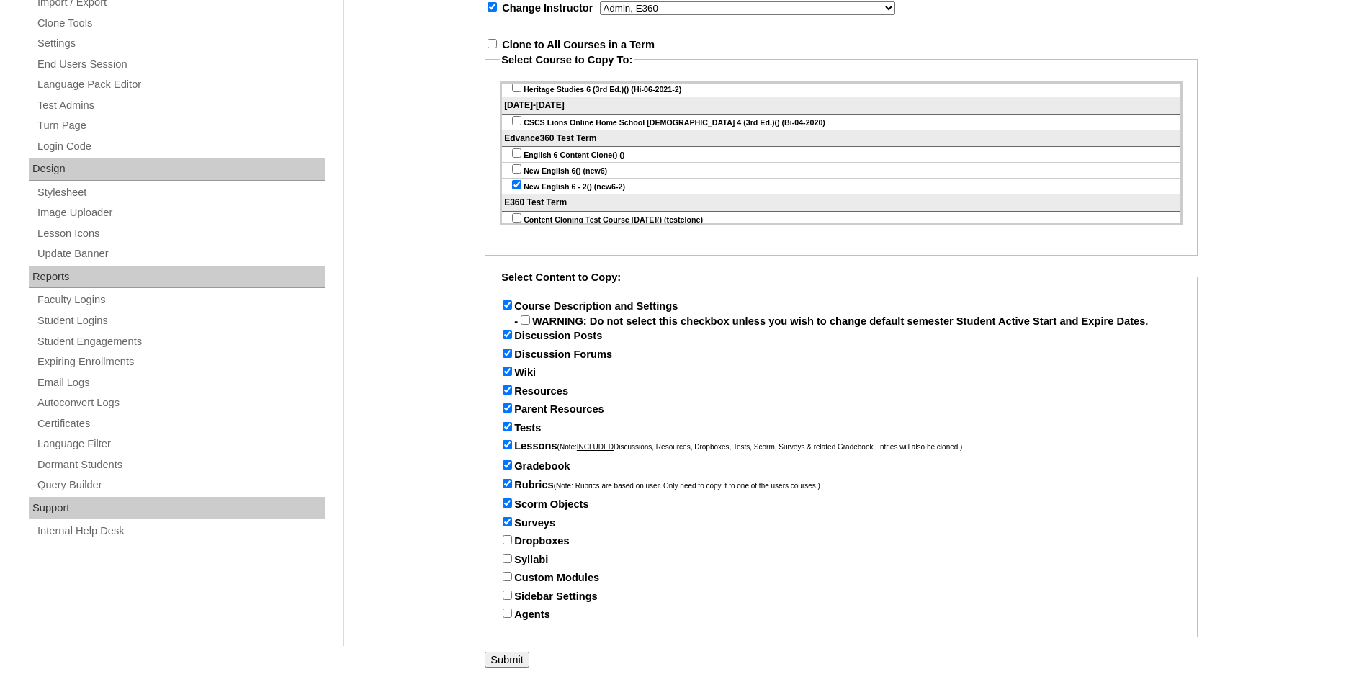
click at [509, 544] on input "Dropboxes" at bounding box center [507, 539] width 9 height 9
checkbox input "true"
click at [512, 563] on input "Syllabi" at bounding box center [507, 558] width 9 height 9
checkbox input "true"
click at [504, 581] on label "Custom Modules" at bounding box center [549, 578] width 99 height 12
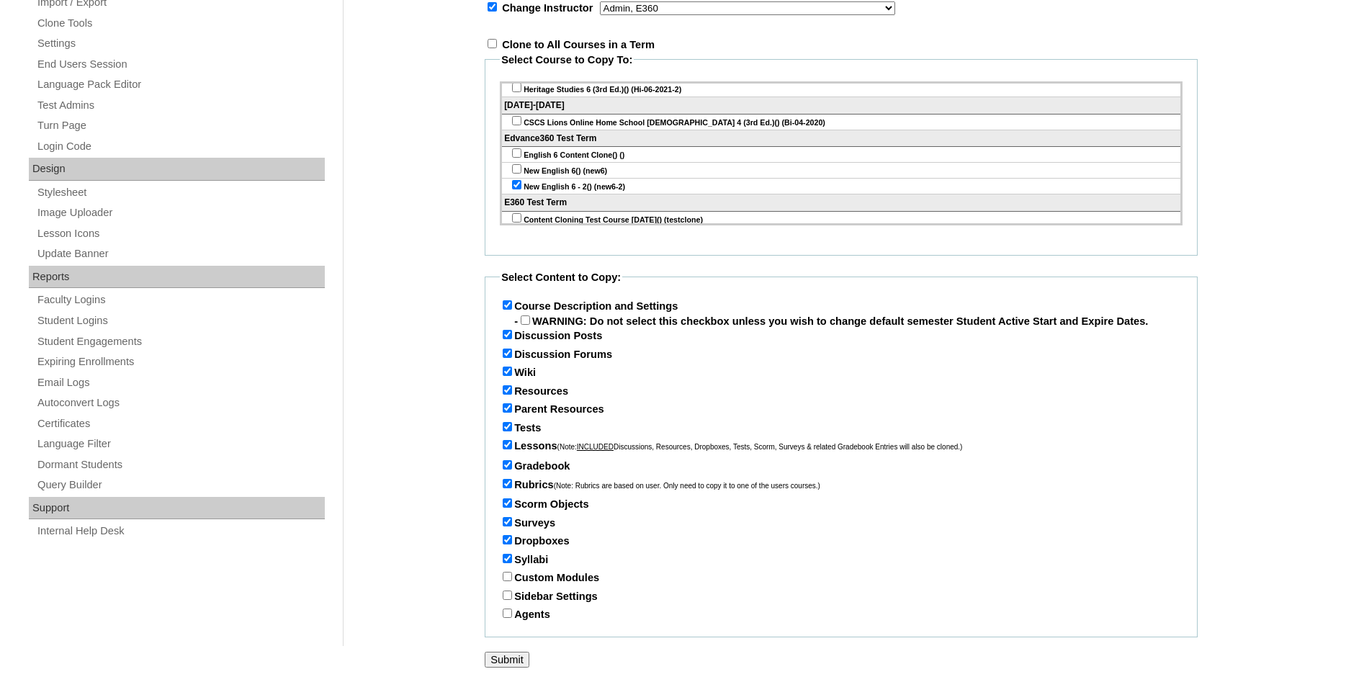
click at [509, 599] on input "Sidebar Settings" at bounding box center [507, 595] width 9 height 9
checkbox input "true"
drag, startPoint x: 506, startPoint y: 615, endPoint x: 513, endPoint y: 599, distance: 16.5
click at [506, 615] on input "Agents" at bounding box center [507, 613] width 9 height 9
checkbox input "true"
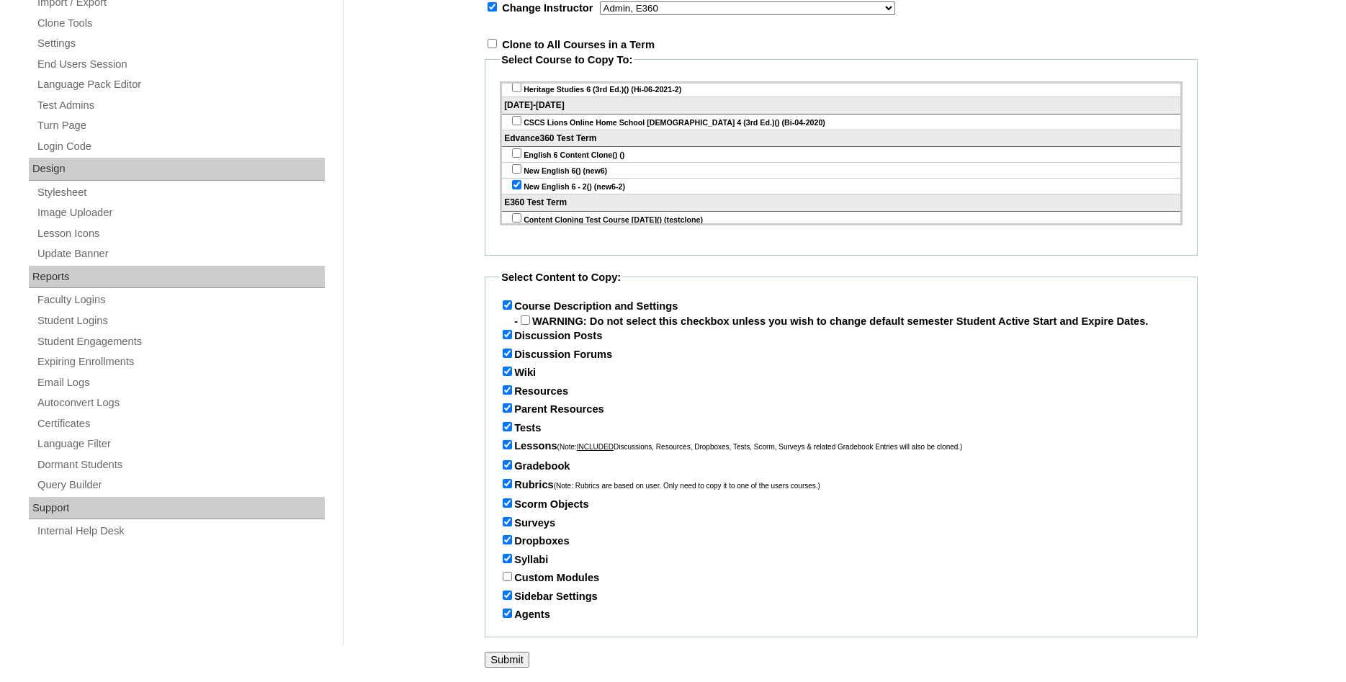
click at [509, 580] on input "Custom Modules" at bounding box center [507, 576] width 9 height 9
checkbox input "true"
click at [510, 663] on input "Submit" at bounding box center [507, 660] width 45 height 16
